Goal: Task Accomplishment & Management: Use online tool/utility

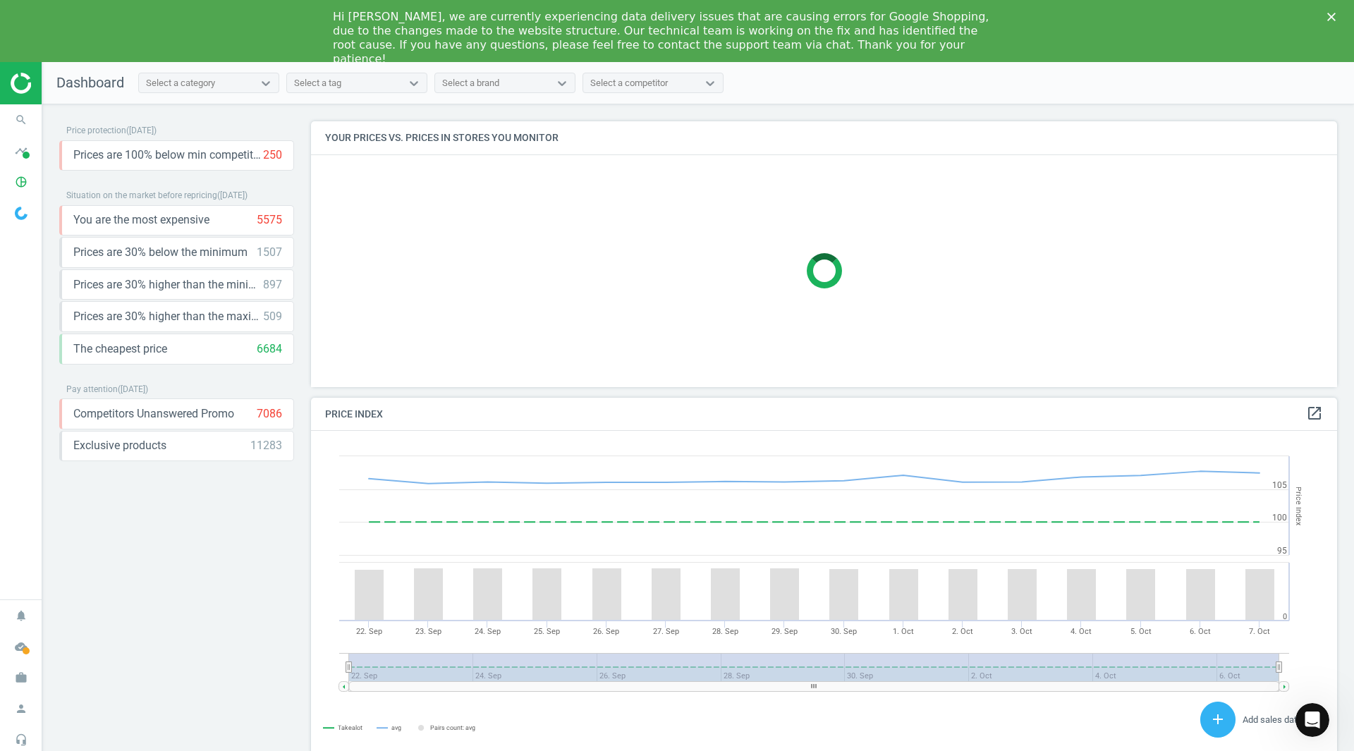
scroll to position [301, 1037]
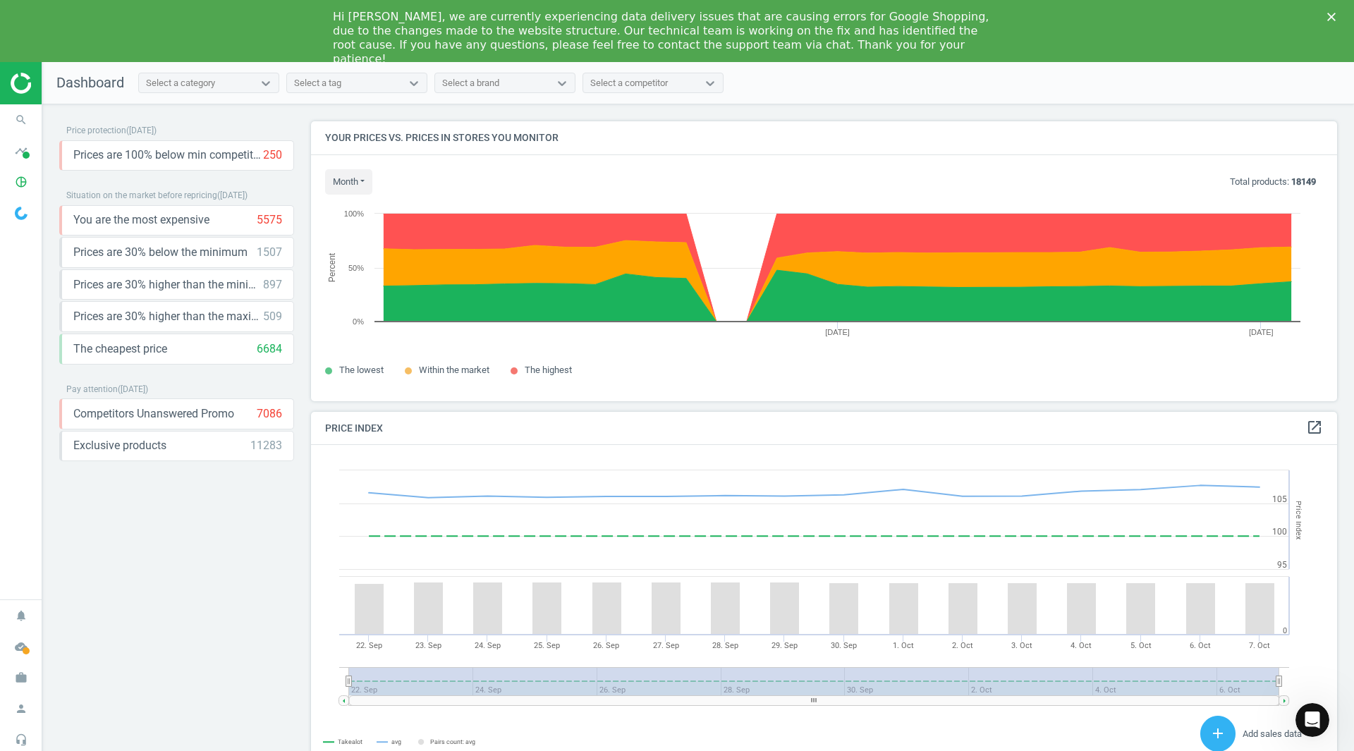
click at [302, 85] on div "Select a tag" at bounding box center [317, 83] width 47 height 13
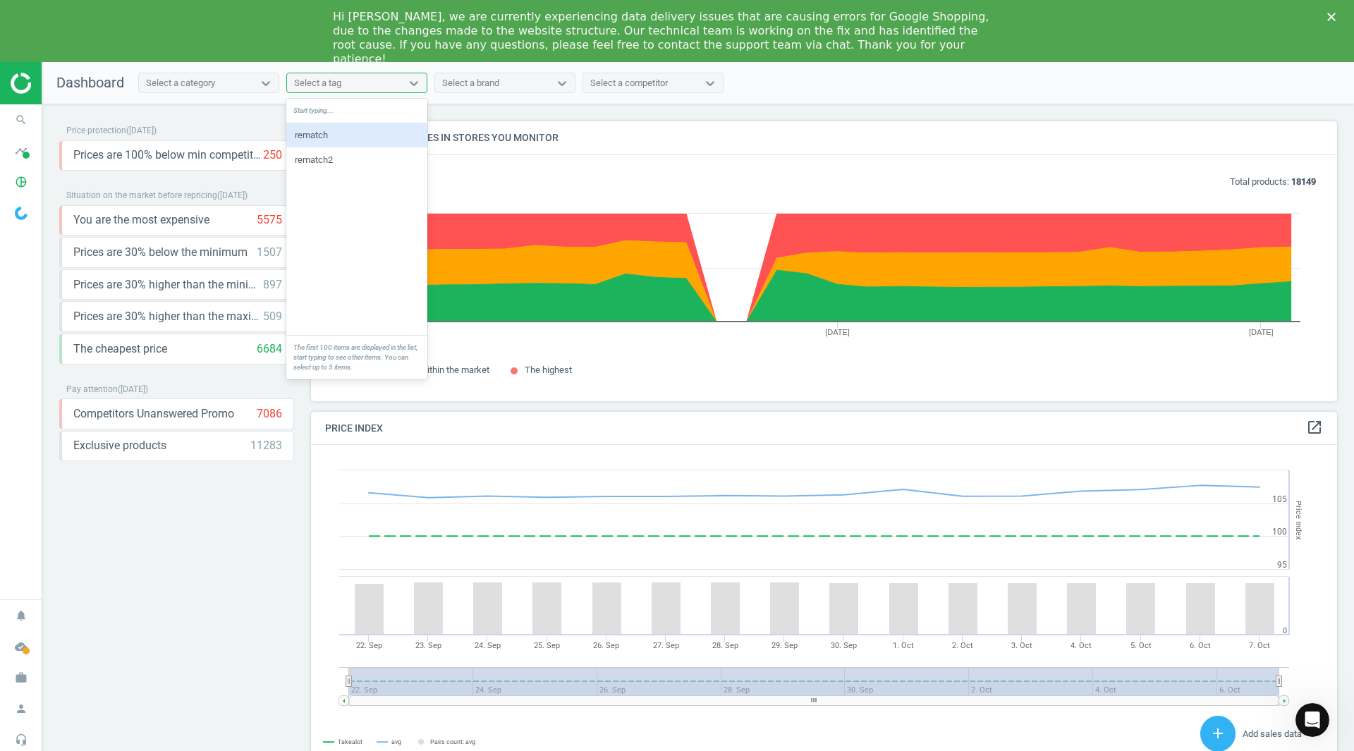
click at [302, 85] on div "Select a tag" at bounding box center [317, 83] width 47 height 13
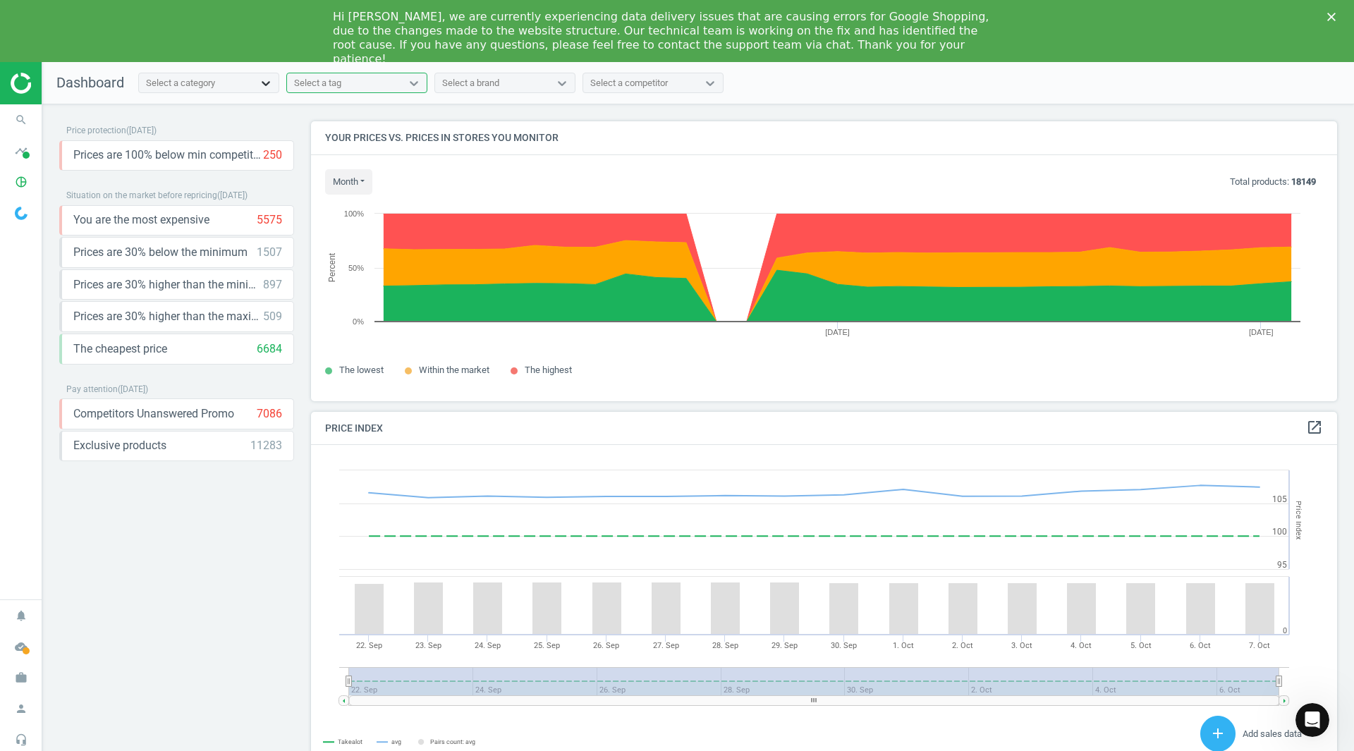
click at [257, 80] on div at bounding box center [265, 83] width 25 height 14
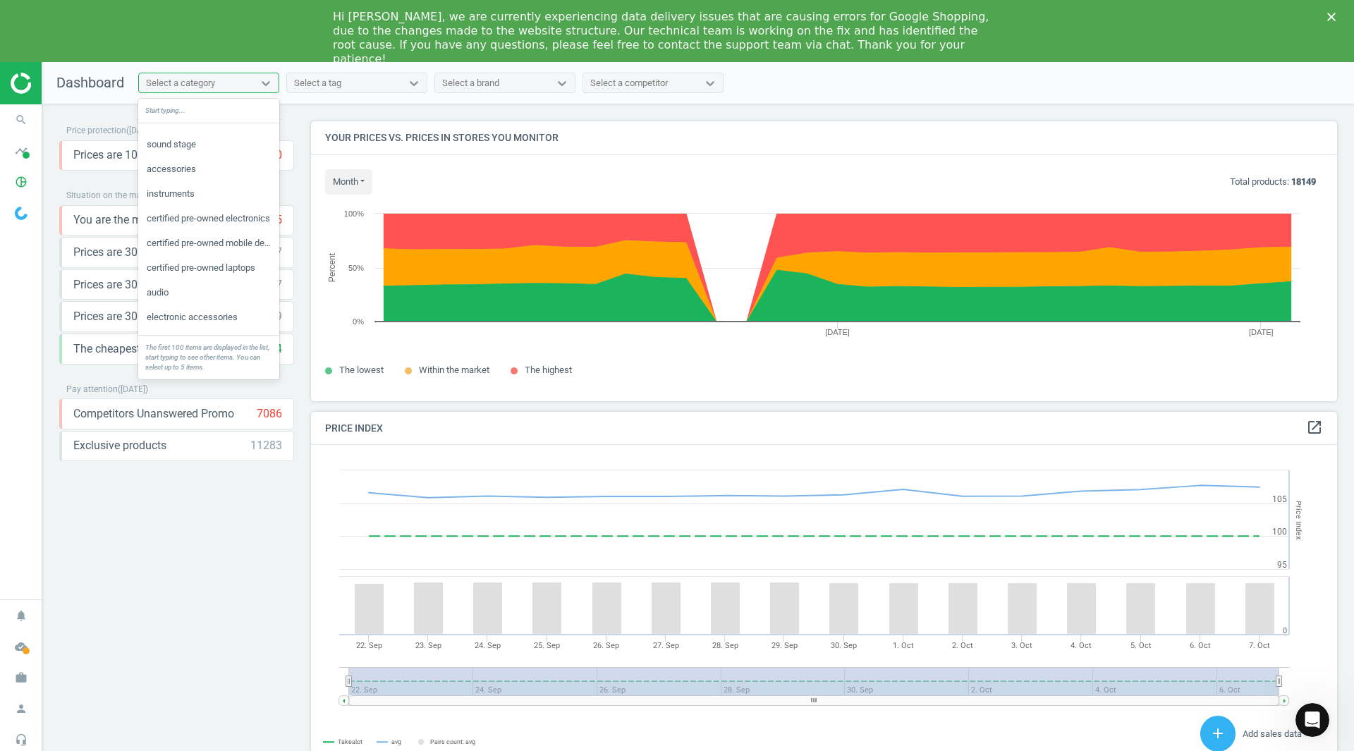
scroll to position [1373, 0]
click at [721, 90] on div at bounding box center [709, 83] width 25 height 20
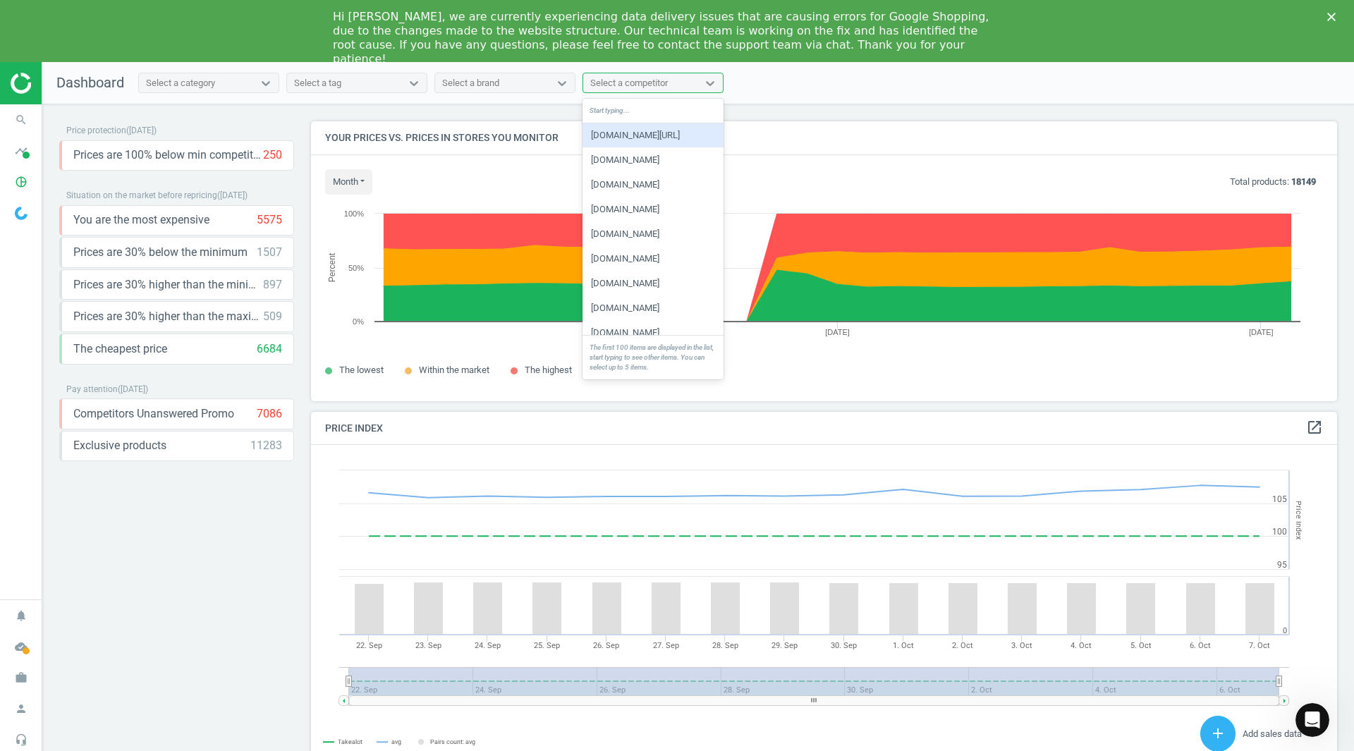
click at [721, 90] on div at bounding box center [709, 83] width 25 height 20
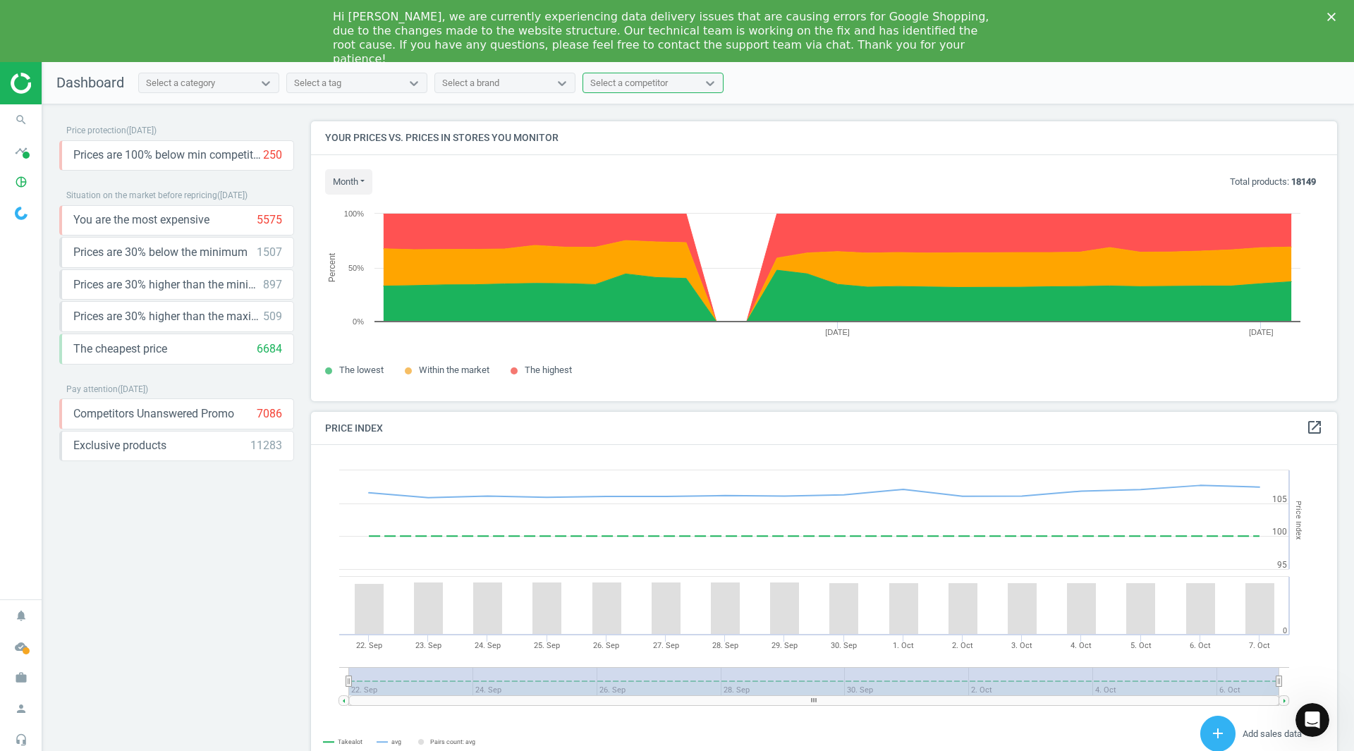
click at [194, 565] on div "Price protection ( [DATE] ) Prices are 100% below min competitor 250 keyboard_a…" at bounding box center [176, 462] width 235 height 682
click at [26, 118] on icon "search" at bounding box center [21, 119] width 27 height 27
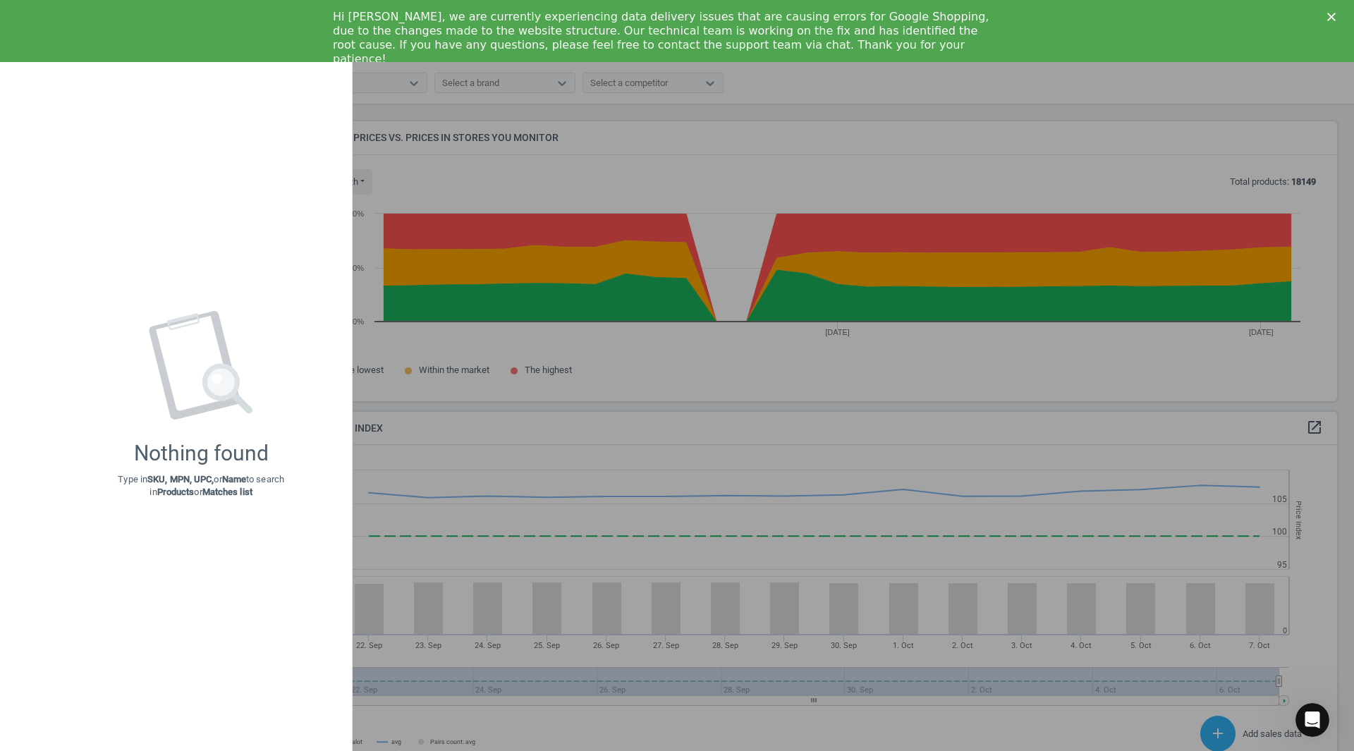
click at [769, 102] on div at bounding box center [677, 375] width 1354 height 751
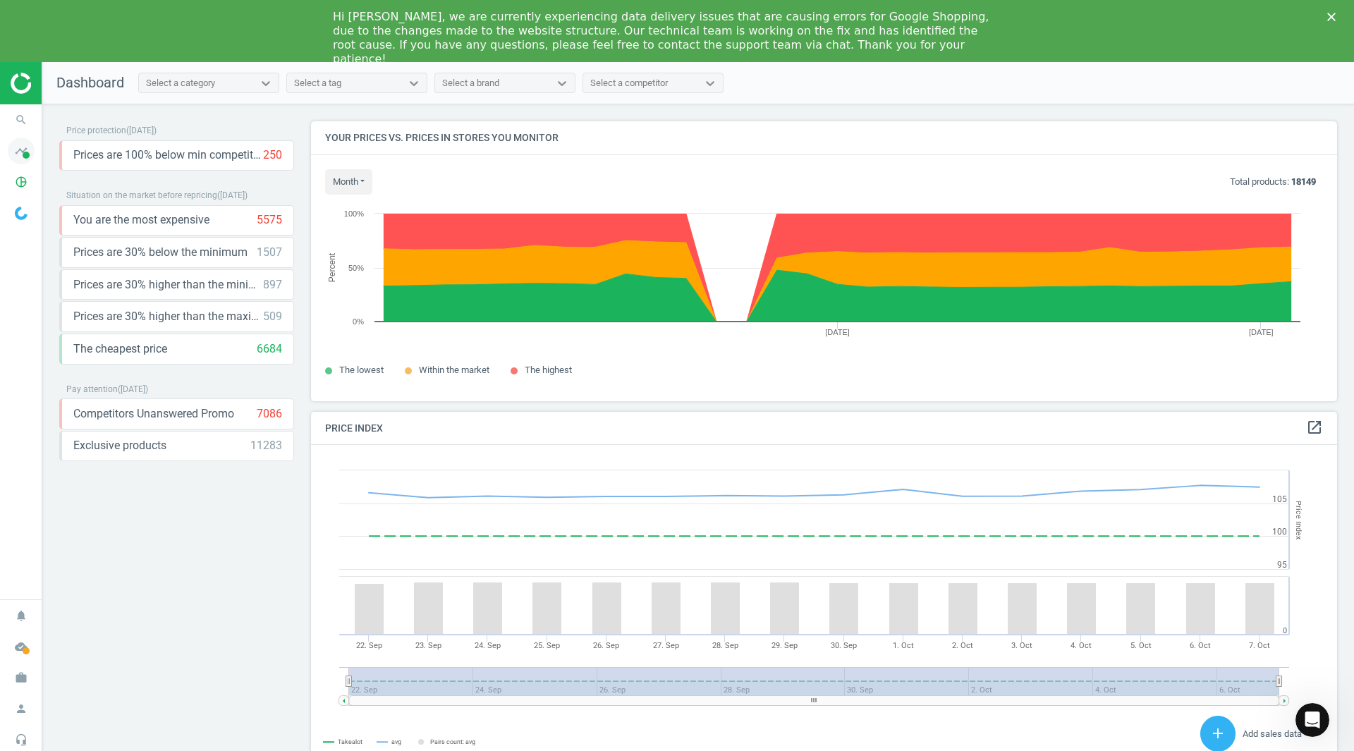
click at [24, 161] on icon "timeline" at bounding box center [21, 150] width 27 height 27
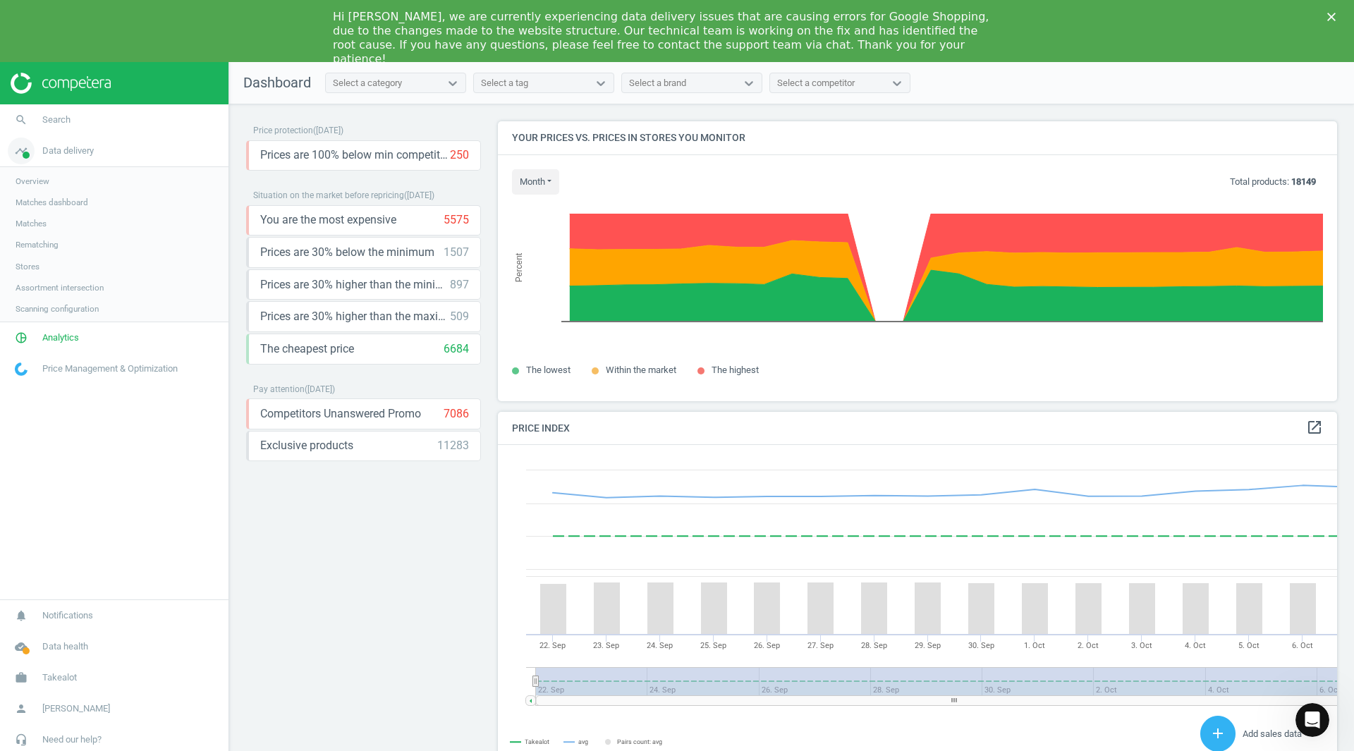
scroll to position [346, 850]
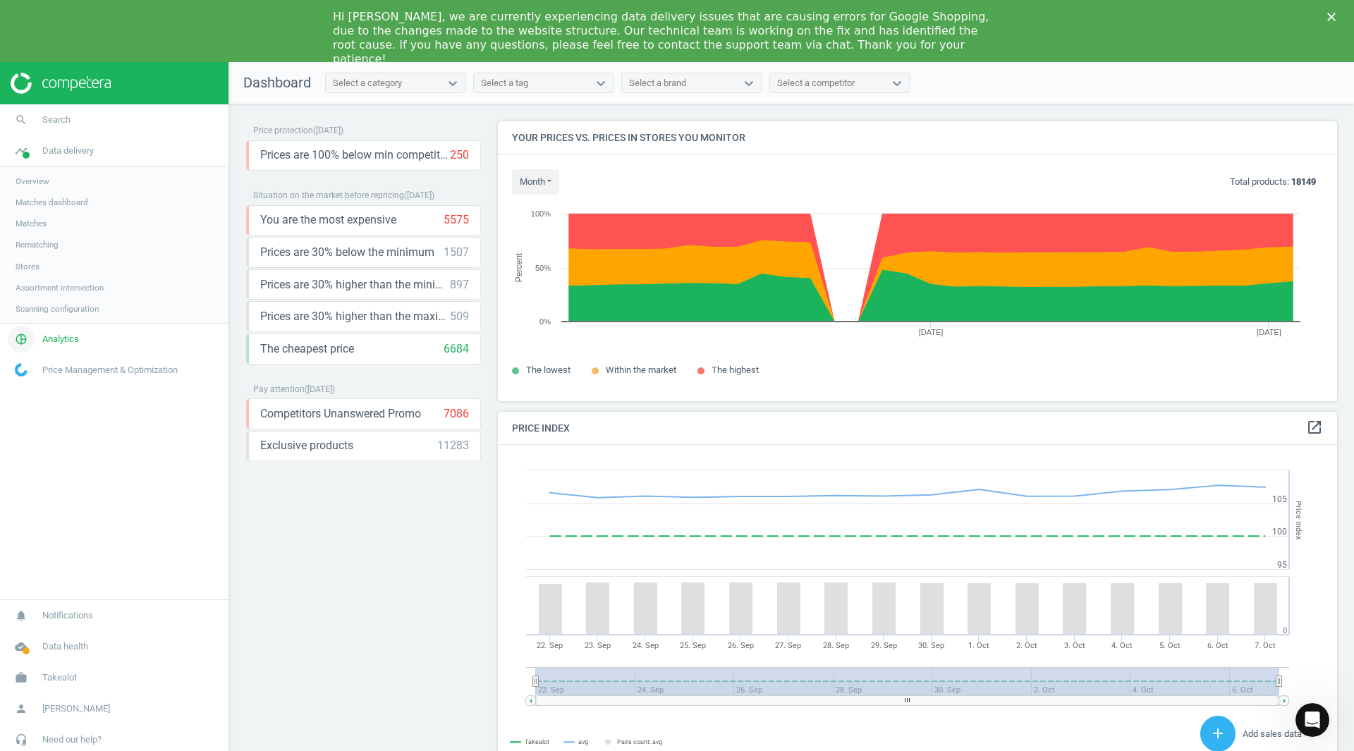
click at [63, 330] on link "pie_chart_outlined Analytics" at bounding box center [114, 339] width 228 height 31
click at [45, 234] on span "Products" at bounding box center [32, 233] width 33 height 11
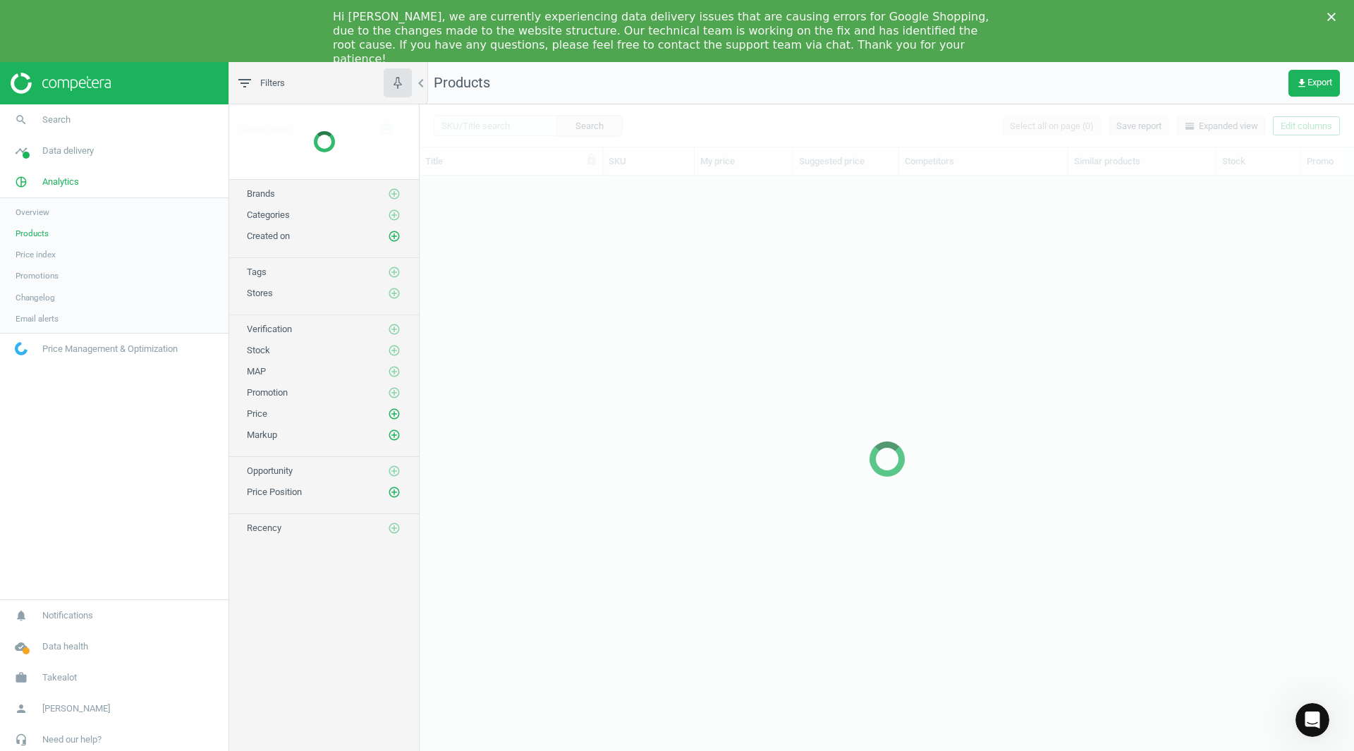
scroll to position [589, 924]
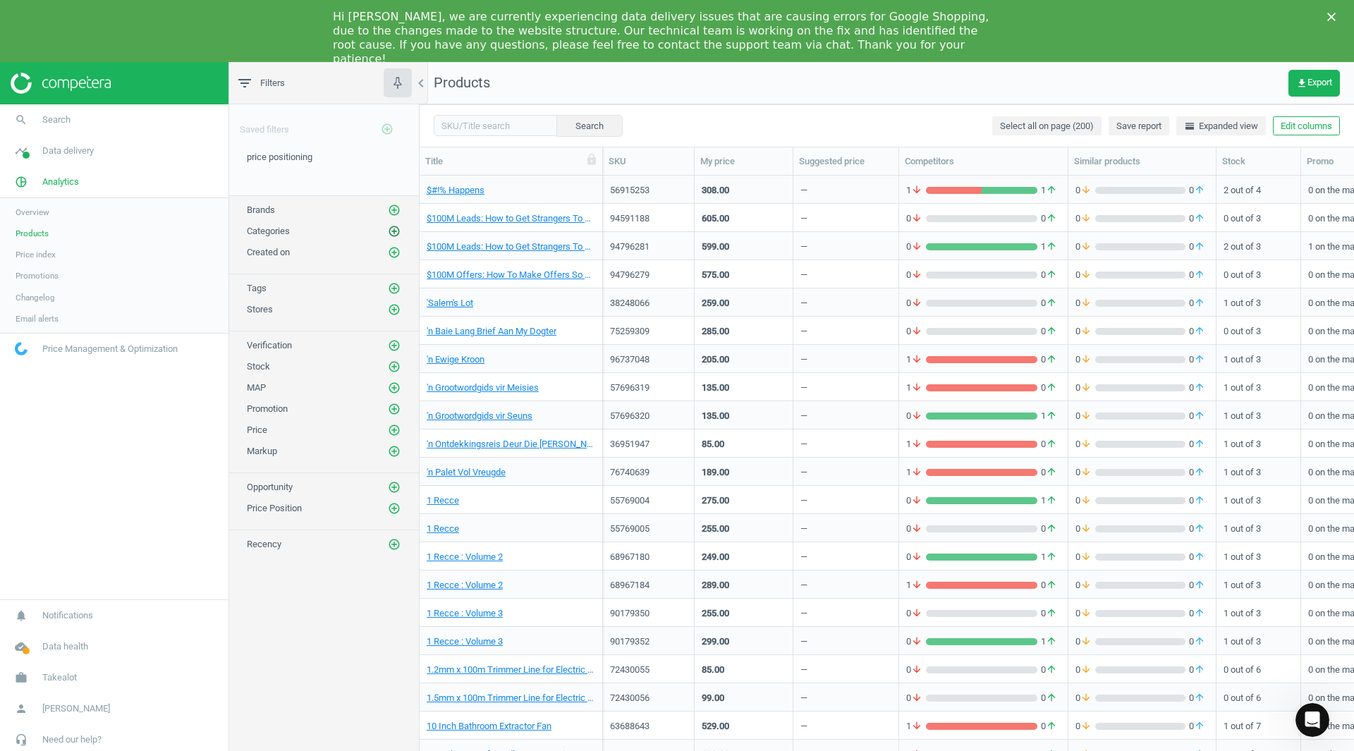
click at [397, 229] on icon "add_circle_outline" at bounding box center [394, 231] width 13 height 13
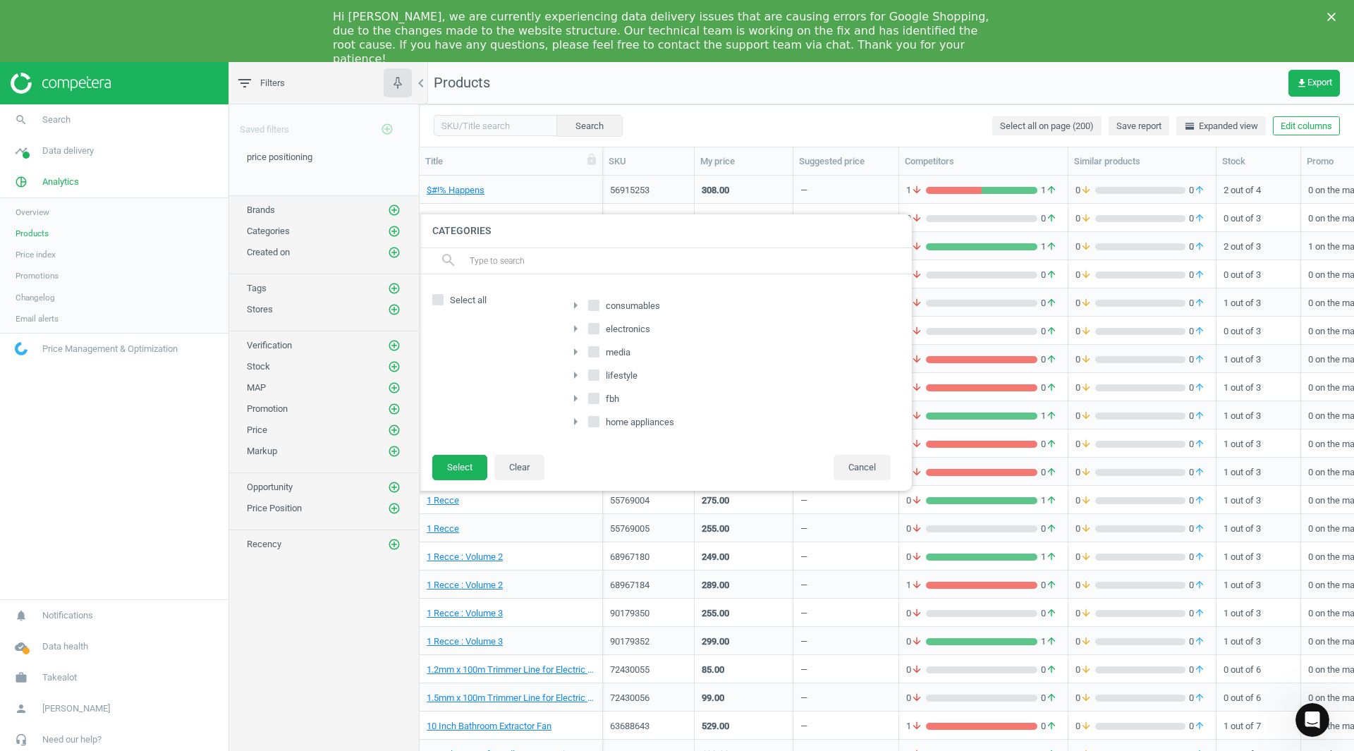
click at [578, 420] on icon "arrow_right" at bounding box center [575, 421] width 17 height 17
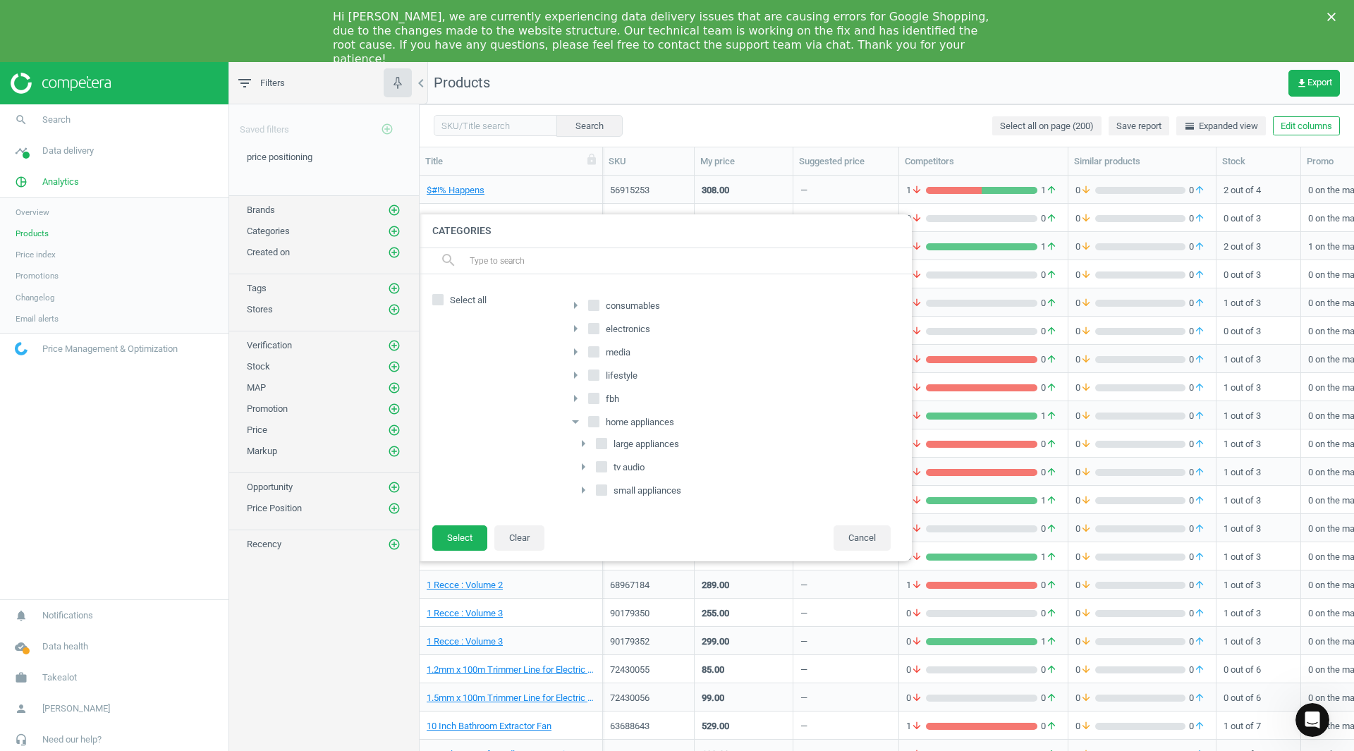
click at [586, 444] on icon "arrow_right" at bounding box center [583, 443] width 17 height 17
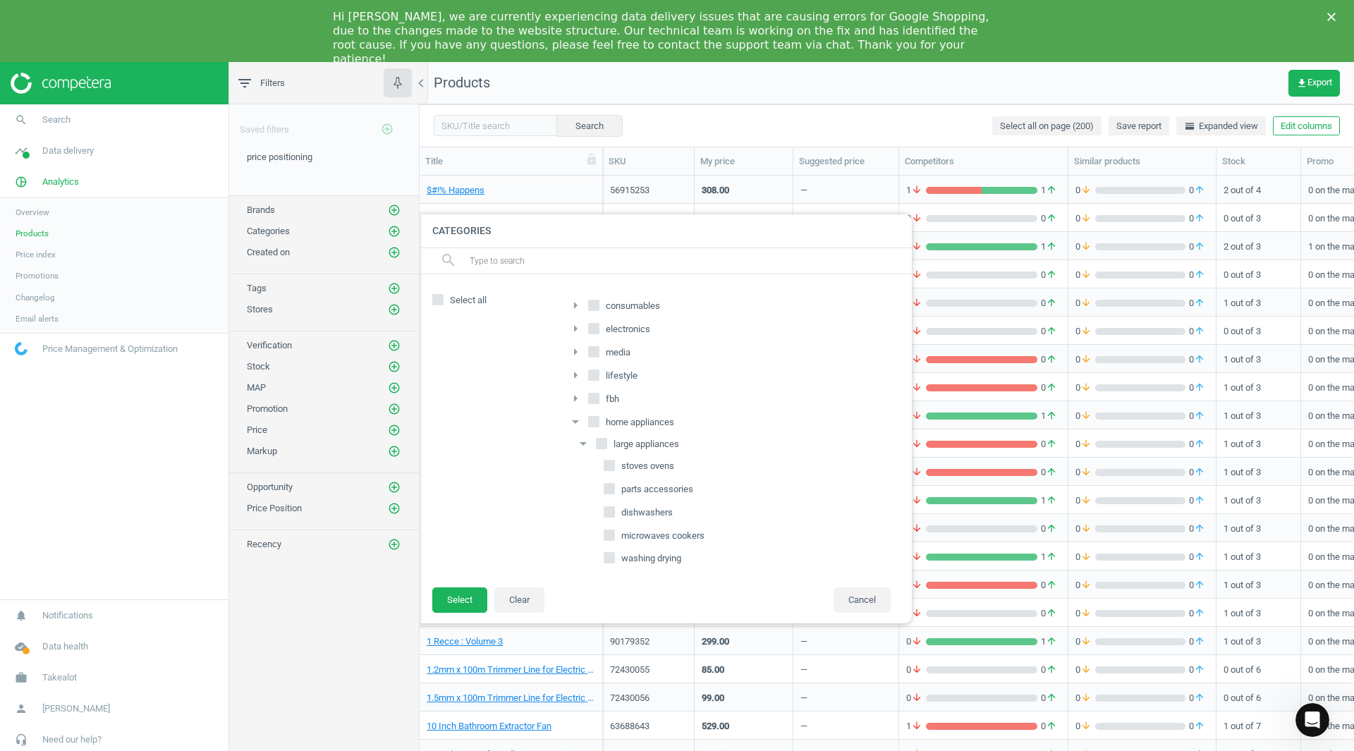
click at [586, 444] on icon "arrow_drop_down" at bounding box center [583, 443] width 17 height 17
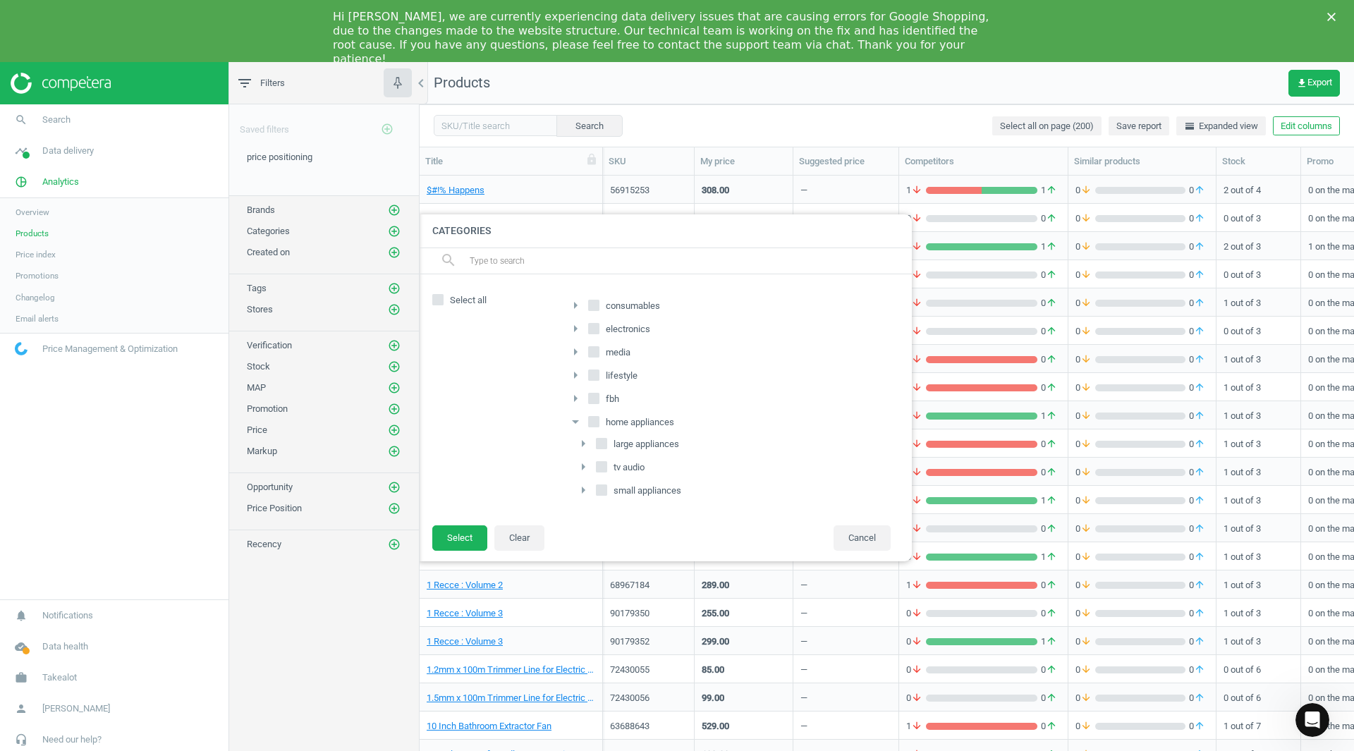
click at [602, 447] on input "large appliances" at bounding box center [601, 443] width 9 height 9
checkbox input "true"
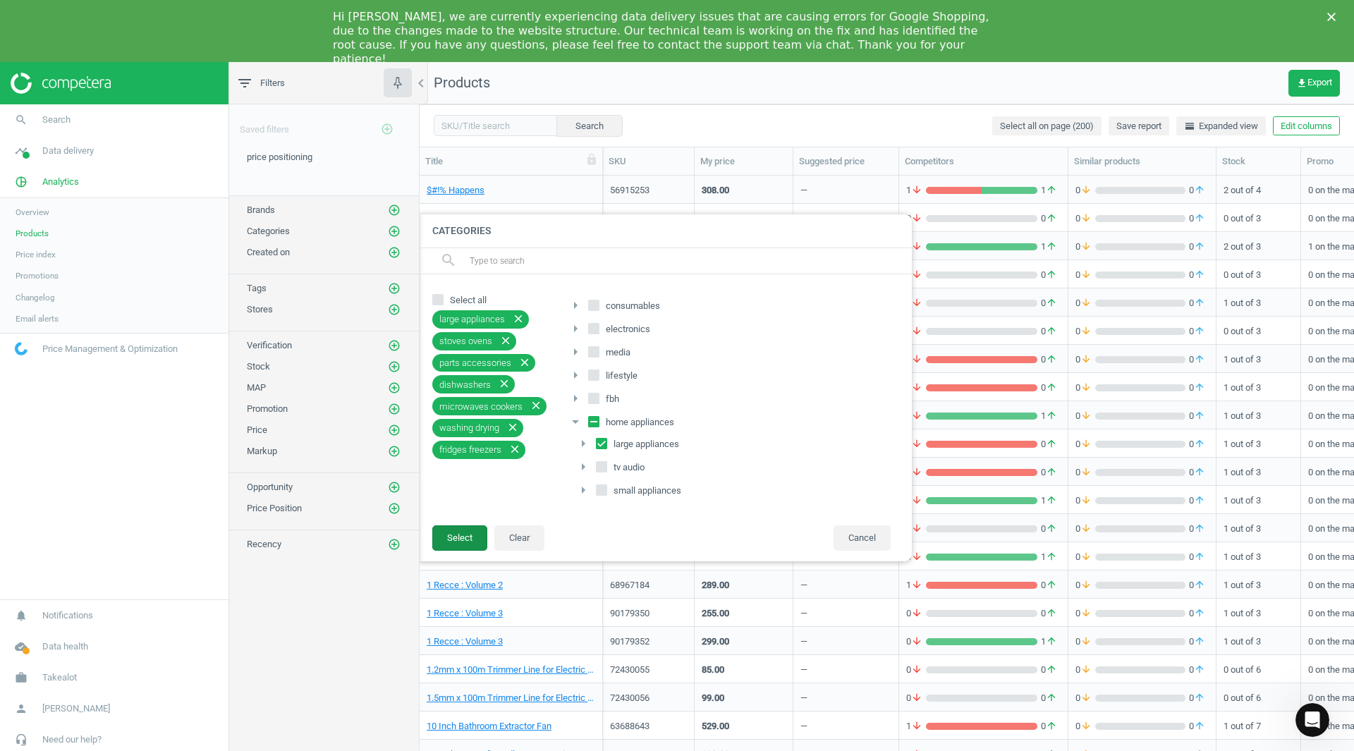
click at [455, 530] on button "Select" at bounding box center [459, 537] width 55 height 25
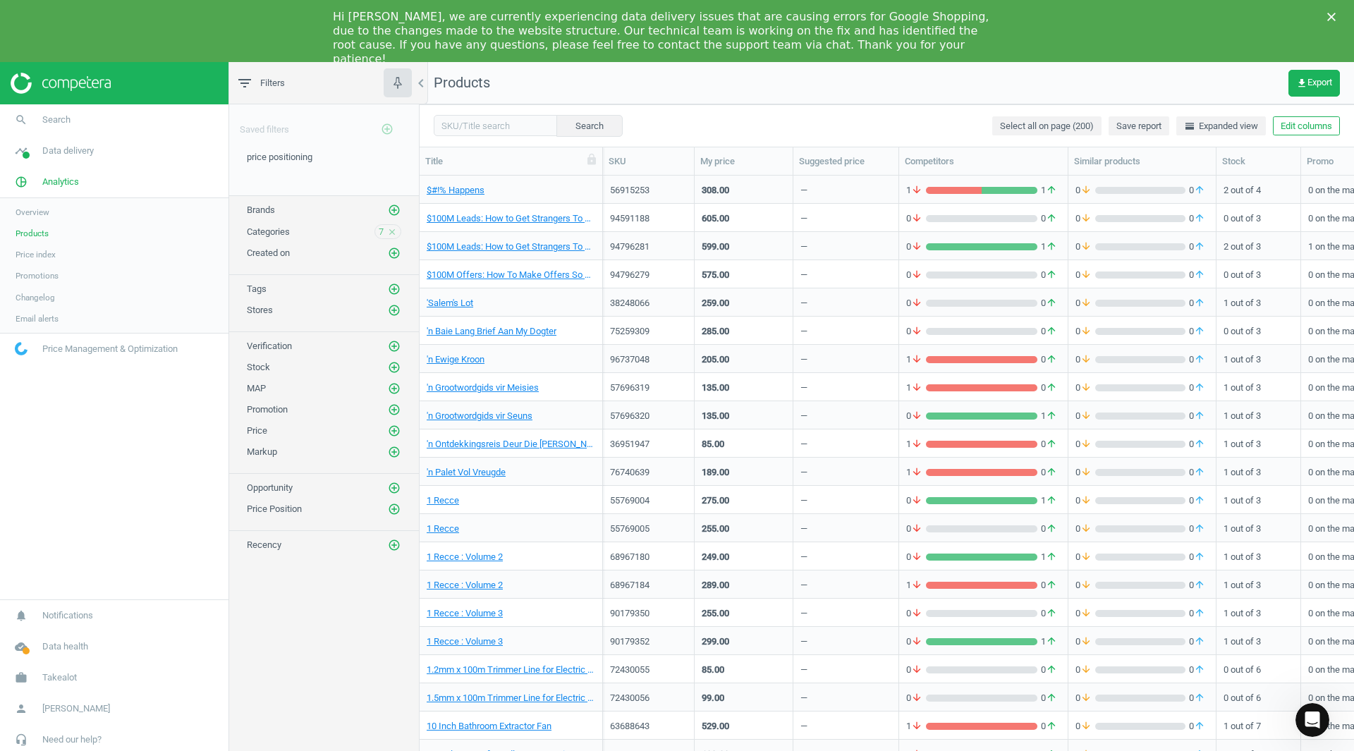
click at [245, 78] on icon "filter_list" at bounding box center [244, 83] width 17 height 17
click at [417, 80] on icon "chevron_left" at bounding box center [420, 83] width 17 height 17
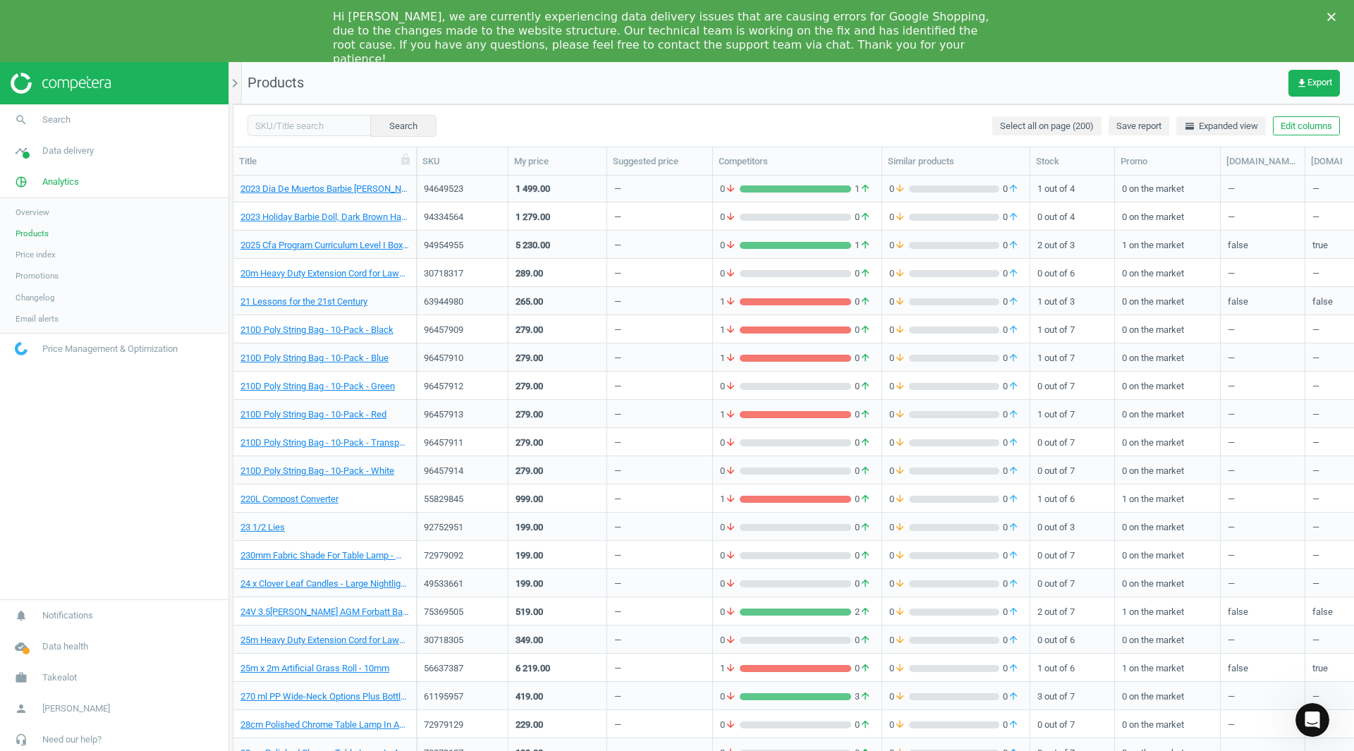
scroll to position [0, 0]
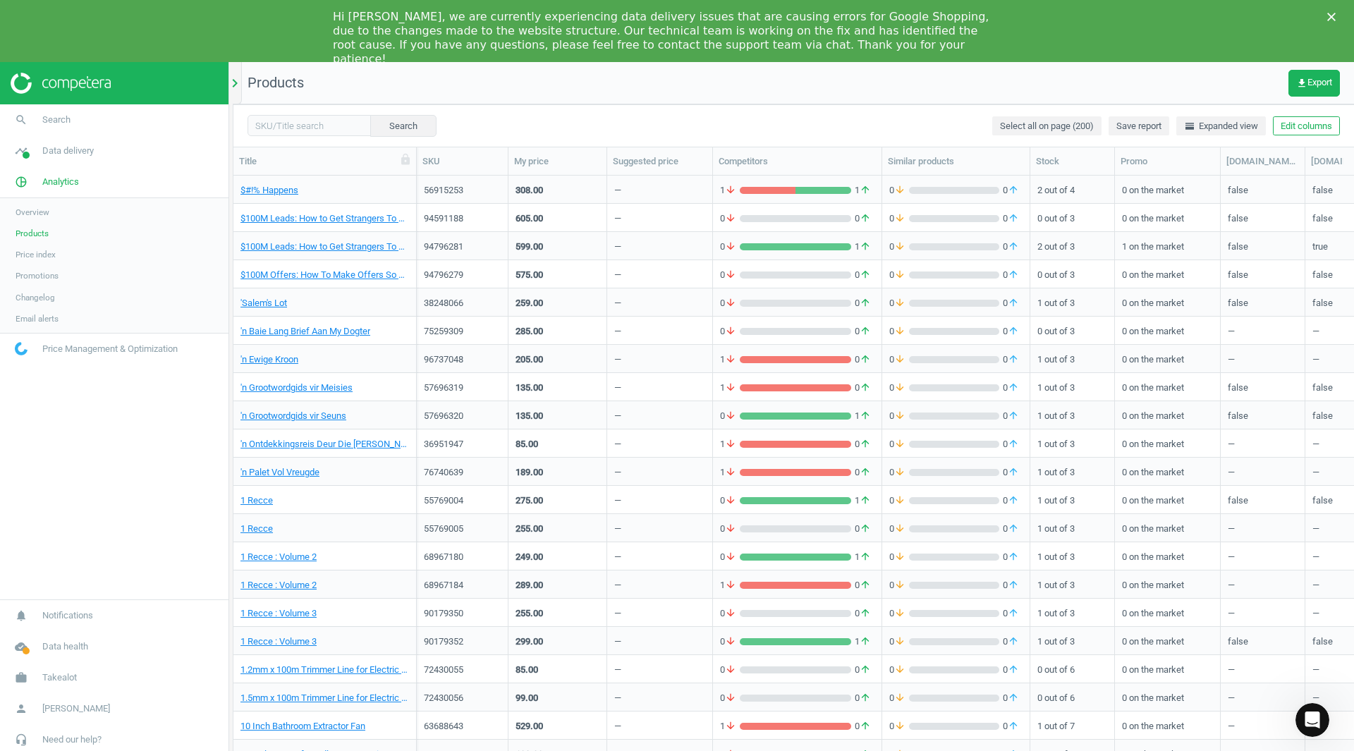
click at [237, 69] on div "chevron_right" at bounding box center [237, 83] width 9 height 42
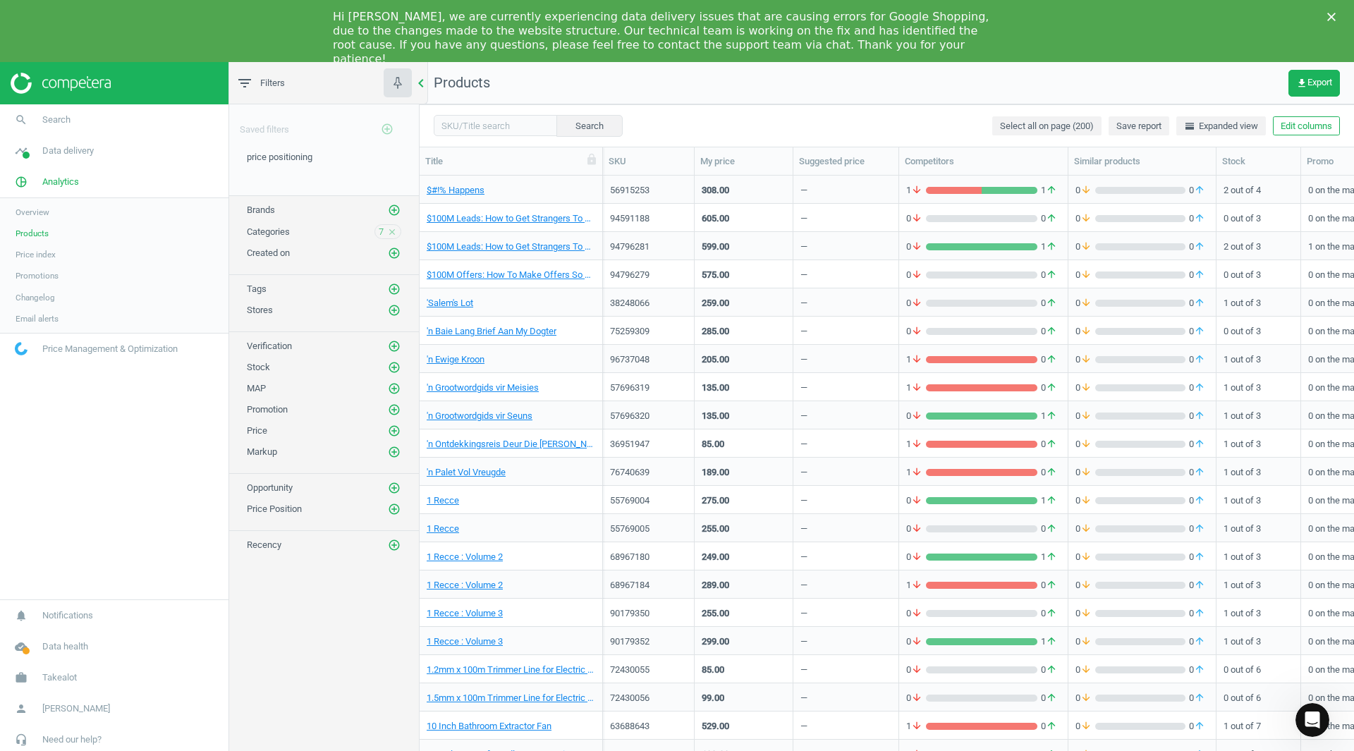
click at [425, 83] on icon "chevron_left" at bounding box center [420, 83] width 17 height 17
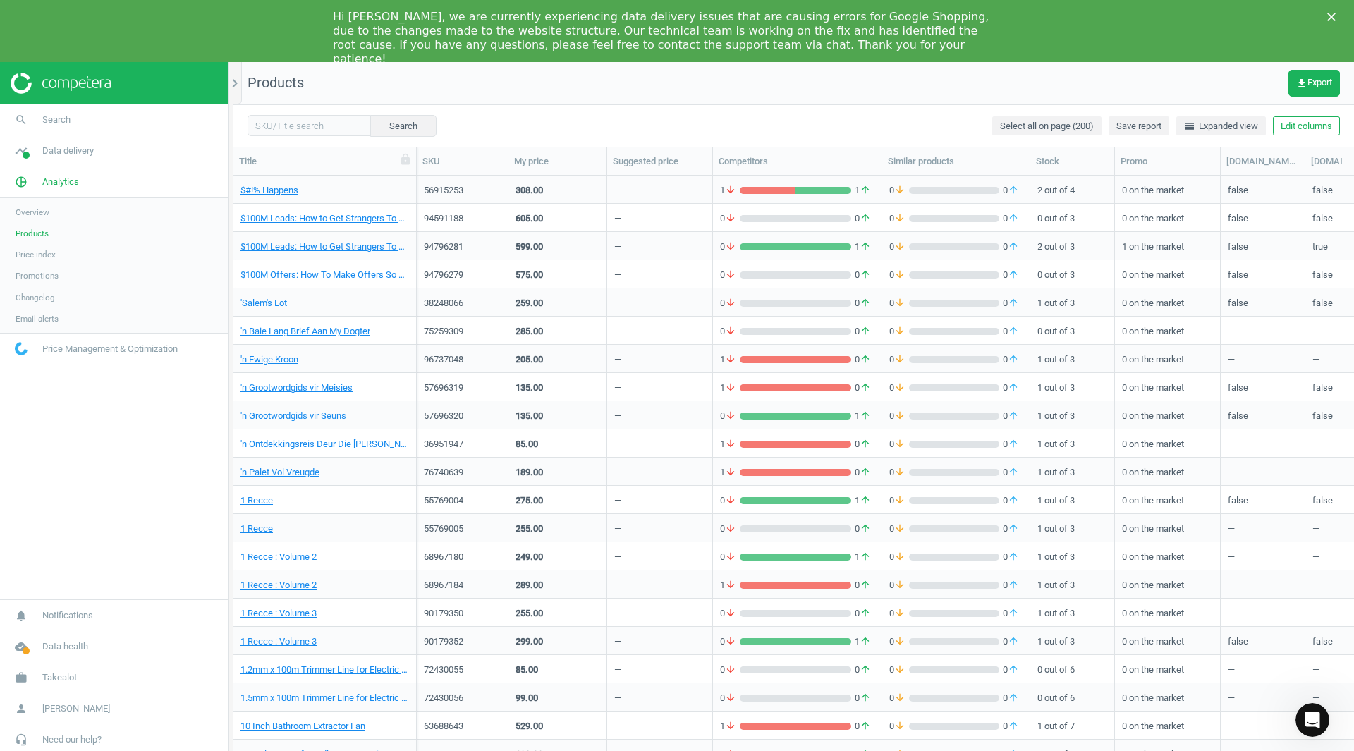
click at [149, 87] on link at bounding box center [114, 83] width 207 height 21
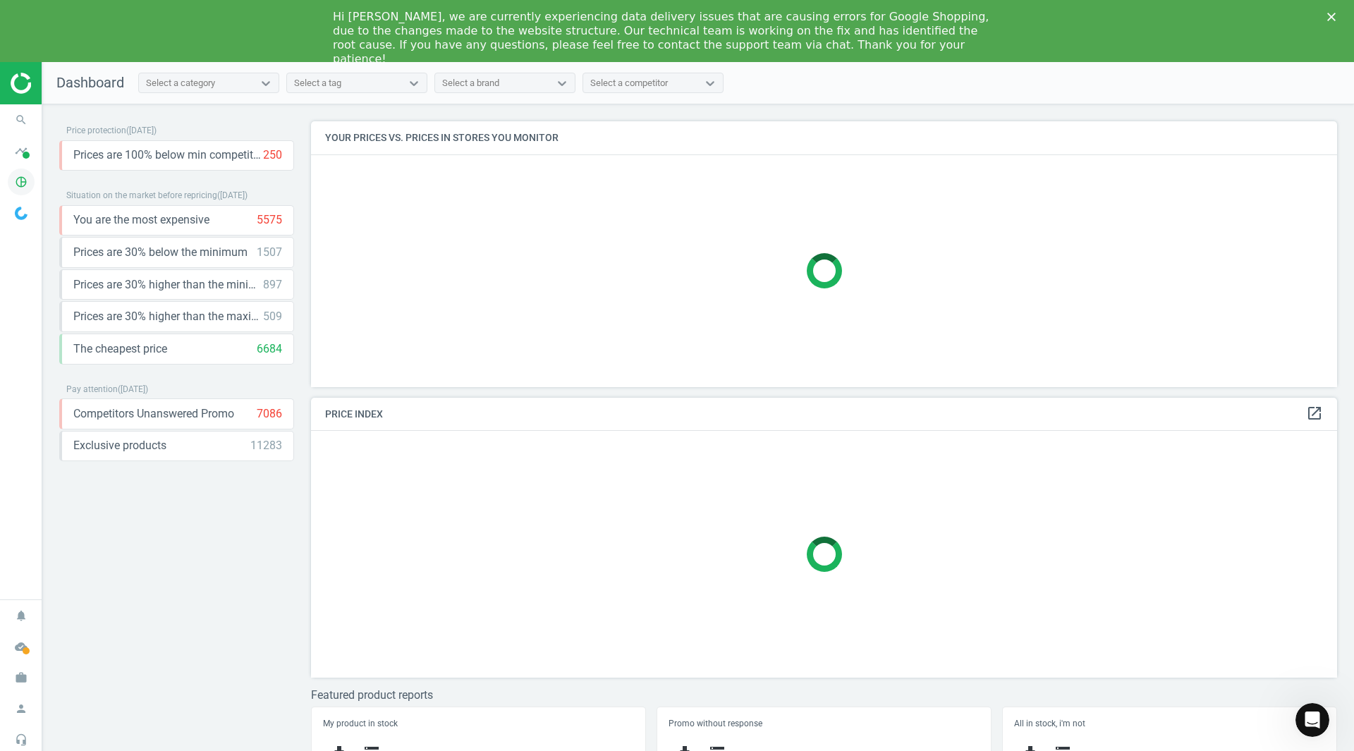
click at [15, 188] on icon "pie_chart_outlined" at bounding box center [21, 182] width 27 height 27
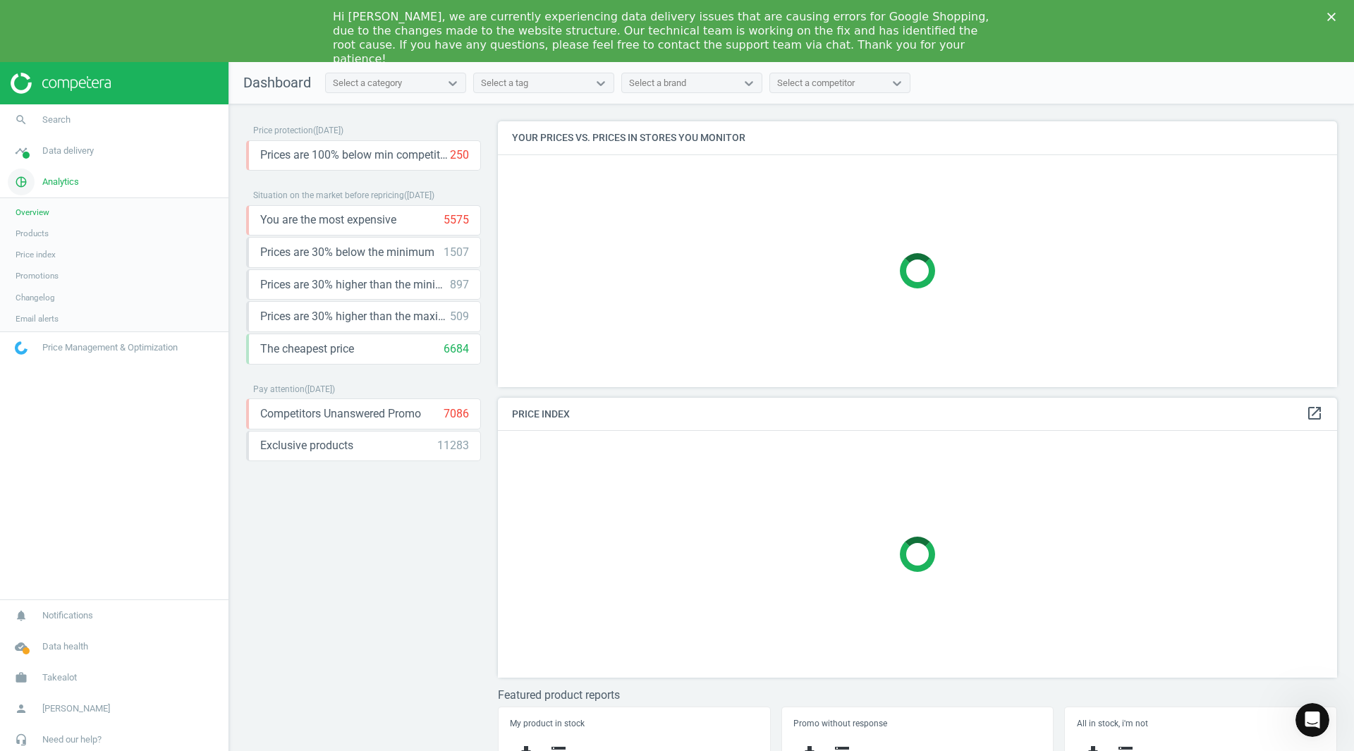
scroll to position [287, 861]
click at [39, 230] on span "Products" at bounding box center [32, 233] width 33 height 11
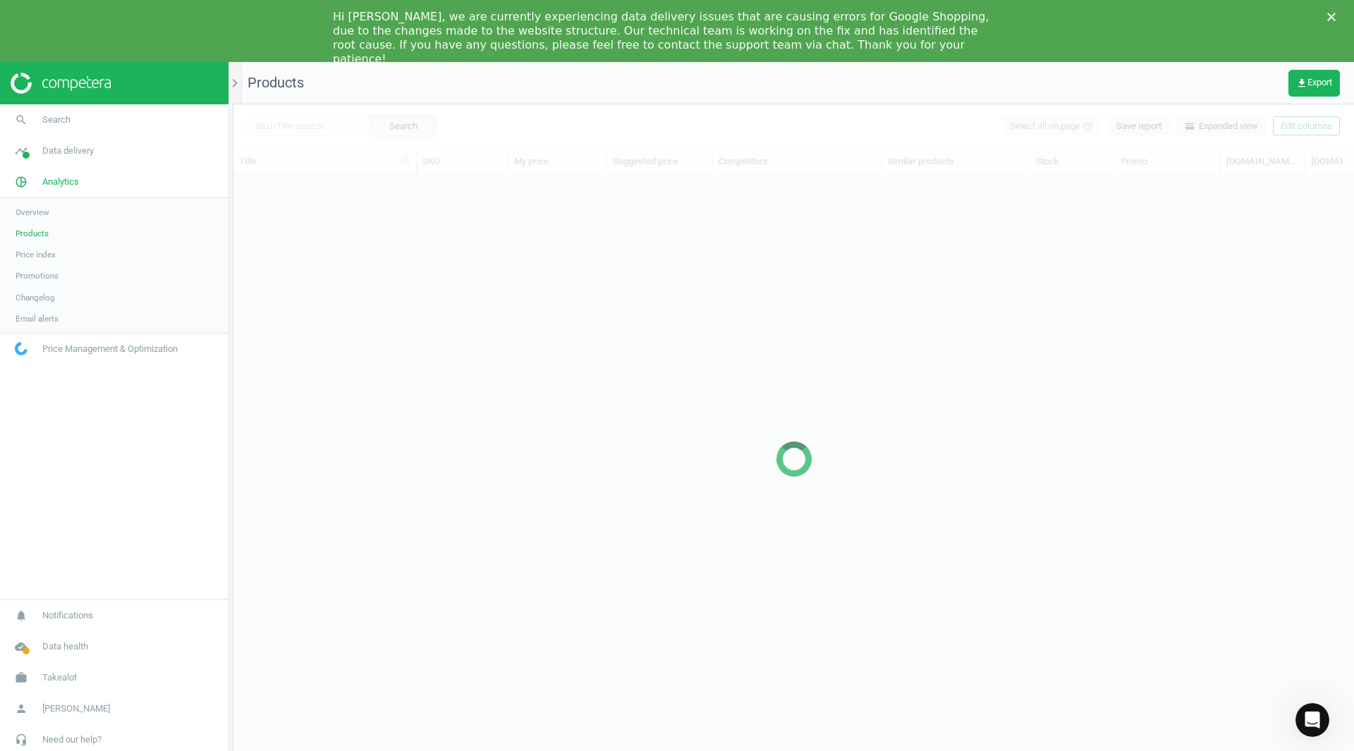
scroll to position [589, 1110]
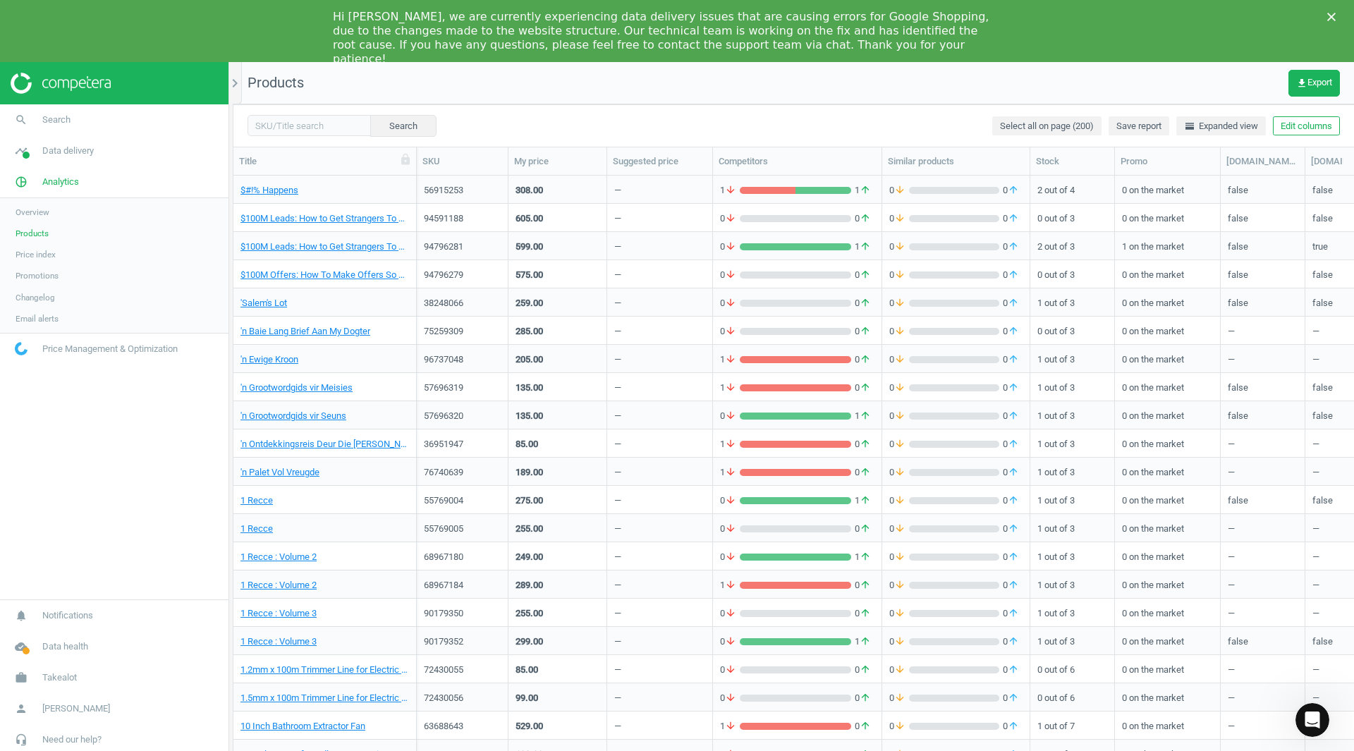
click at [39, 234] on span "Products" at bounding box center [32, 233] width 33 height 11
click at [42, 231] on span "Products" at bounding box center [32, 233] width 33 height 11
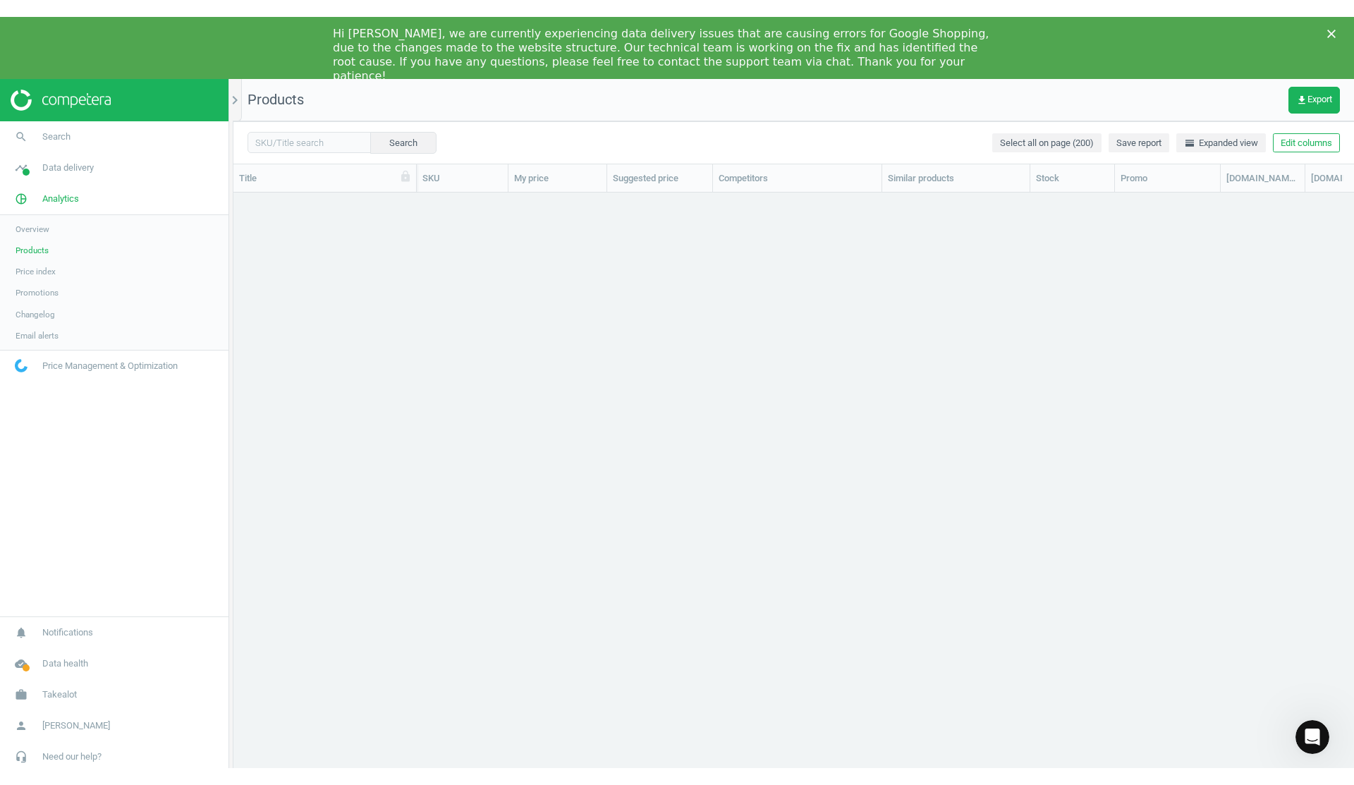
scroll to position [0, 0]
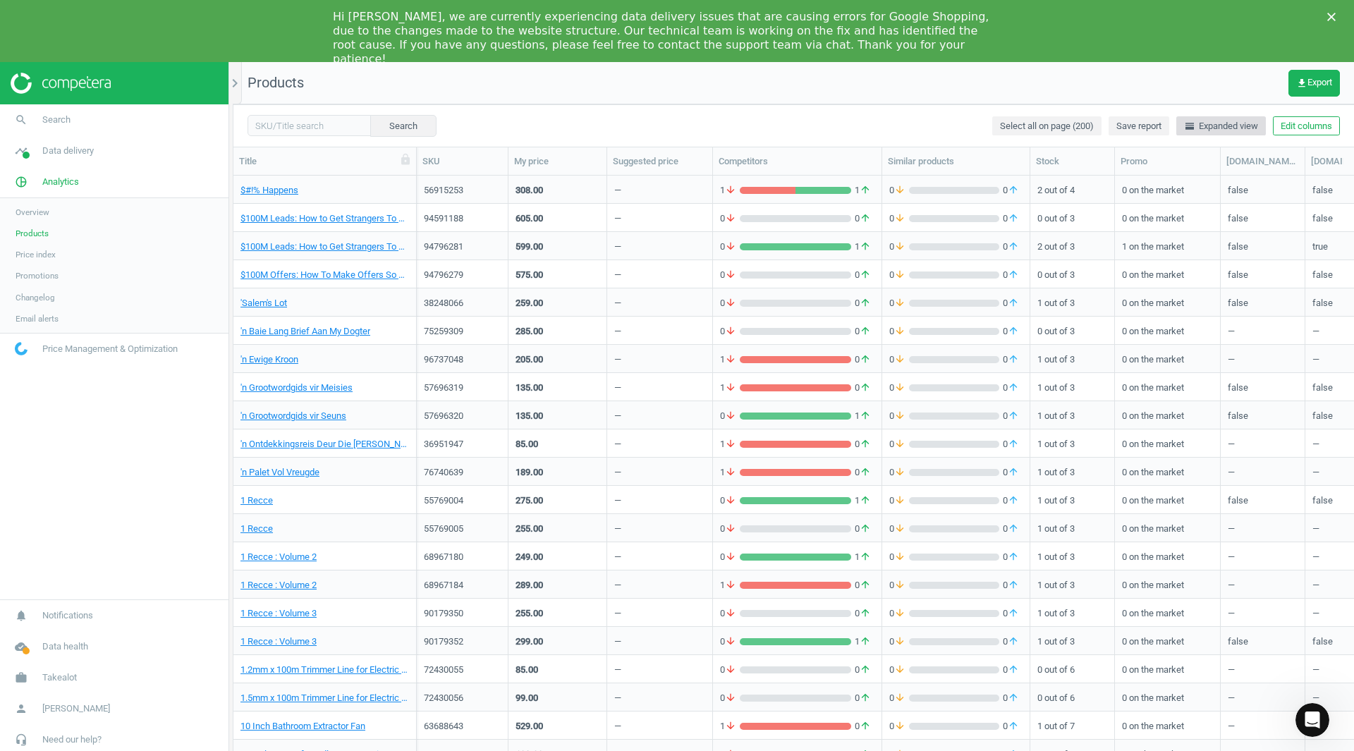
click at [1226, 132] on span "horizontal_split Expanded view" at bounding box center [1221, 126] width 74 height 13
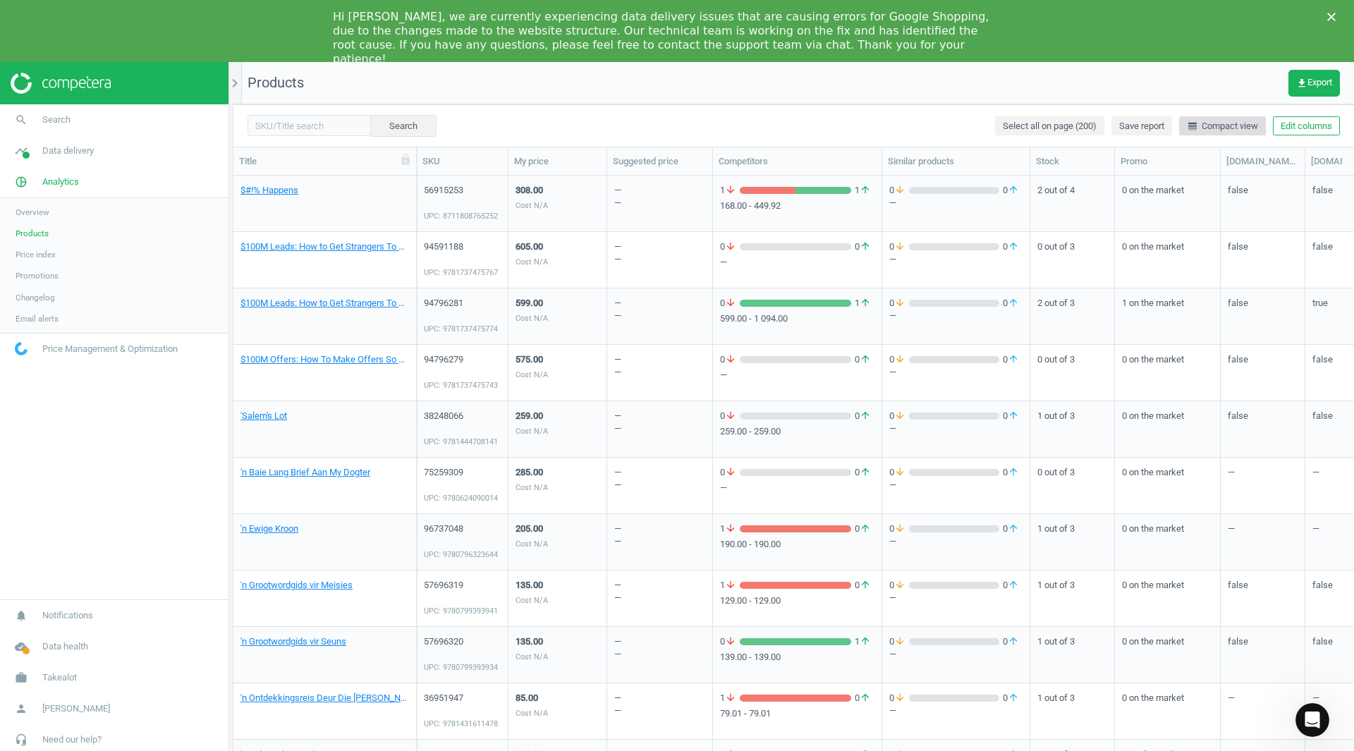
click at [1226, 132] on span "line_weight Compact view" at bounding box center [1222, 126] width 71 height 13
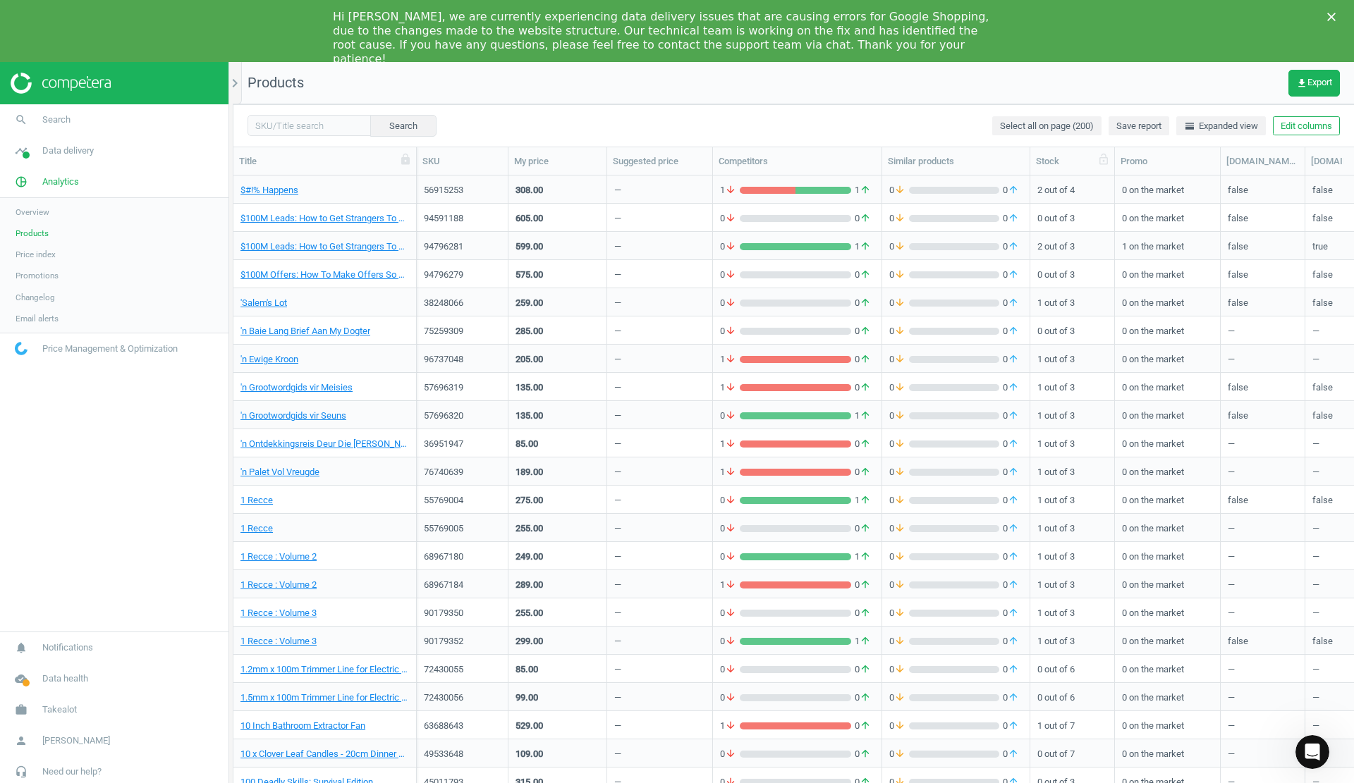
scroll to position [622, 1110]
click at [1331, 13] on icon "Close" at bounding box center [1331, 17] width 8 height 8
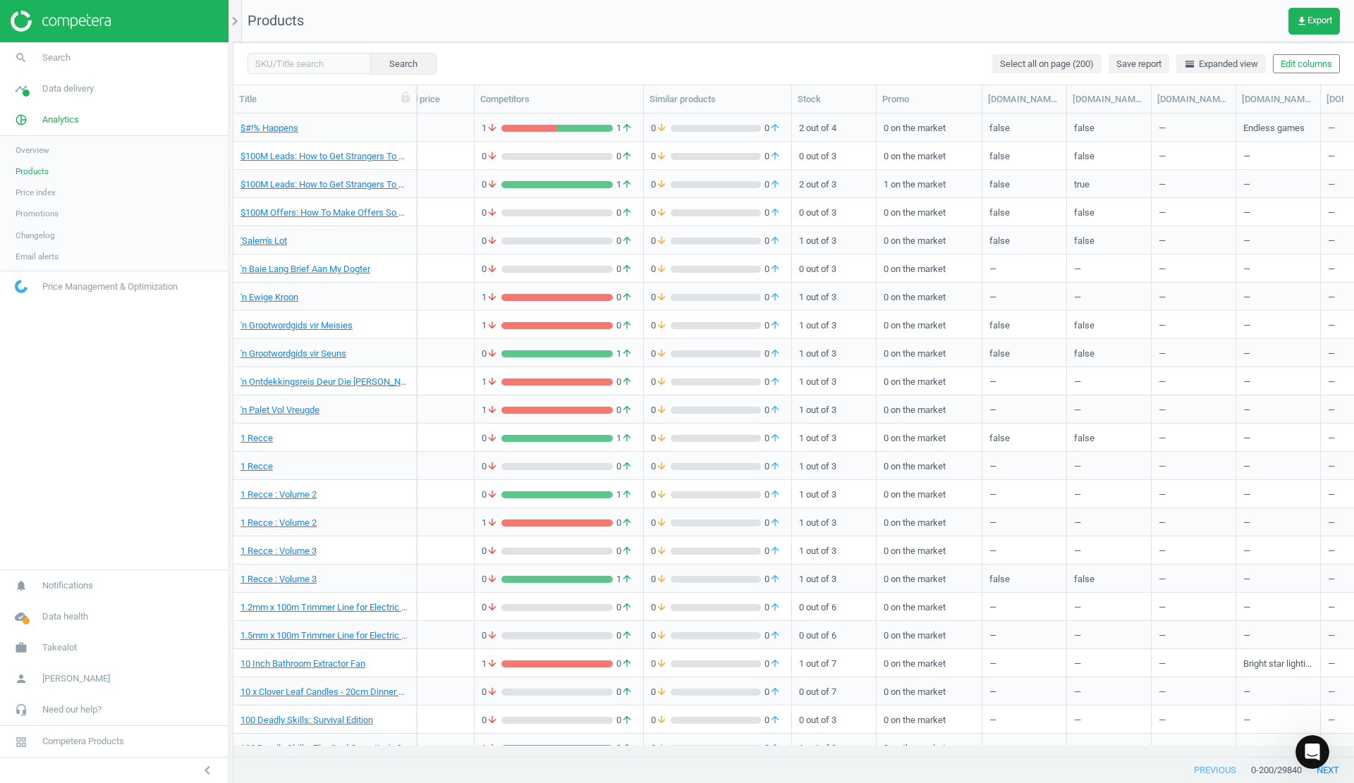
scroll to position [0, 0]
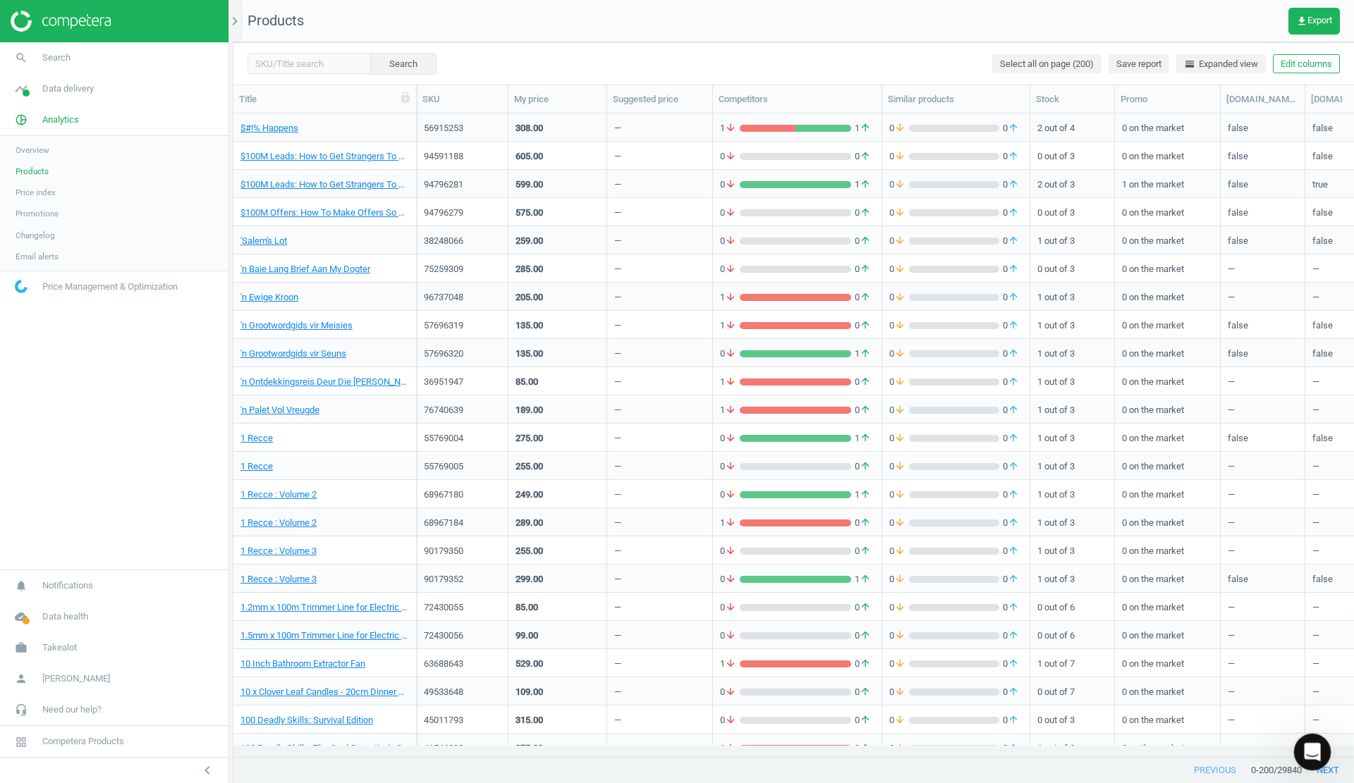
click at [1304, 733] on div "Open Intercom Messenger" at bounding box center [1310, 750] width 47 height 47
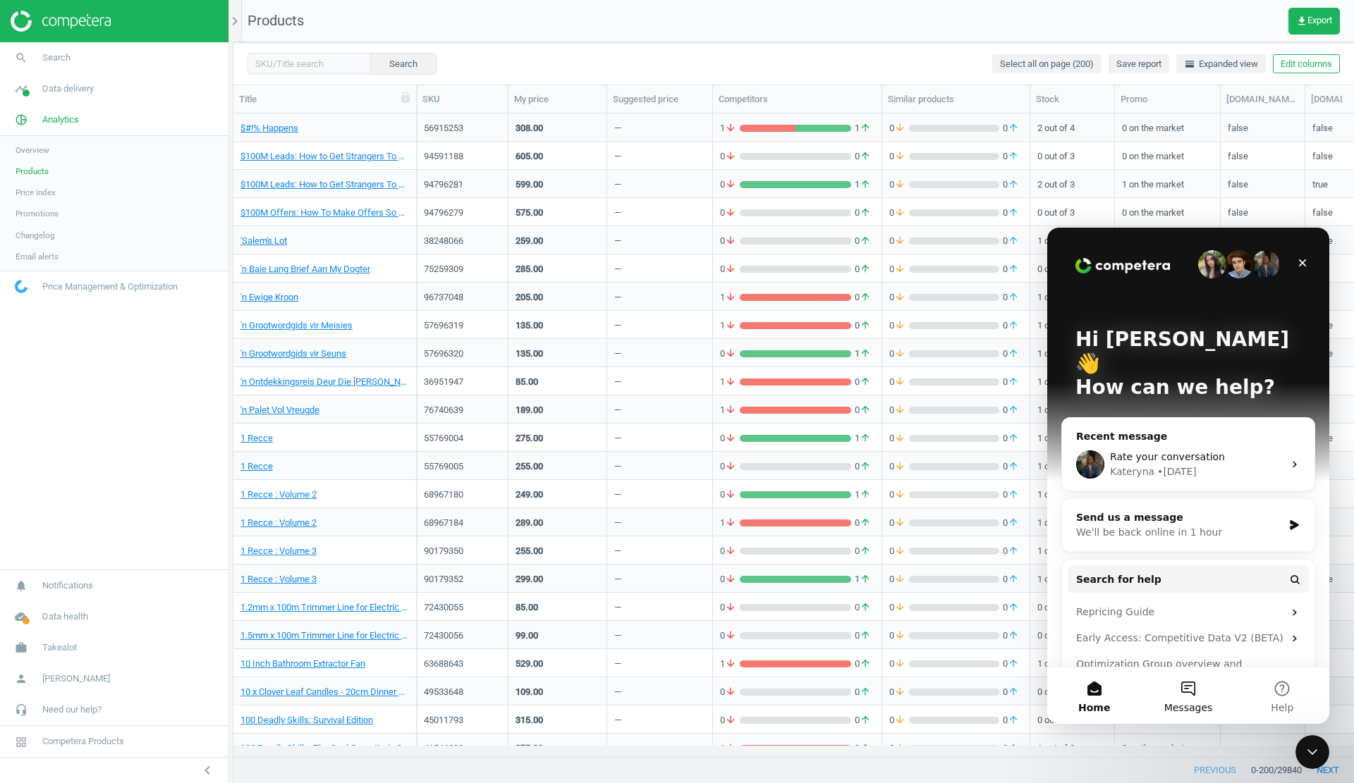
click at [1199, 692] on button "Messages" at bounding box center [1188, 696] width 94 height 56
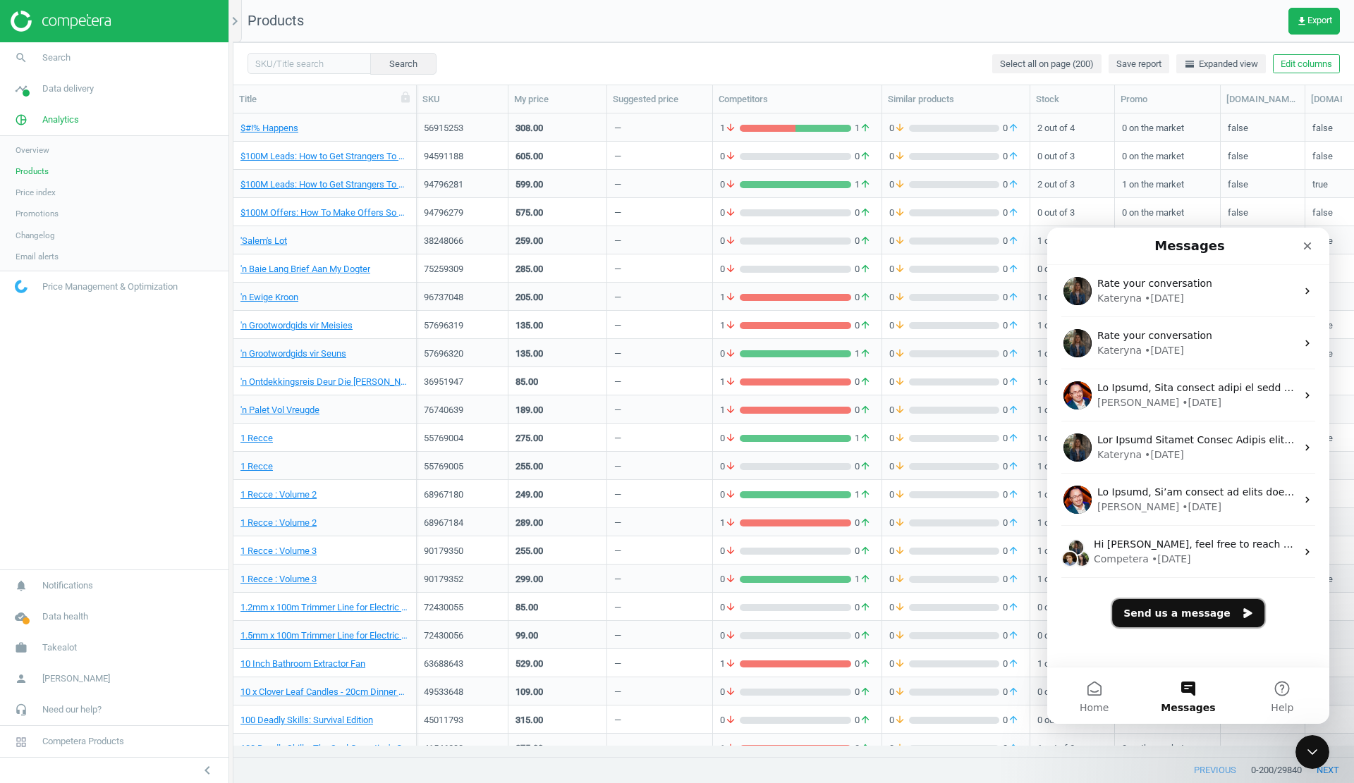
click at [1161, 606] on button "Send us a message" at bounding box center [1188, 613] width 152 height 28
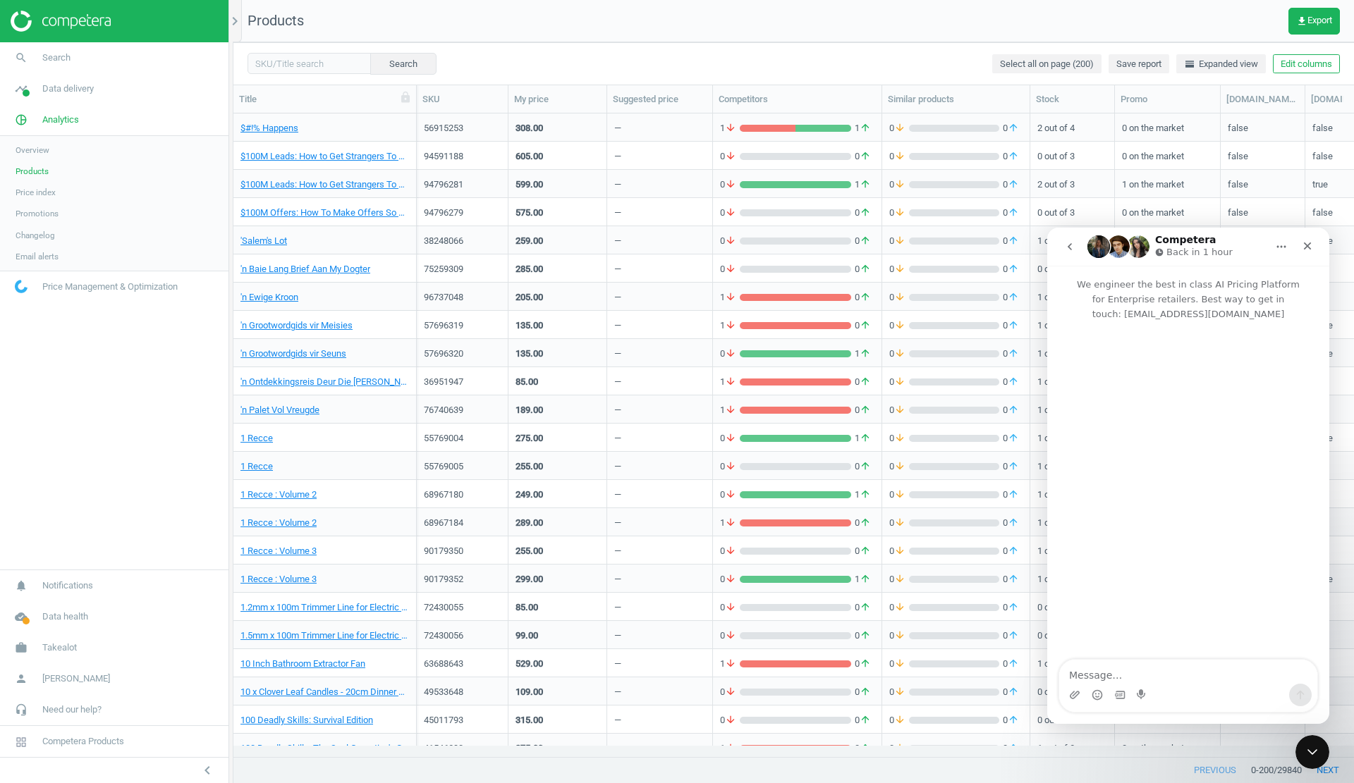
click at [1120, 667] on textarea "Message…" at bounding box center [1188, 672] width 258 height 24
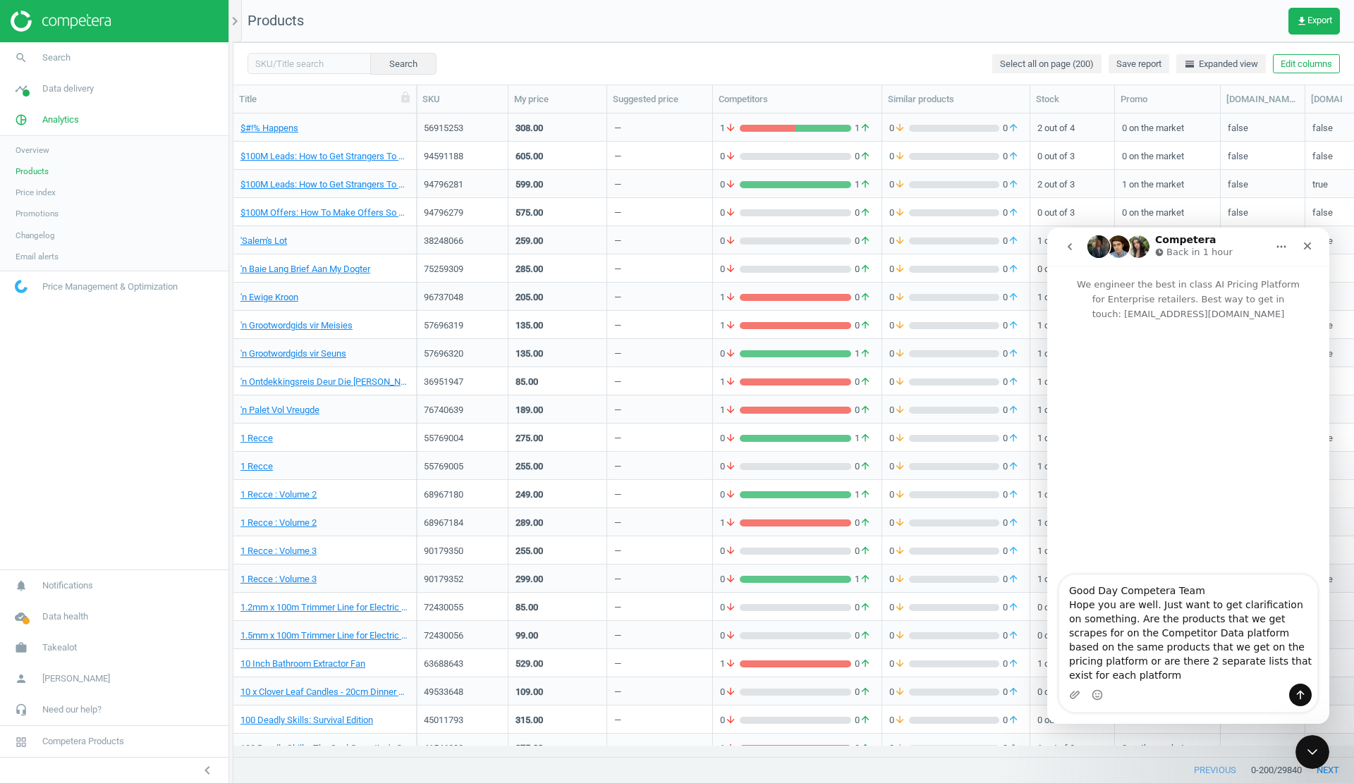
type textarea "Good Day Competera Team Hope you are well. Just want to get clarification on so…"
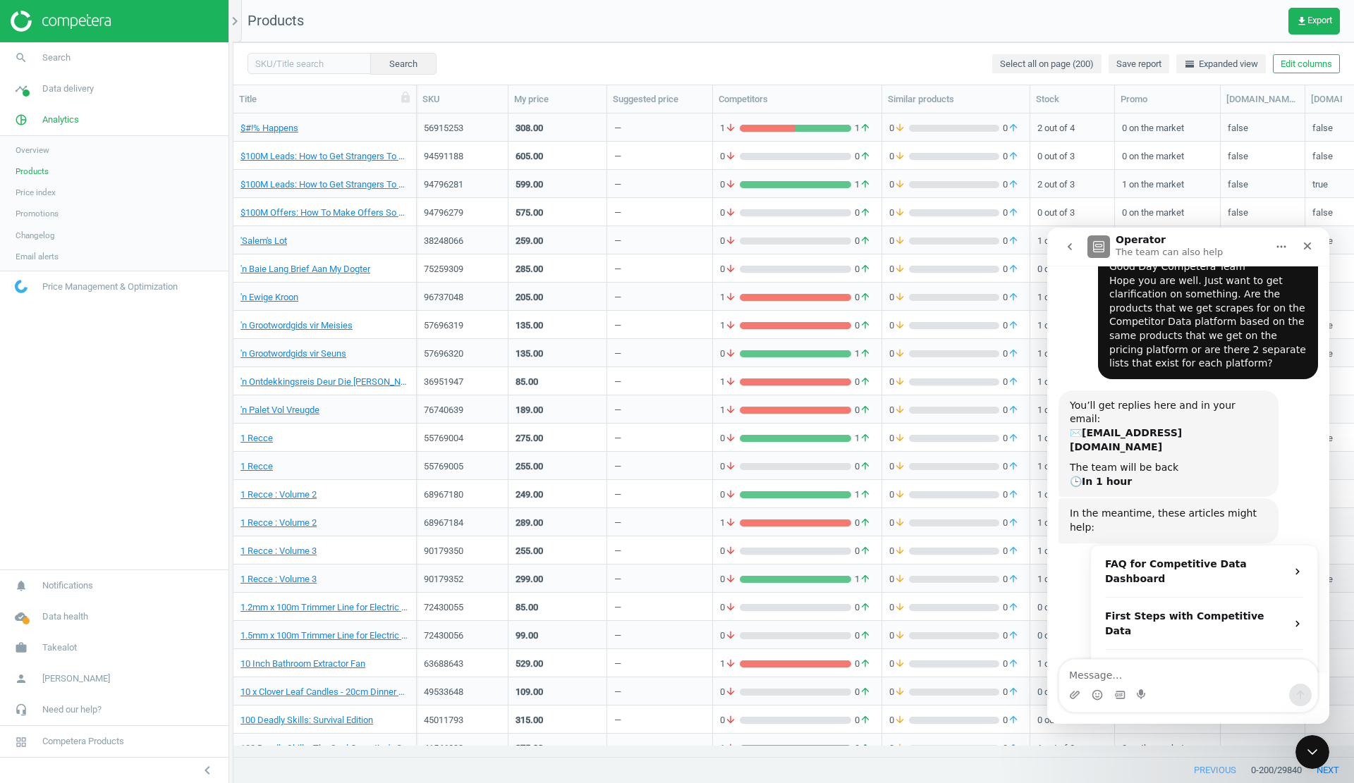
scroll to position [94, 0]
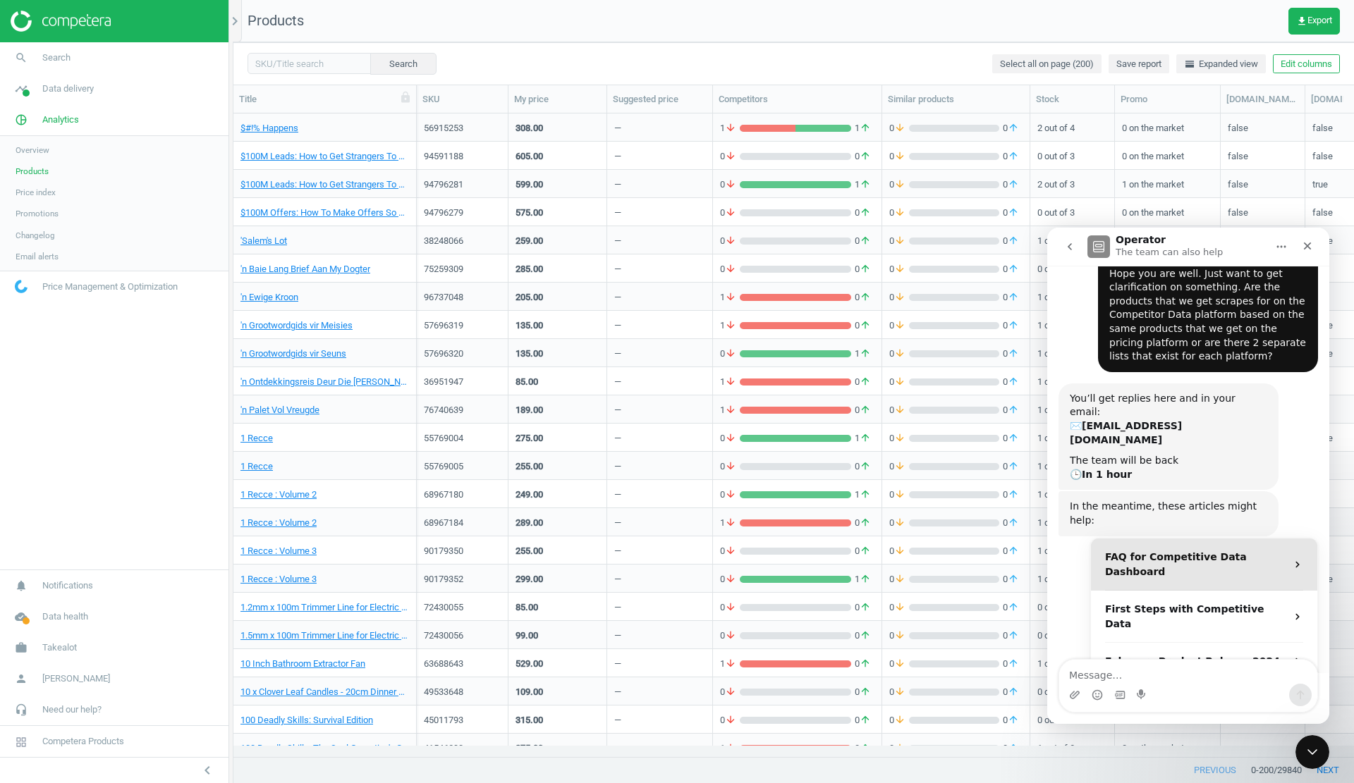
click at [1181, 551] on strong "FAQ for Competitive Data Dashboard" at bounding box center [1176, 564] width 142 height 26
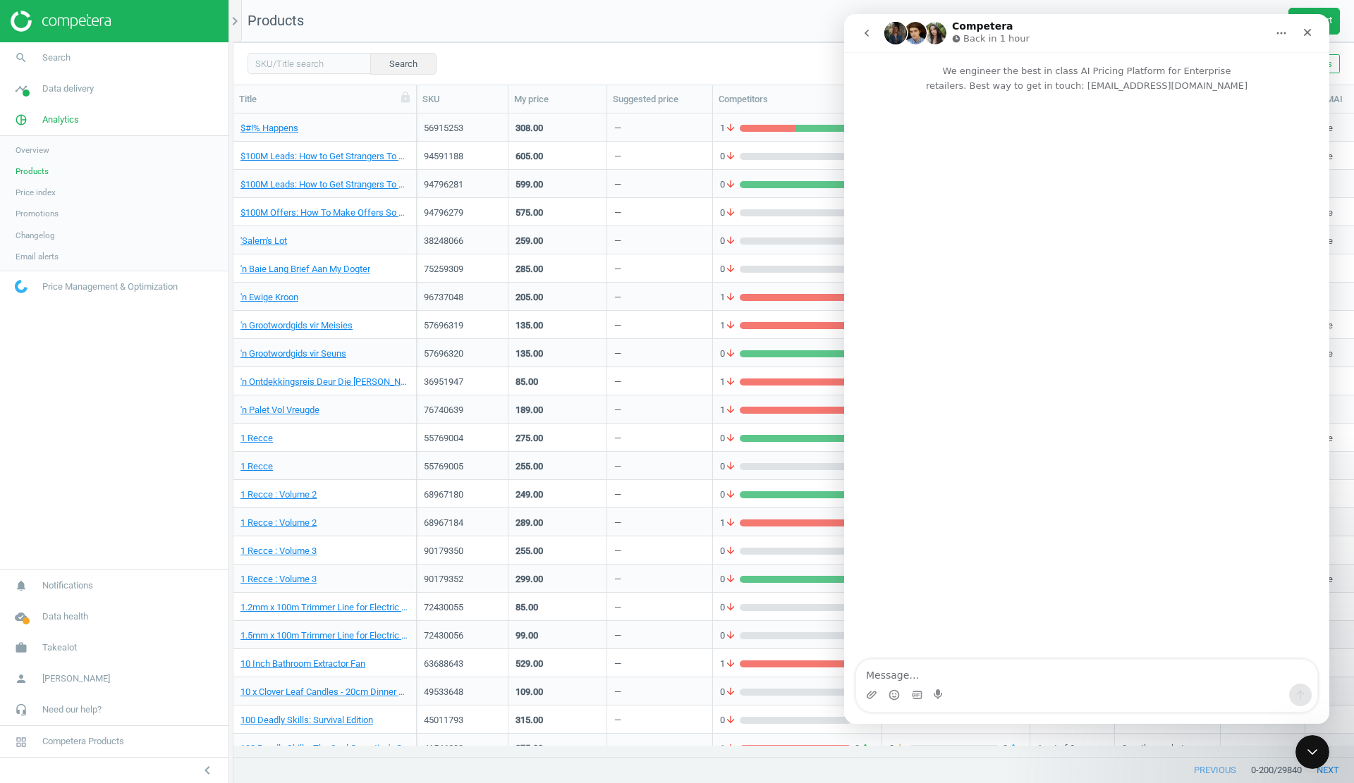
scroll to position [0, 0]
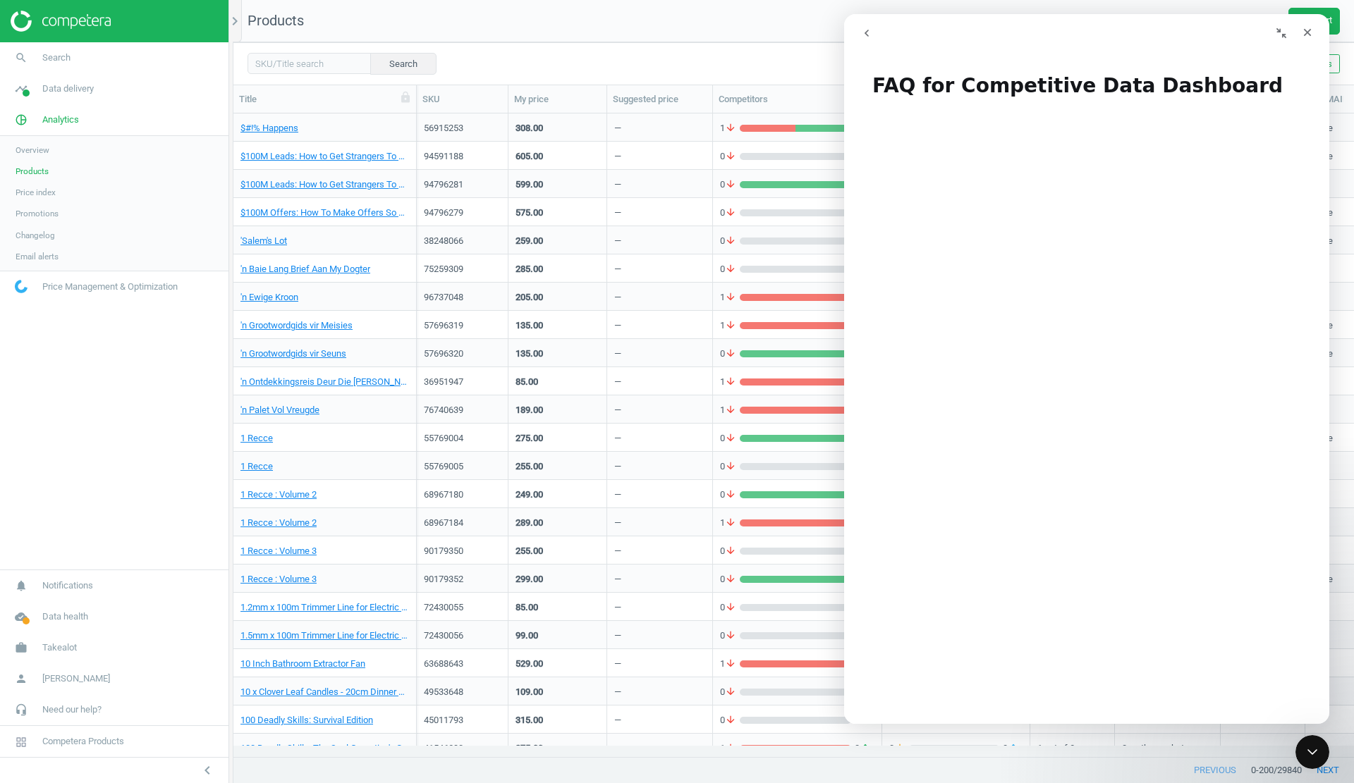
click at [873, 29] on button "go back" at bounding box center [866, 33] width 27 height 27
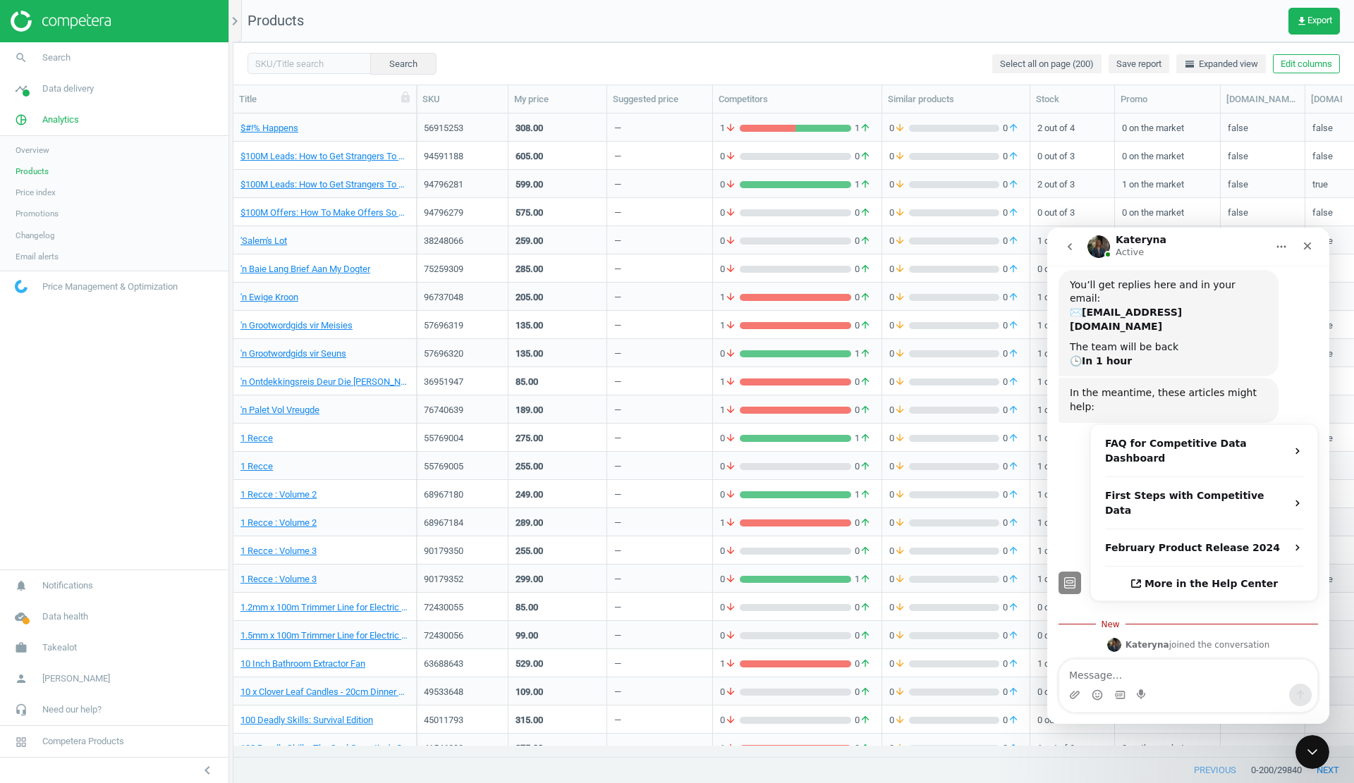
scroll to position [259, 0]
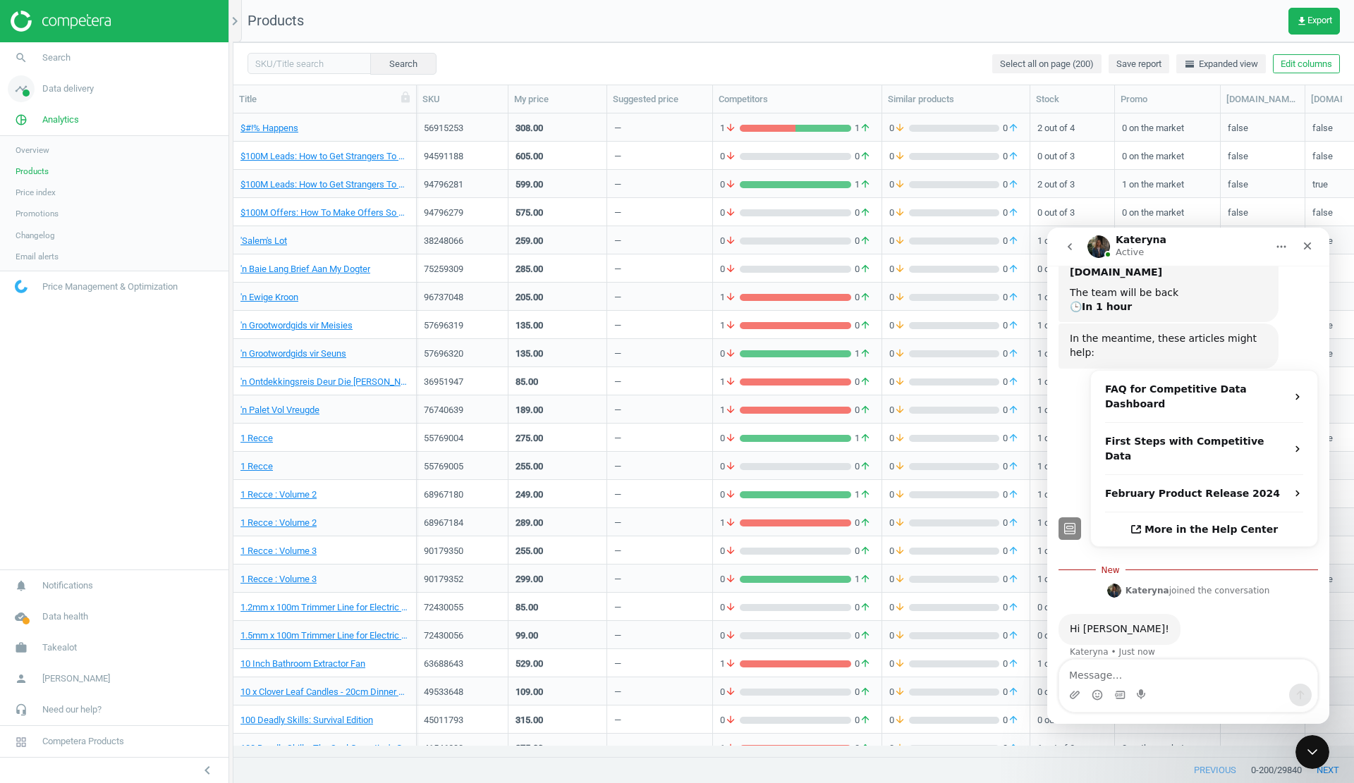
click at [82, 93] on span "Data delivery" at bounding box center [67, 88] width 51 height 13
click at [83, 246] on span "Scanning configuration" at bounding box center [57, 246] width 83 height 11
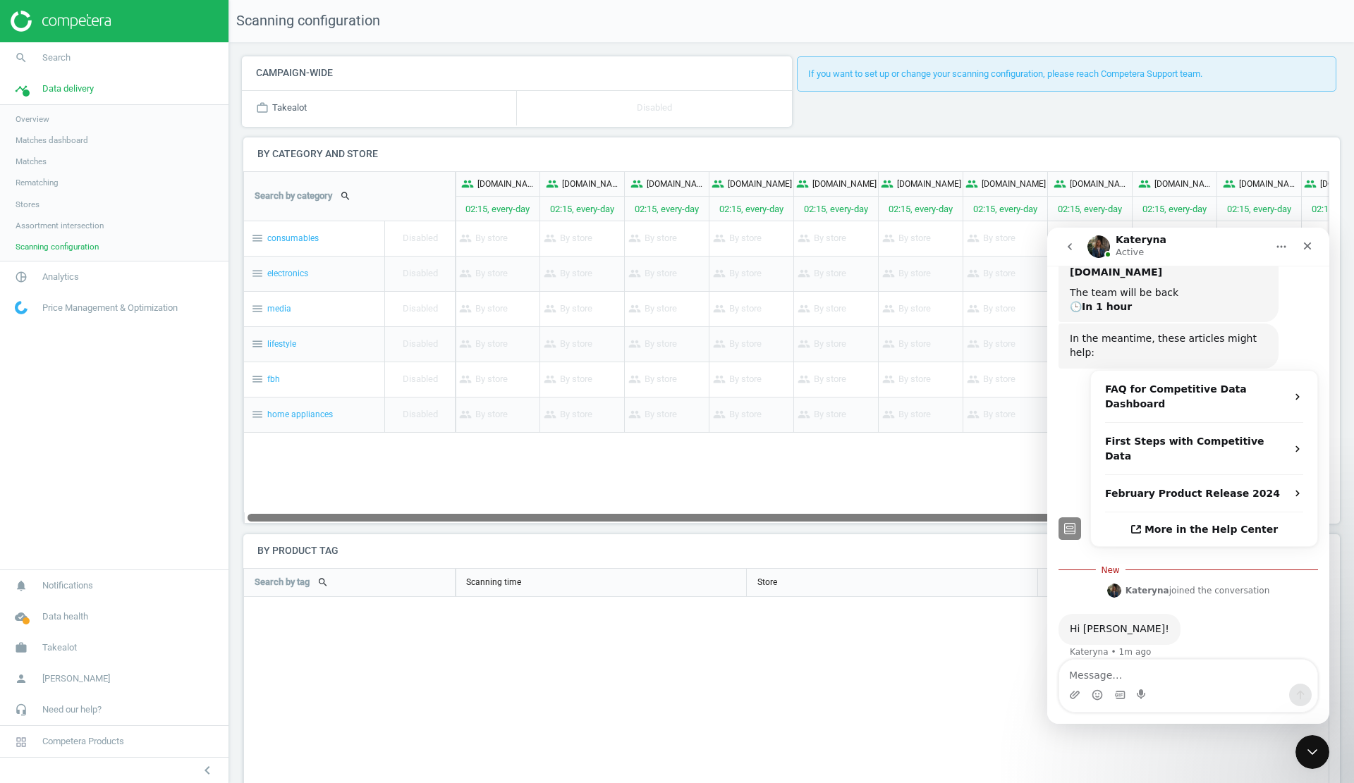
drag, startPoint x: 327, startPoint y: 520, endPoint x: 318, endPoint y: 520, distance: 9.2
click at [318, 520] on div at bounding box center [693, 517] width 893 height 12
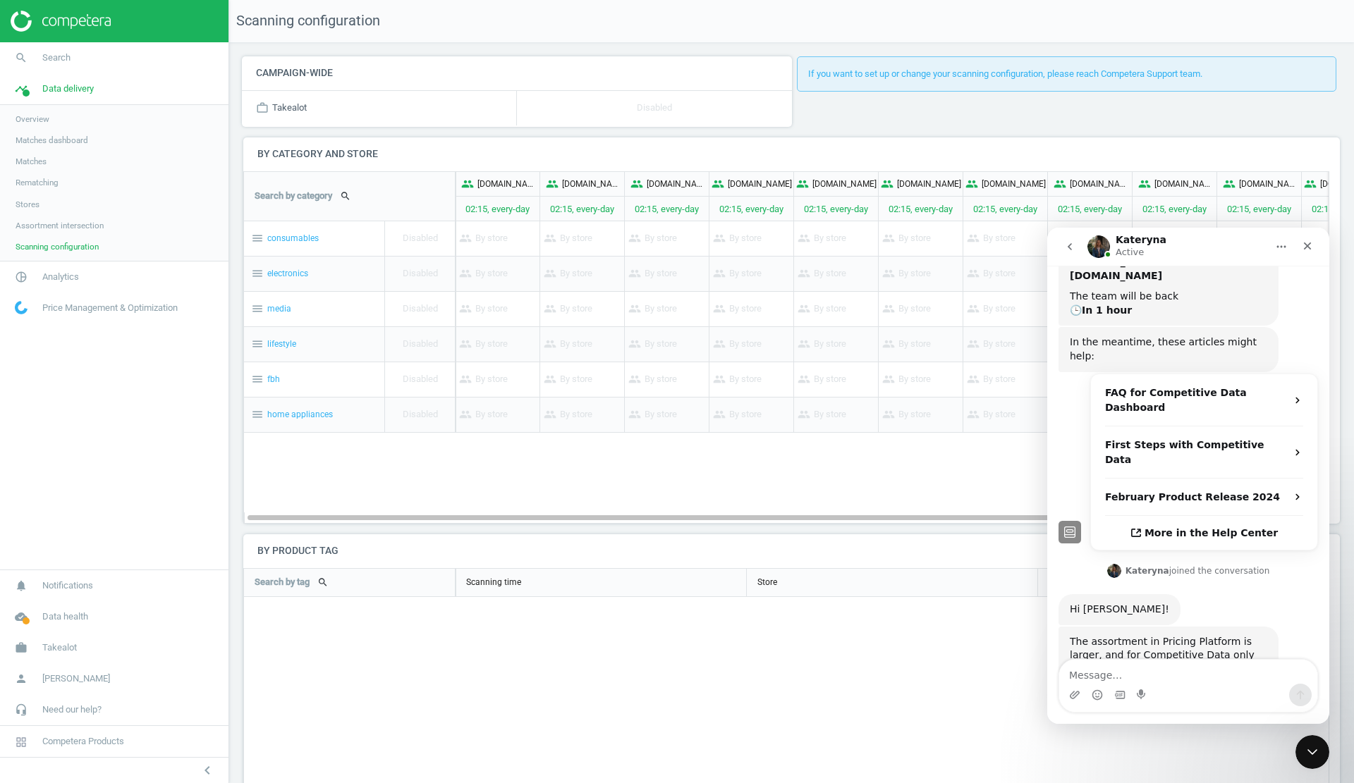
scroll to position [255, 0]
click at [1107, 670] on textarea "Message…" at bounding box center [1188, 672] width 258 height 24
type textarea "W"
type textarea "T"
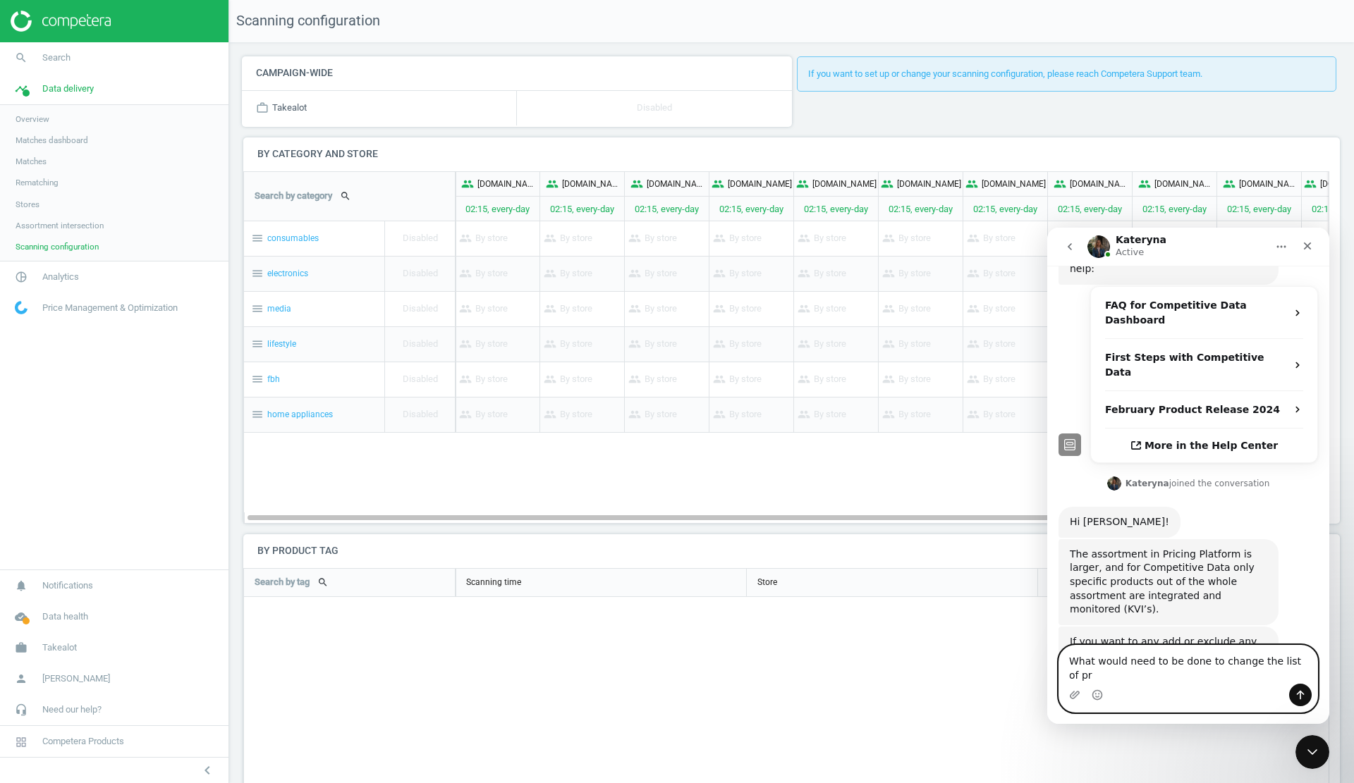
scroll to position [329, 0]
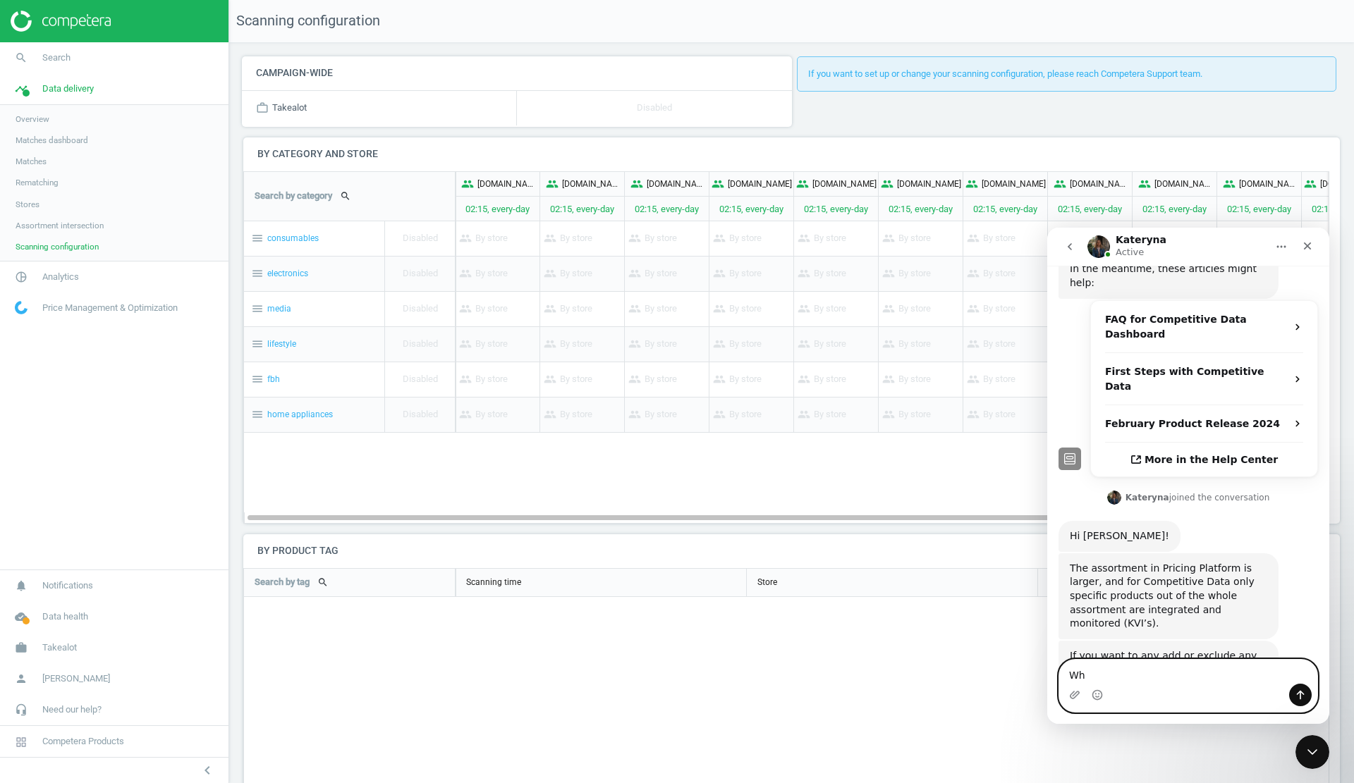
type textarea "W"
type textarea "Got it. Thanks very much."
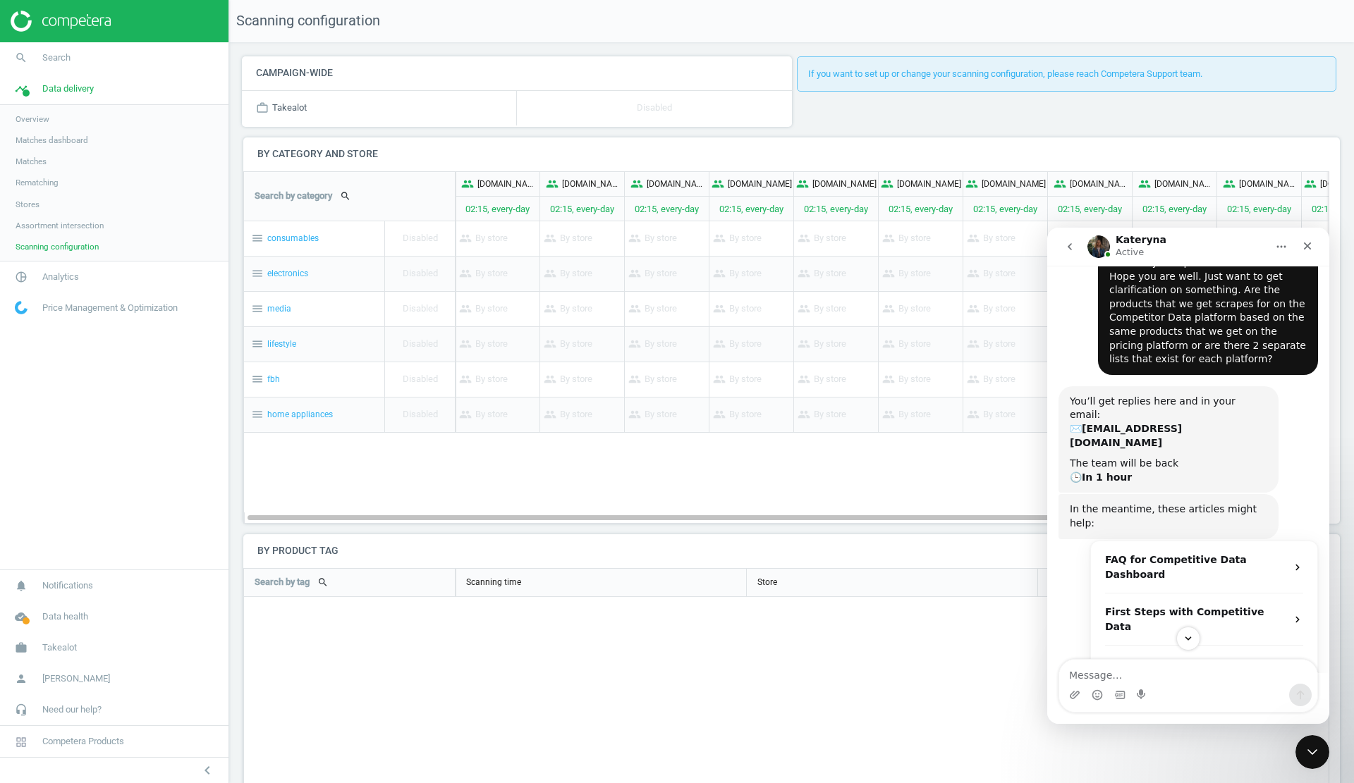
scroll to position [18, 0]
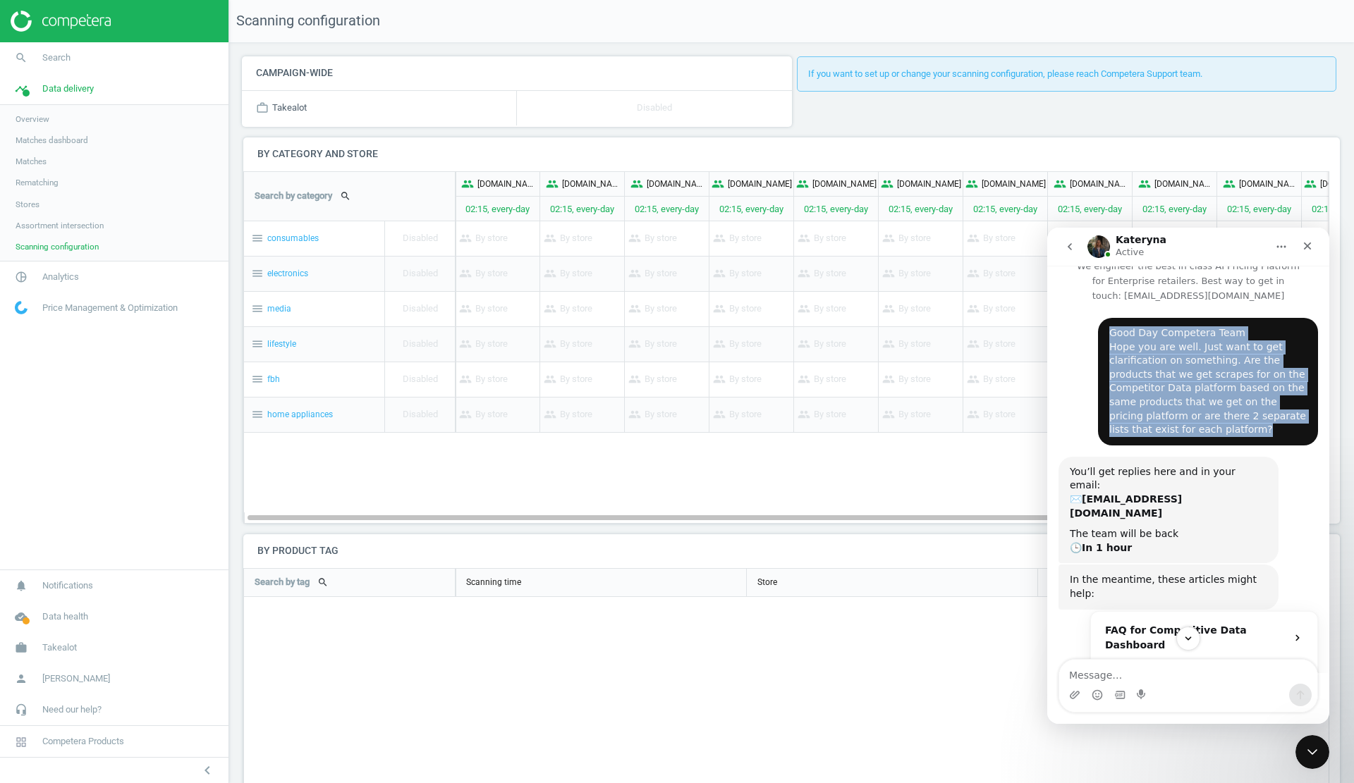
drag, startPoint x: 1154, startPoint y: 431, endPoint x: 1102, endPoint y: 338, distance: 106.4
click at [1109, 338] on div "Good Day Competera Team Hope you are well. Just want to get clarification on so…" at bounding box center [1207, 381] width 197 height 111
copy div "Good Day Competera Team Hope you are well. Just want to get clarification on so…"
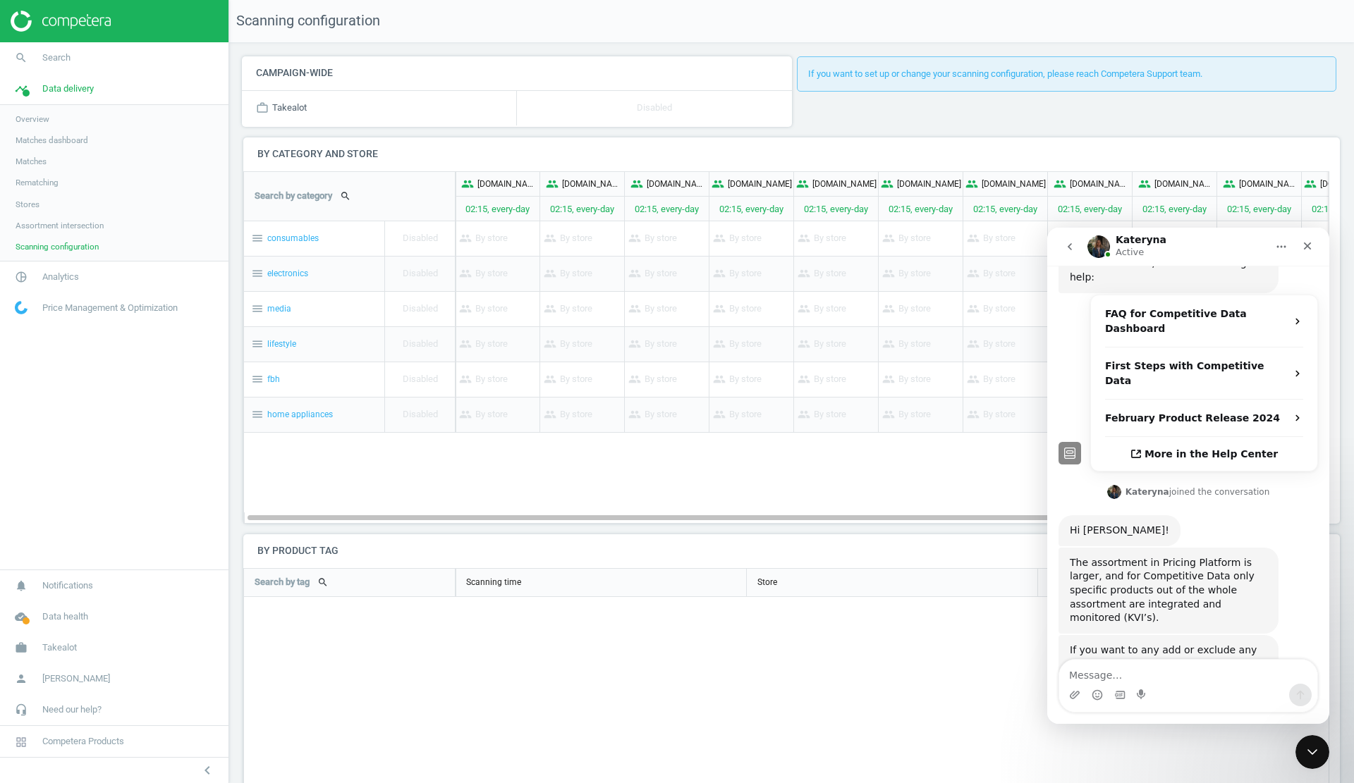
scroll to position [371, 0]
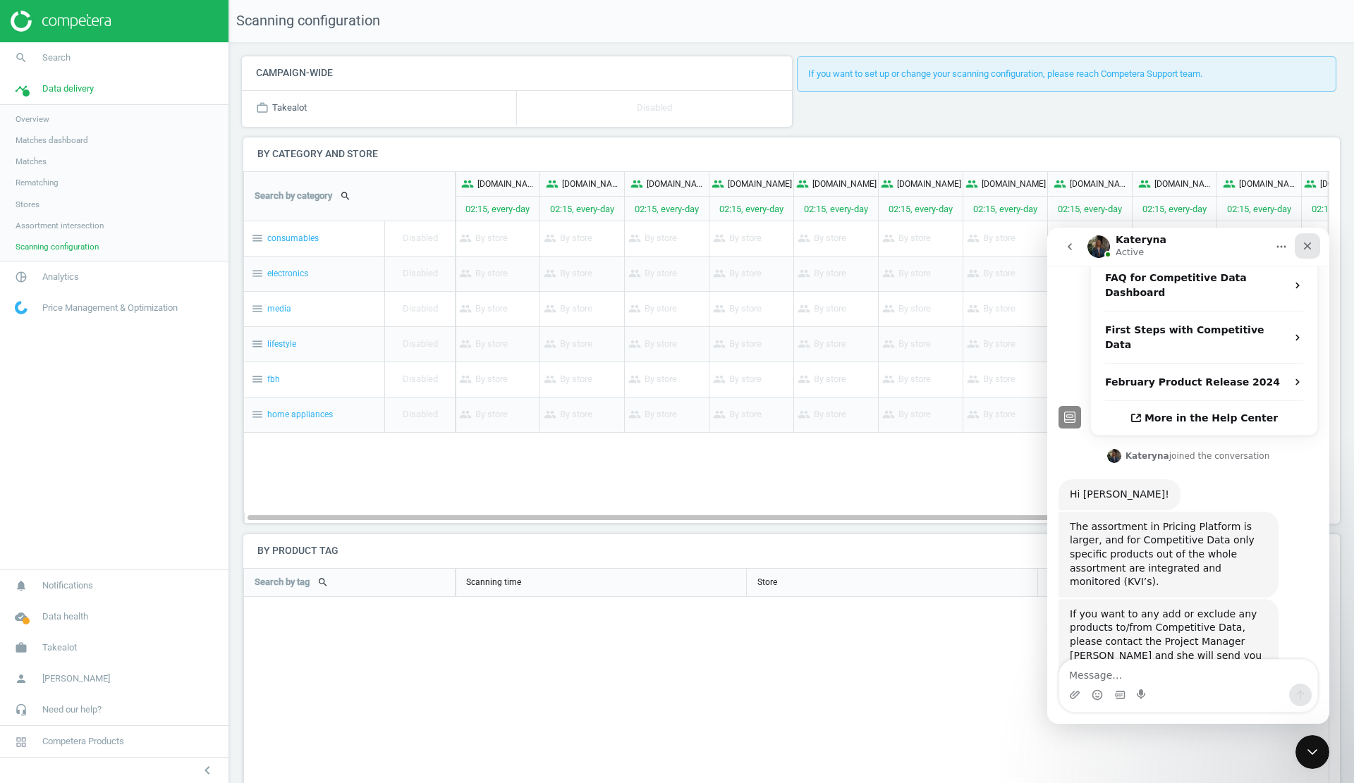
click at [1309, 244] on icon "Close" at bounding box center [1308, 247] width 8 height 8
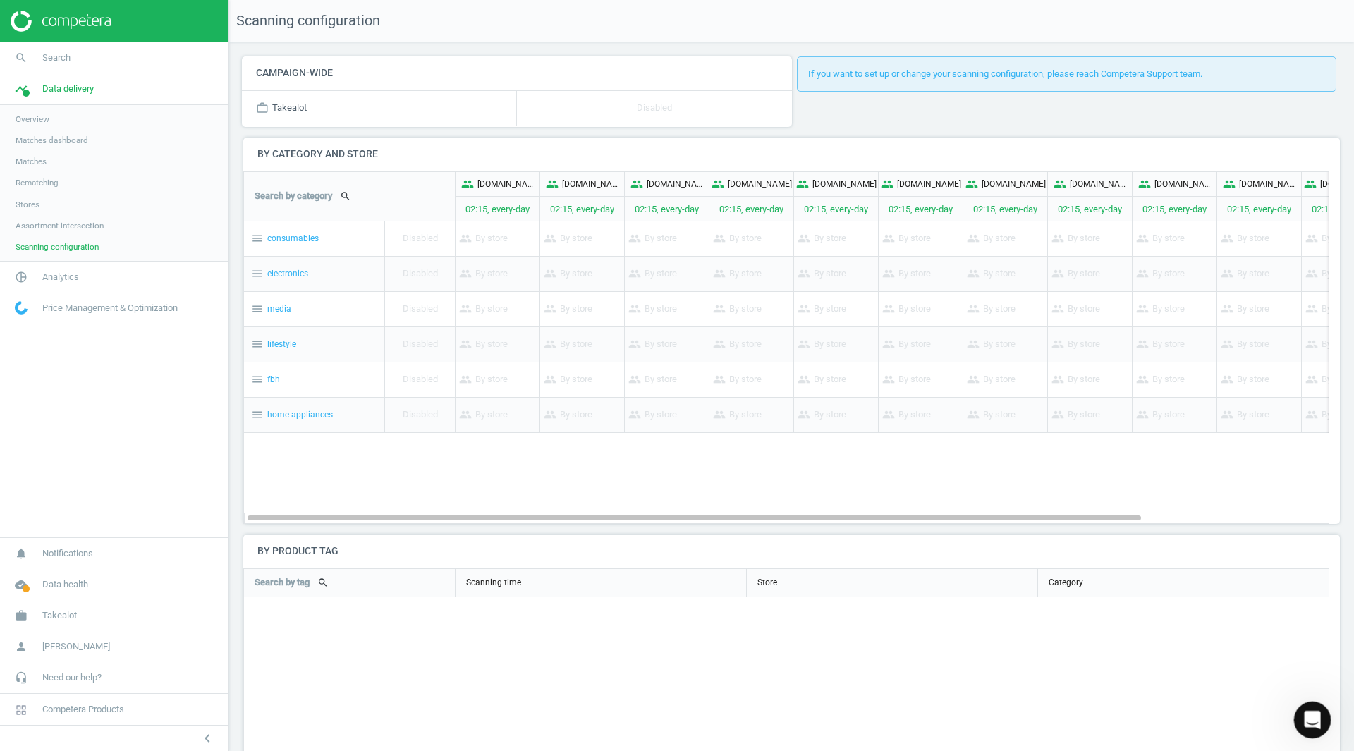
click at [1307, 701] on html at bounding box center [1310, 718] width 34 height 34
click at [1301, 721] on icon "Open Intercom Messenger" at bounding box center [1310, 717] width 23 height 23
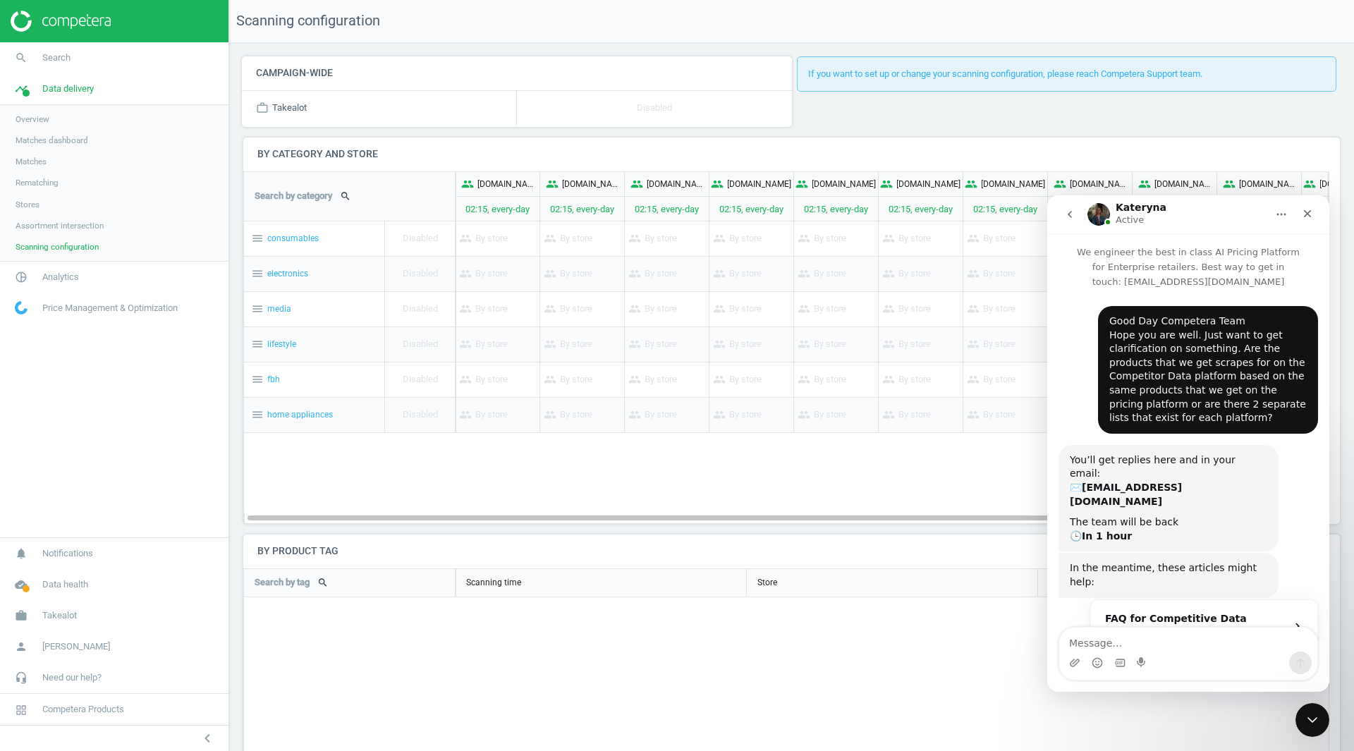
scroll to position [371, 0]
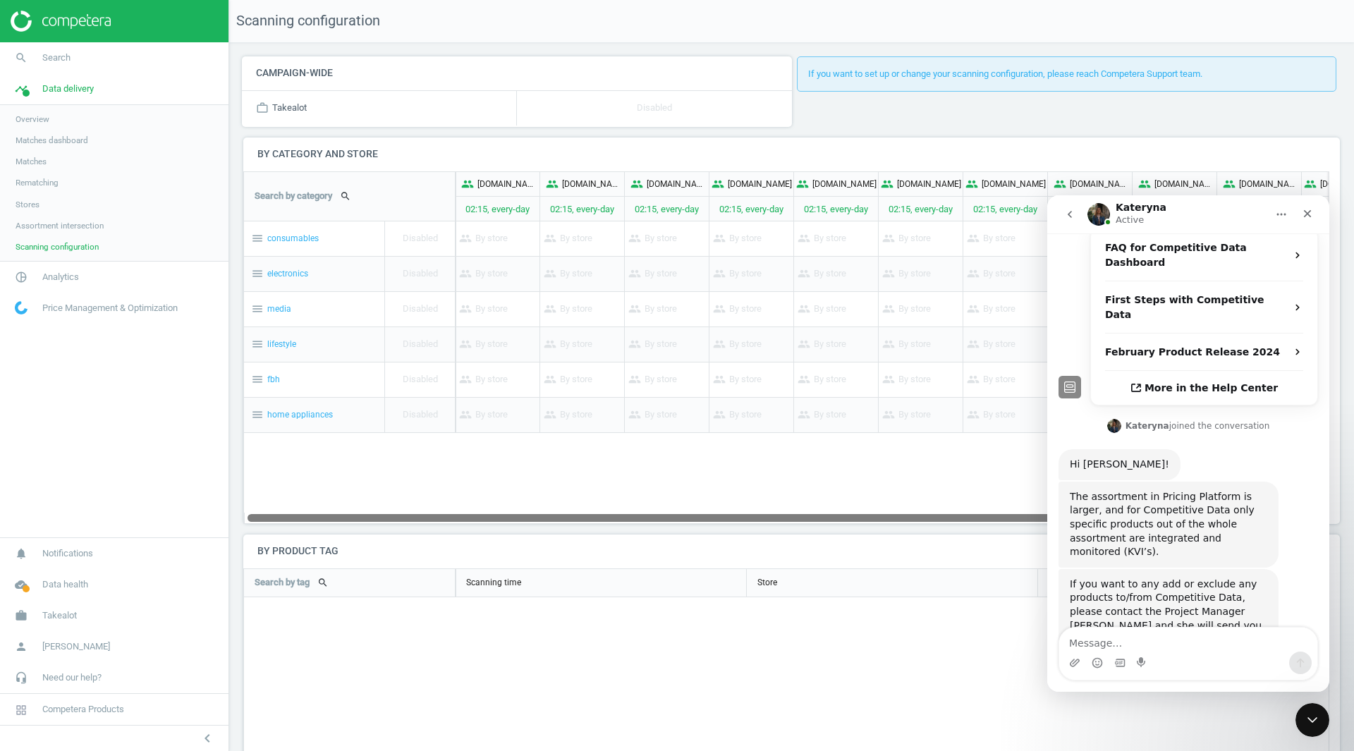
click at [460, 518] on div at bounding box center [693, 517] width 893 height 12
drag, startPoint x: 1303, startPoint y: 210, endPoint x: 2349, endPoint y: 406, distance: 1064.5
click at [1303, 210] on icon "Close" at bounding box center [1307, 213] width 11 height 11
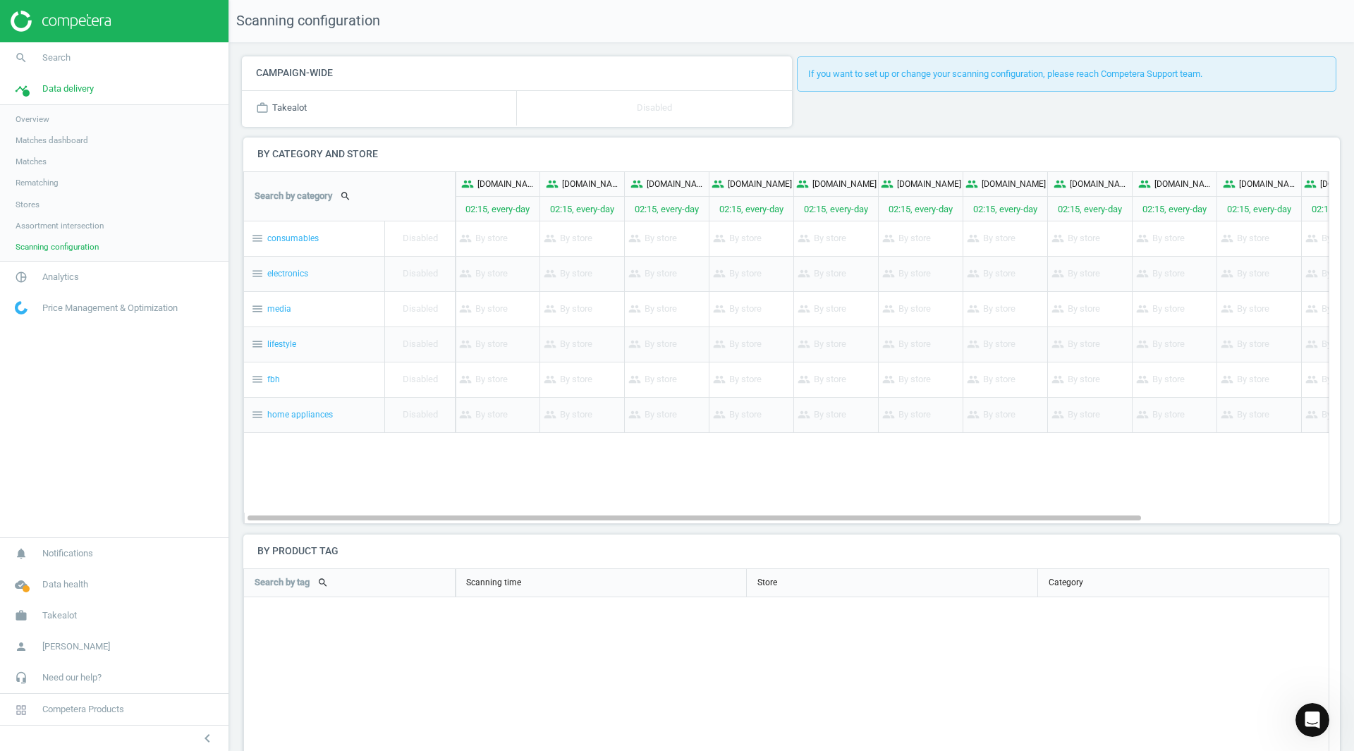
click at [51, 116] on link "Overview" at bounding box center [114, 119] width 228 height 21
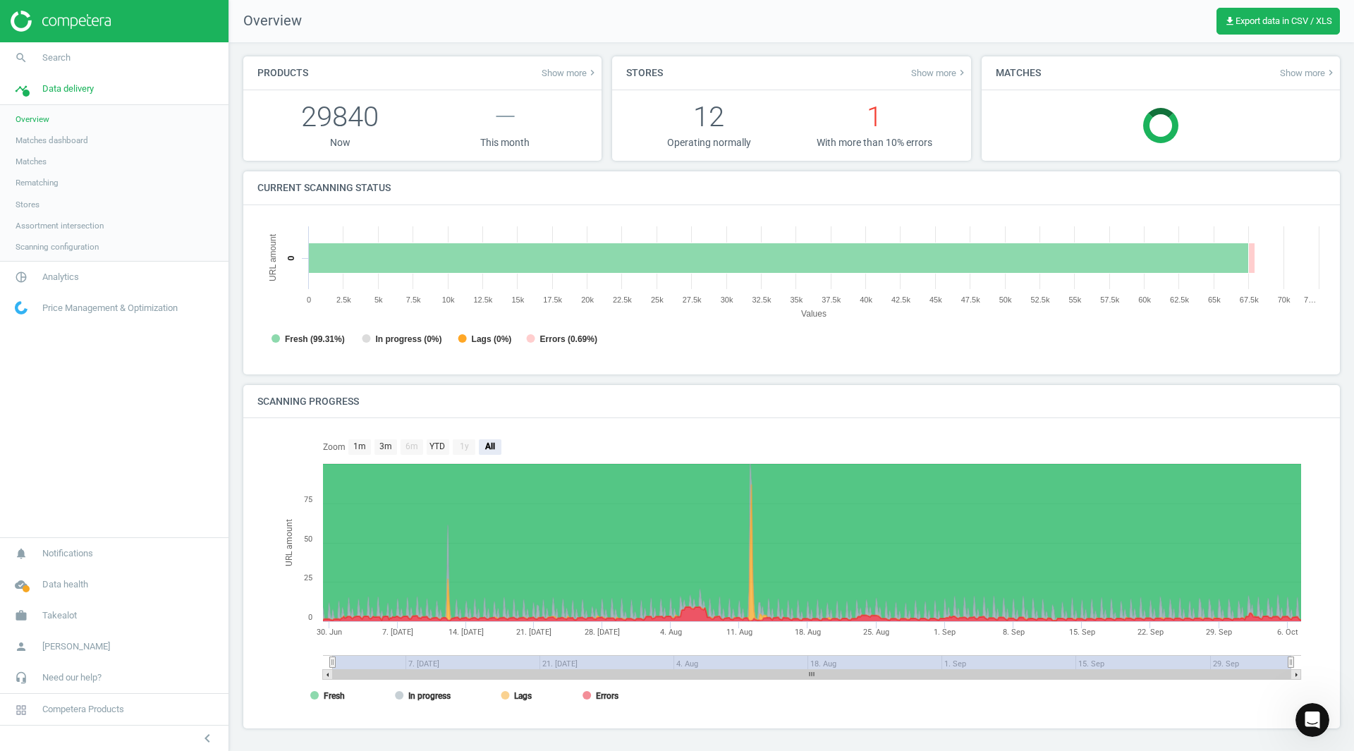
scroll to position [7, 7]
click at [30, 166] on span "Matches" at bounding box center [31, 161] width 31 height 11
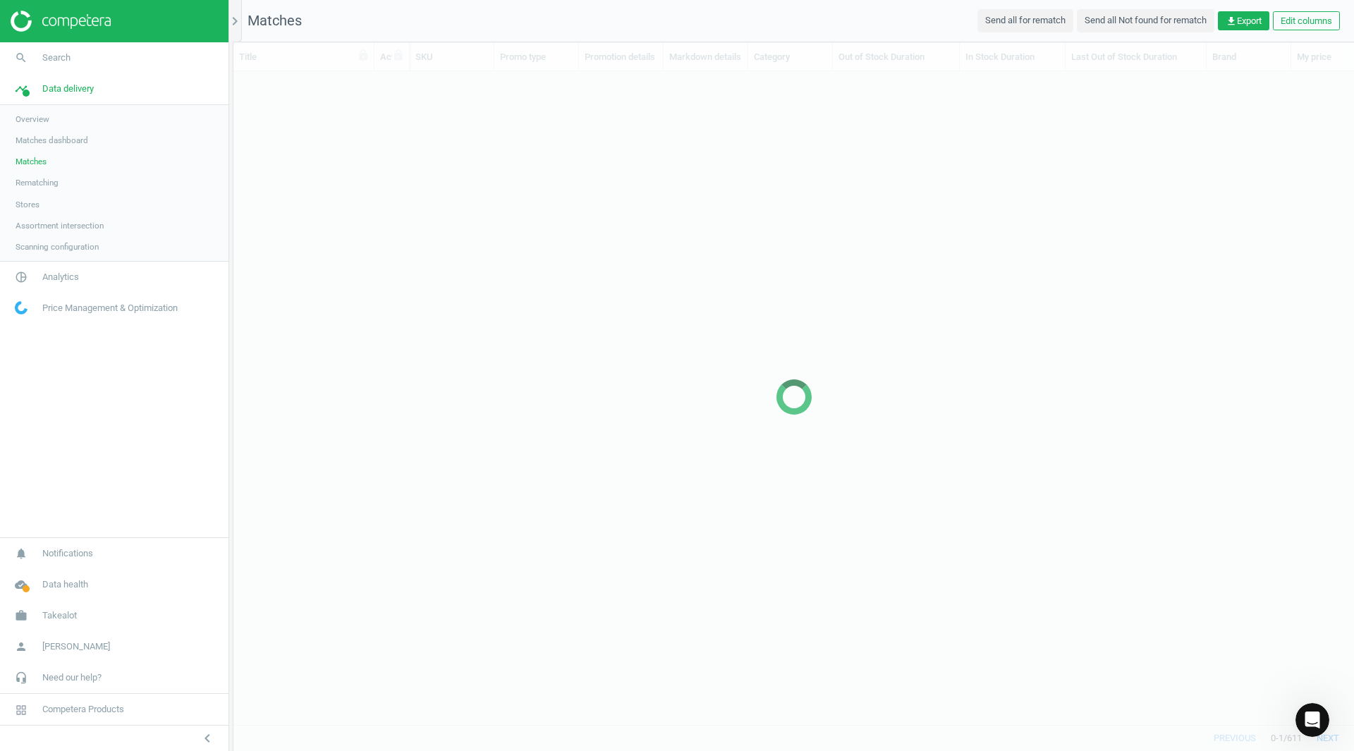
scroll to position [632, 1110]
click at [42, 85] on link "timeline Data delivery" at bounding box center [114, 88] width 228 height 31
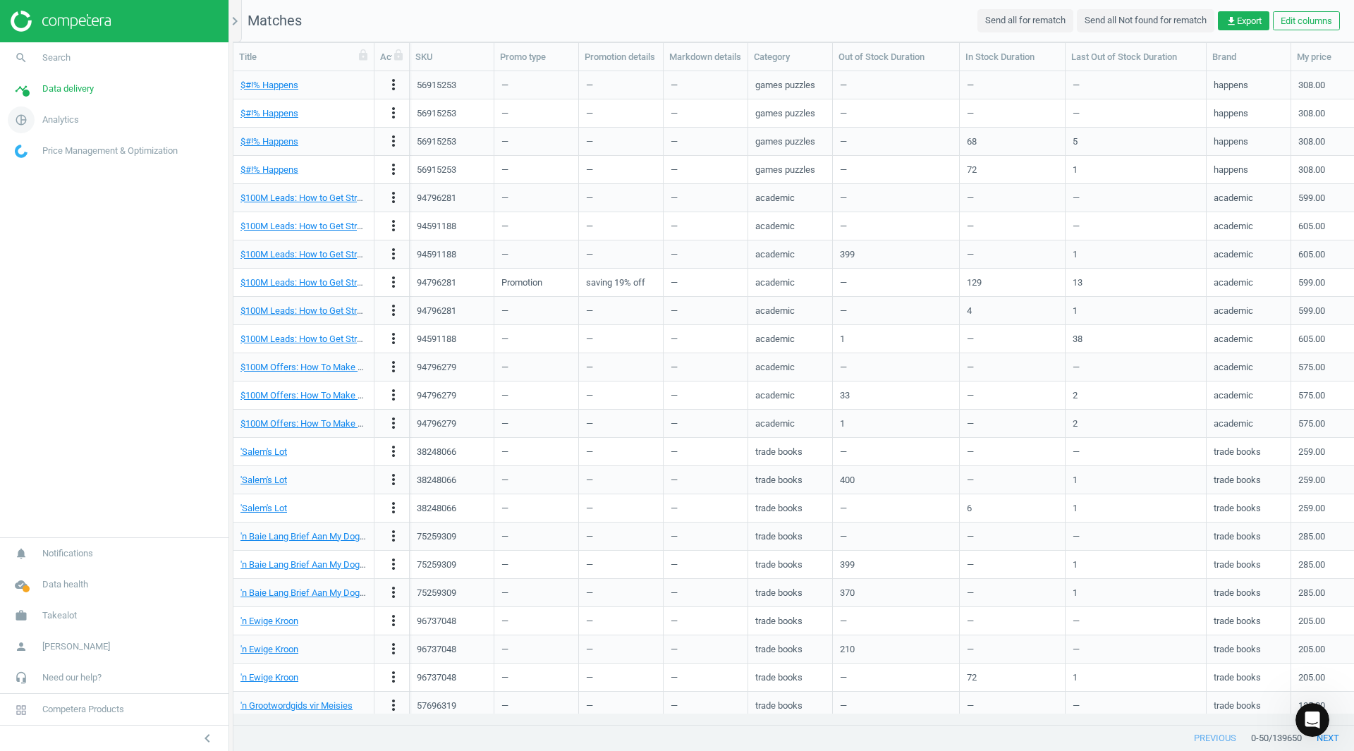
click at [72, 118] on span "Analytics" at bounding box center [60, 120] width 37 height 13
click at [40, 170] on span "Products" at bounding box center [32, 171] width 33 height 11
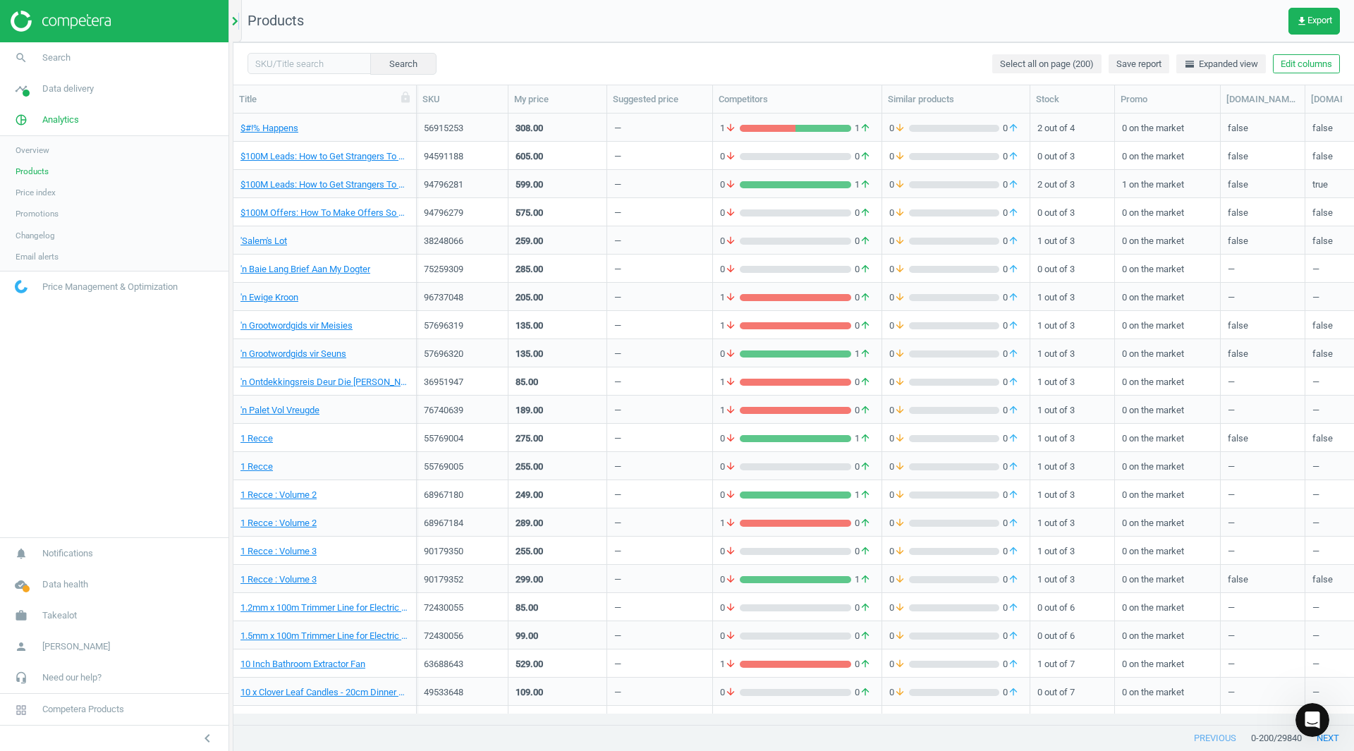
click at [239, 9] on div "chevron_right" at bounding box center [237, 21] width 9 height 42
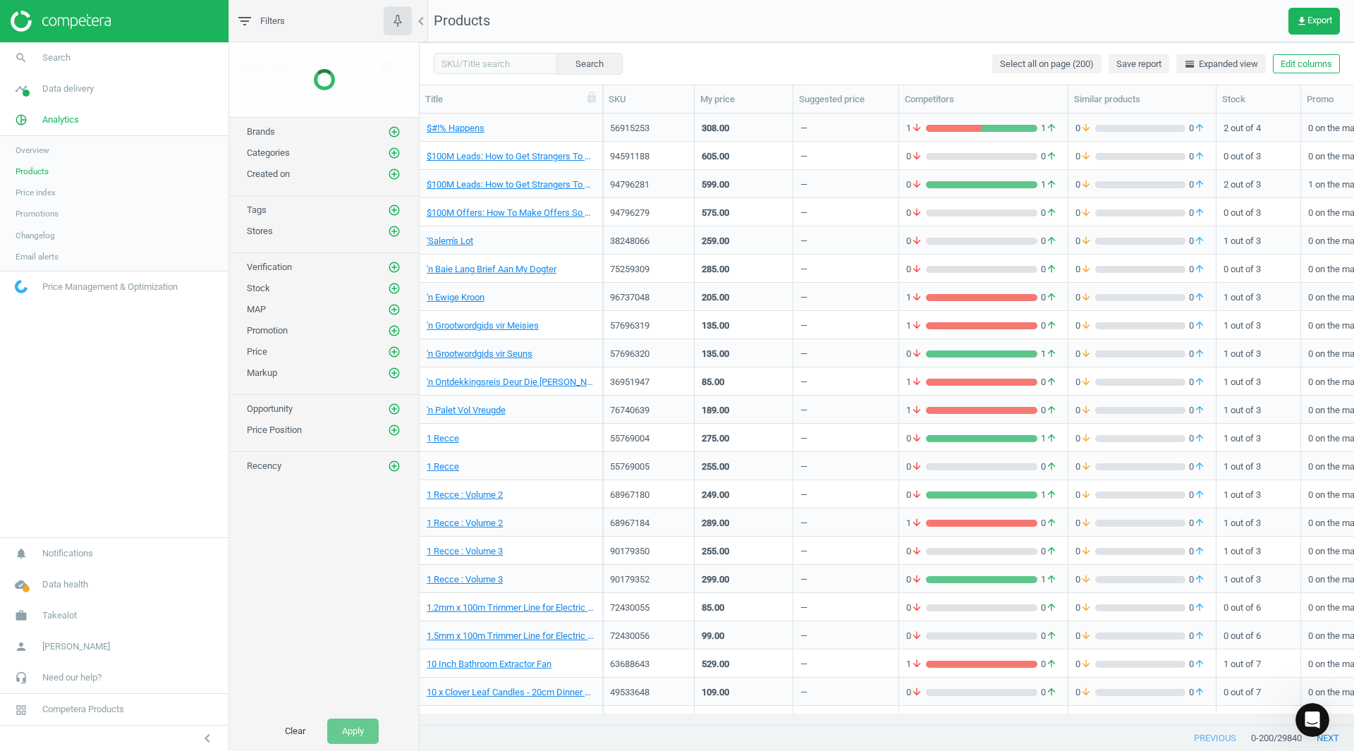
scroll to position [589, 924]
click at [398, 476] on icon "add_circle_outline" at bounding box center [394, 482] width 13 height 13
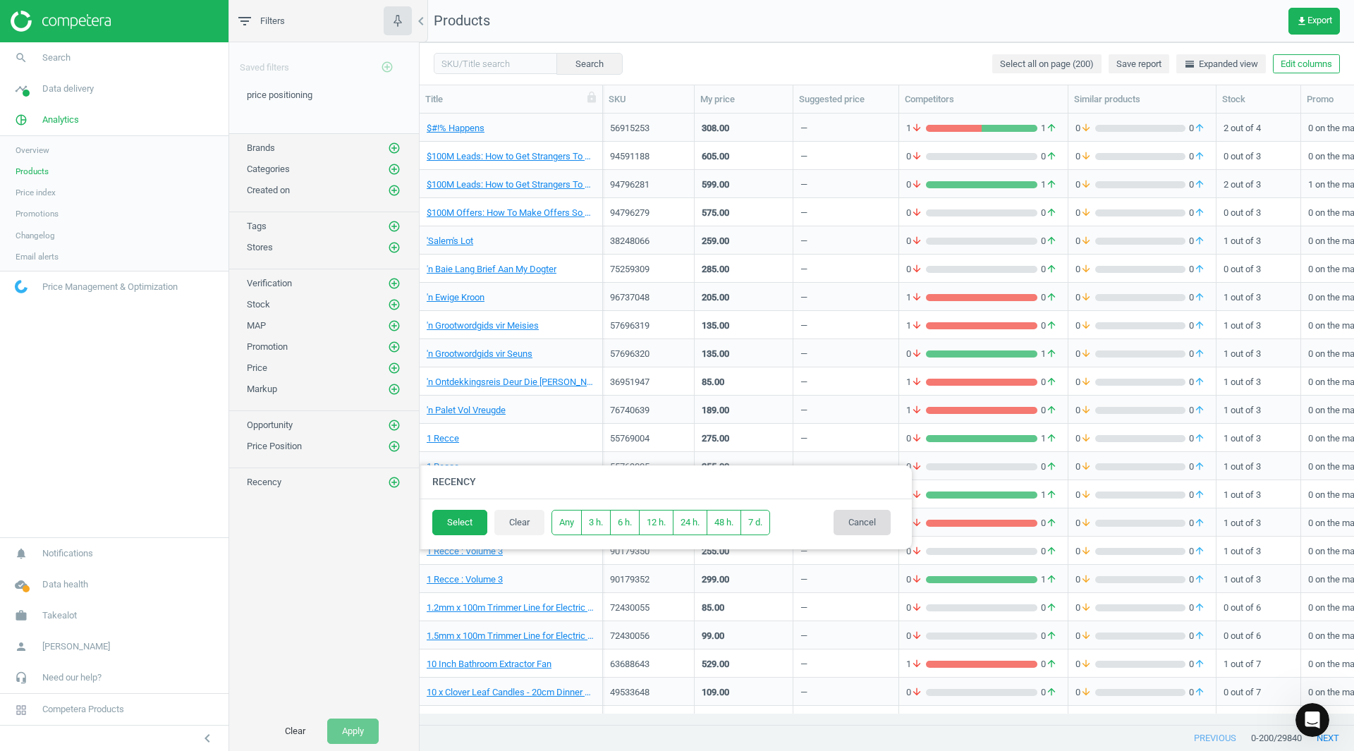
click at [879, 522] on button "Cancel" at bounding box center [861, 522] width 57 height 25
click at [393, 166] on icon "add_circle_outline" at bounding box center [394, 169] width 13 height 13
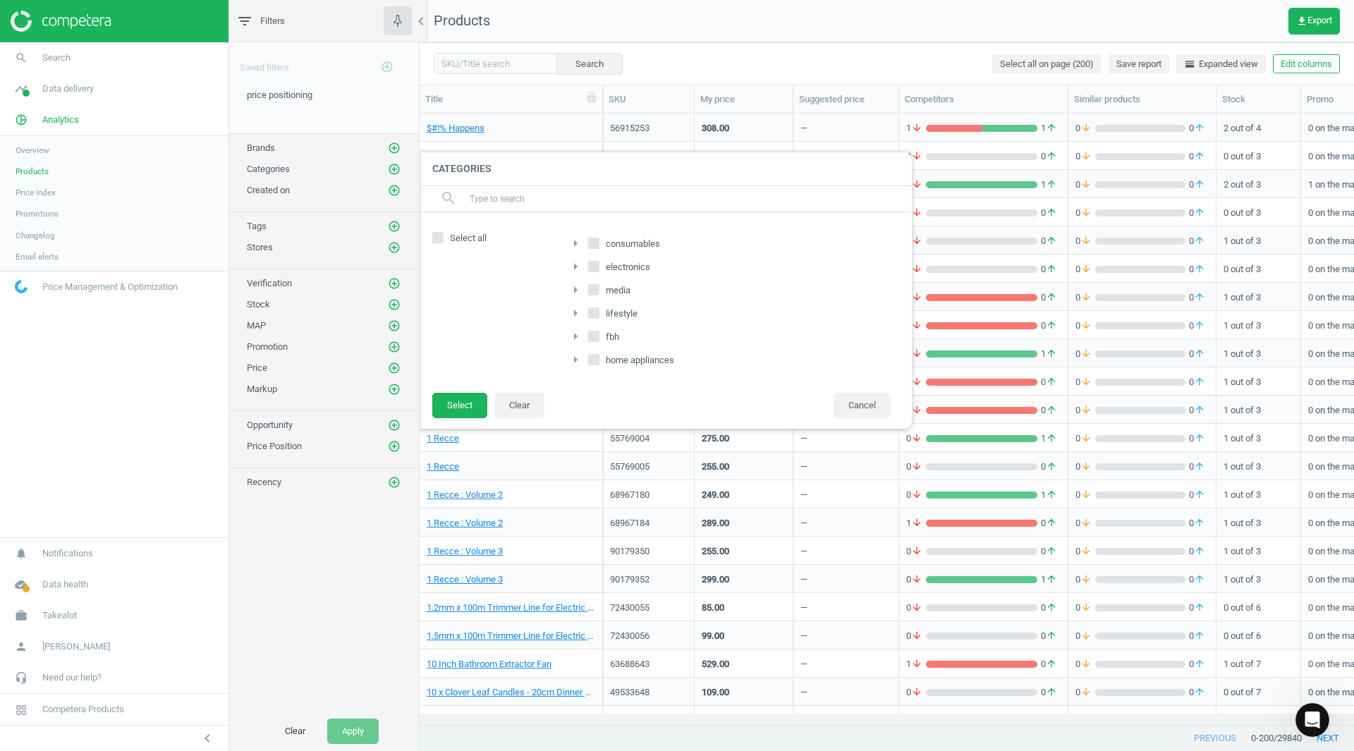
click at [582, 357] on icon "arrow_right" at bounding box center [575, 359] width 17 height 17
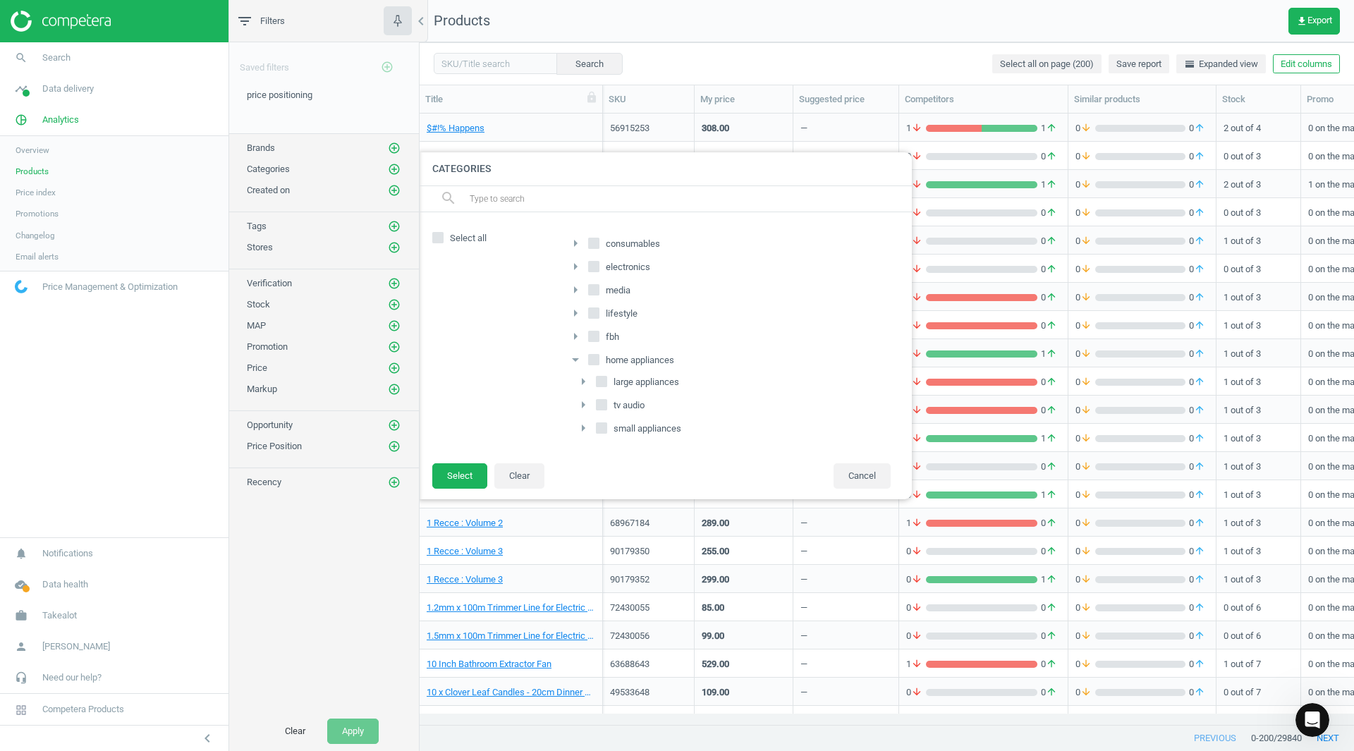
click at [600, 383] on input "large appliances" at bounding box center [601, 381] width 9 height 9
checkbox input "true"
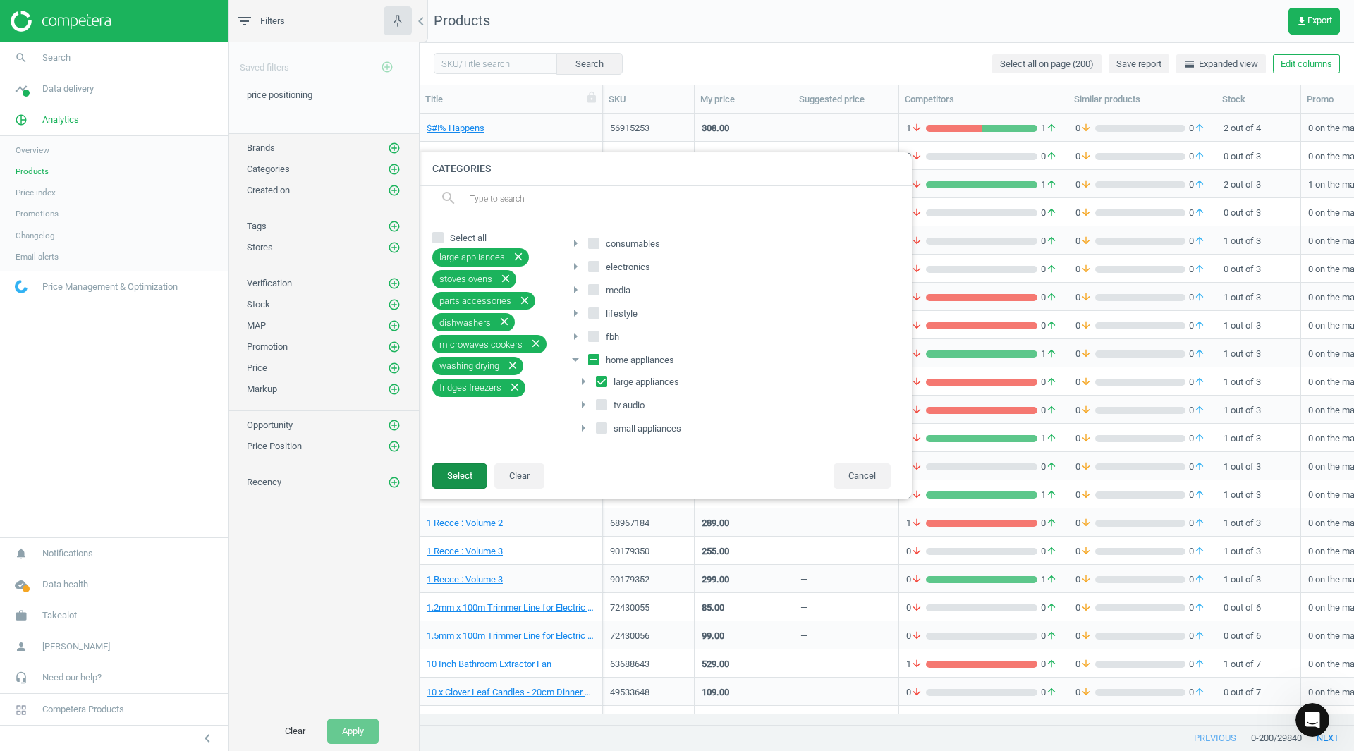
click at [473, 473] on button "Select" at bounding box center [459, 475] width 55 height 25
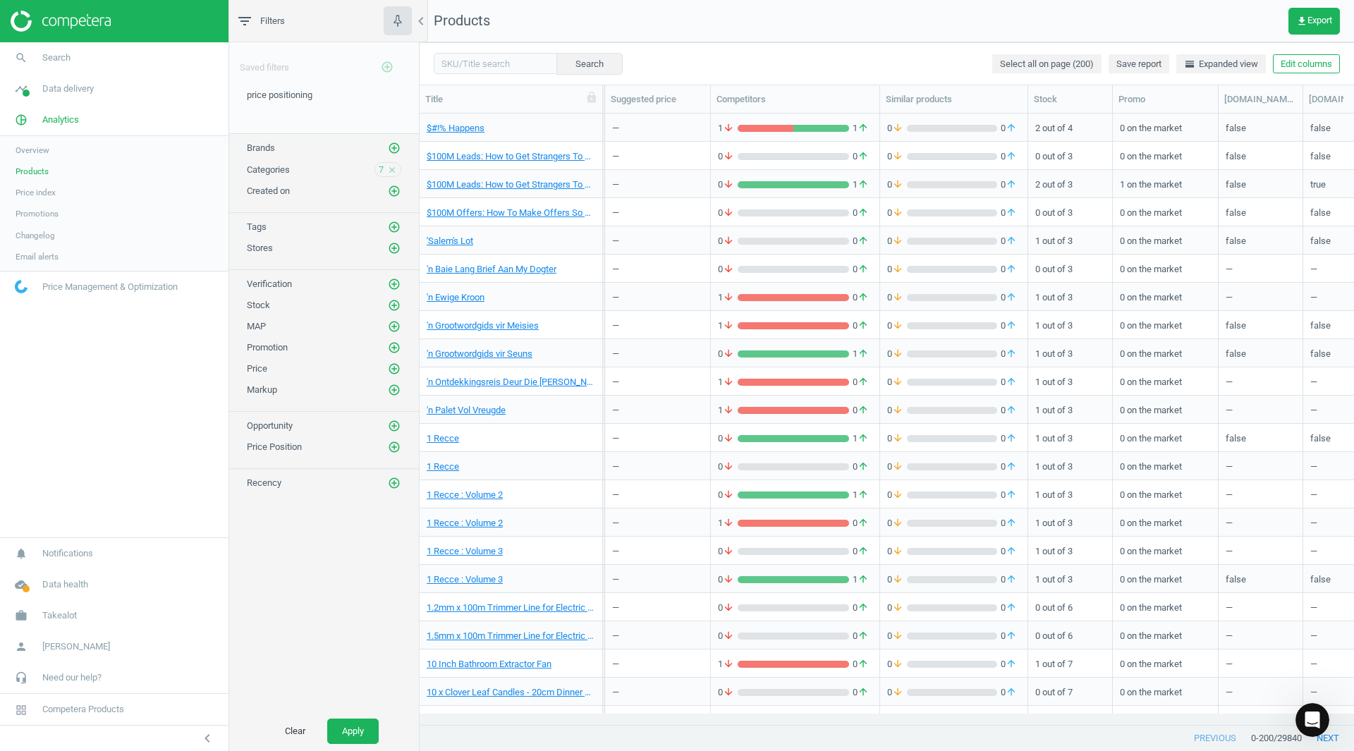
scroll to position [0, 0]
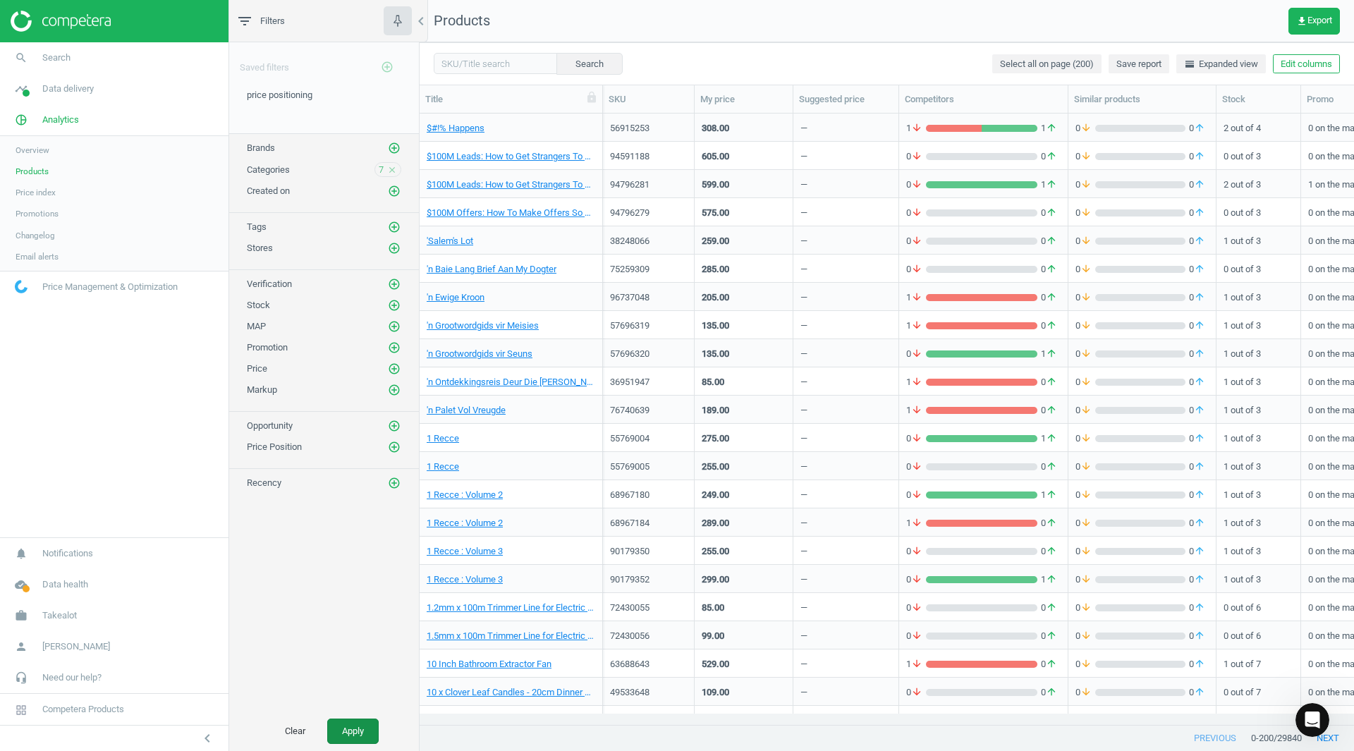
click at [355, 733] on button "Apply" at bounding box center [352, 730] width 51 height 25
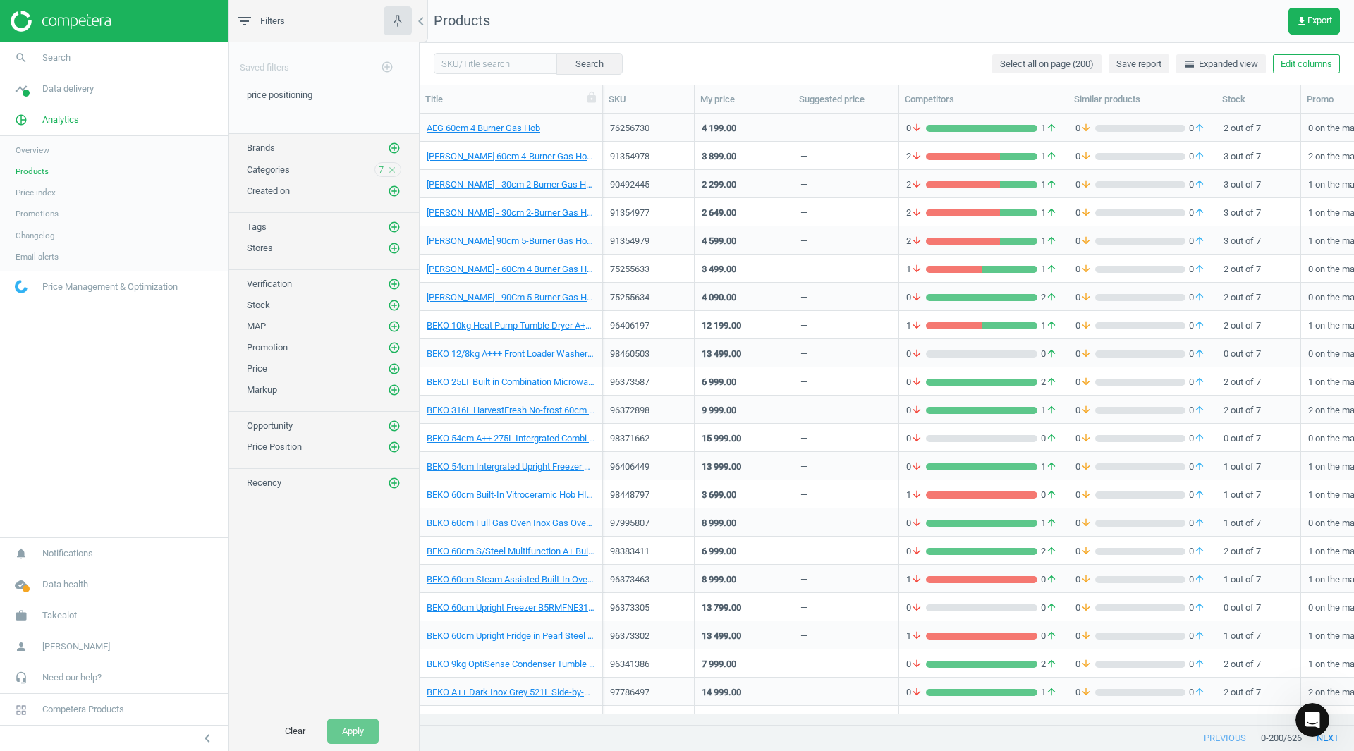
click at [867, 56] on div "Search Select all on page (200) Save report horizontal_split Expanded view Edit…" at bounding box center [887, 63] width 934 height 42
click at [474, 130] on link "AEG 60cm 4 Burner Gas Hob" at bounding box center [484, 128] width 114 height 13
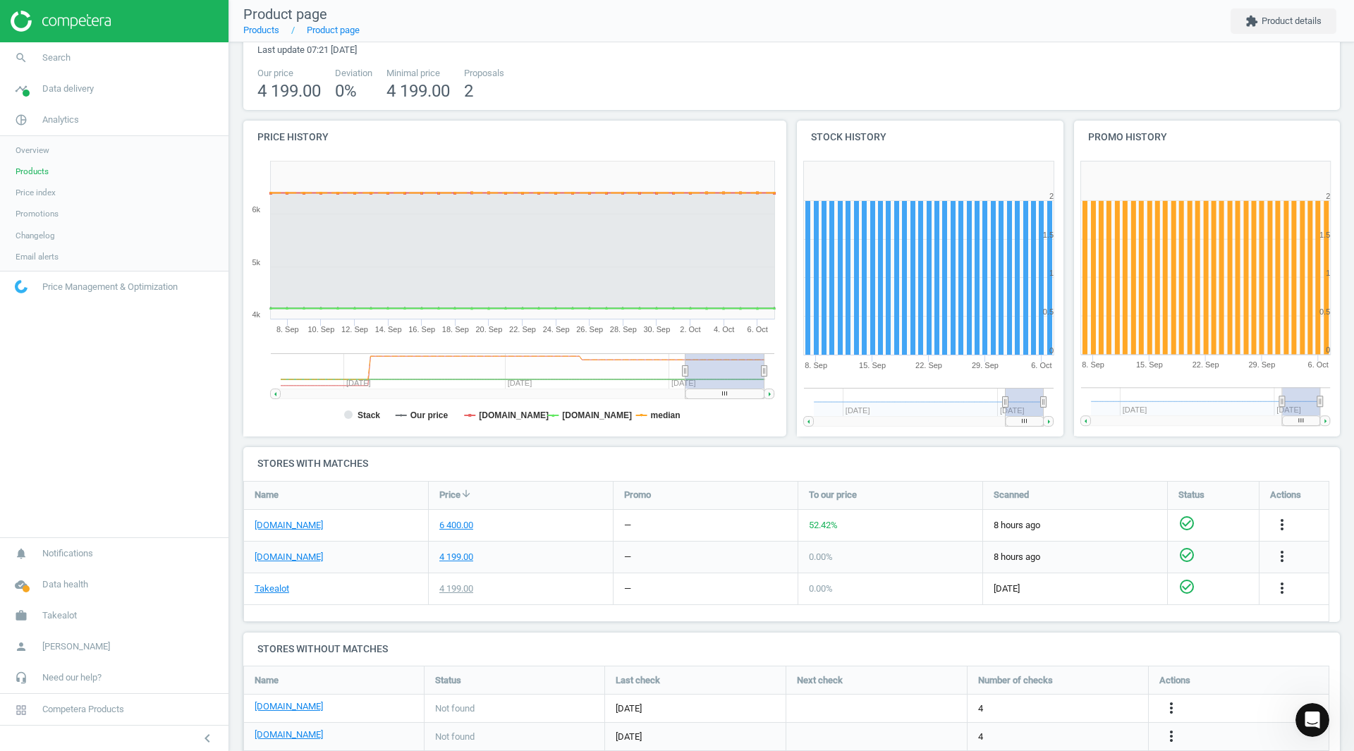
scroll to position [66, 0]
